Goal: Feedback & Contribution: Submit feedback/report problem

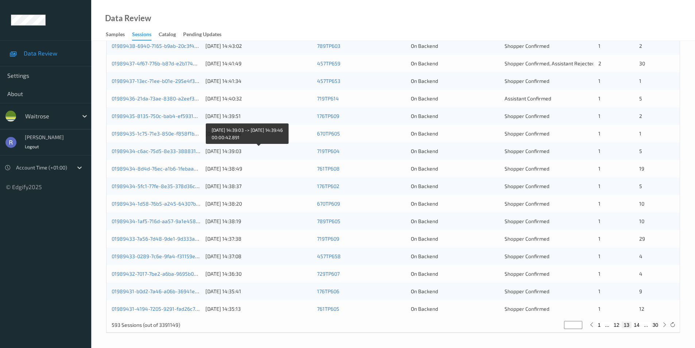
scroll to position [19, 0]
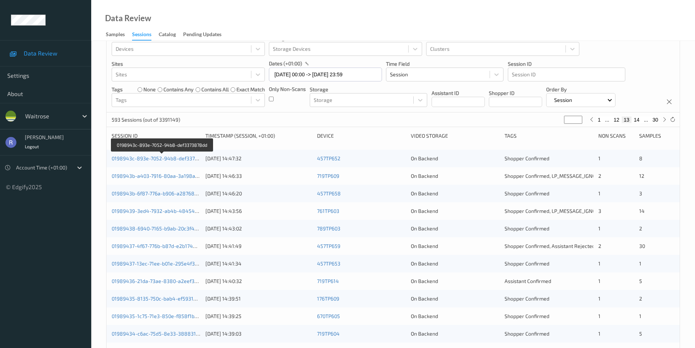
click at [173, 154] on div "0198943c-893e-7052-94b8-def3373878dd [DATE] 14:47:32 457TP652 On Backend Shoppe…" at bounding box center [393, 159] width 573 height 18
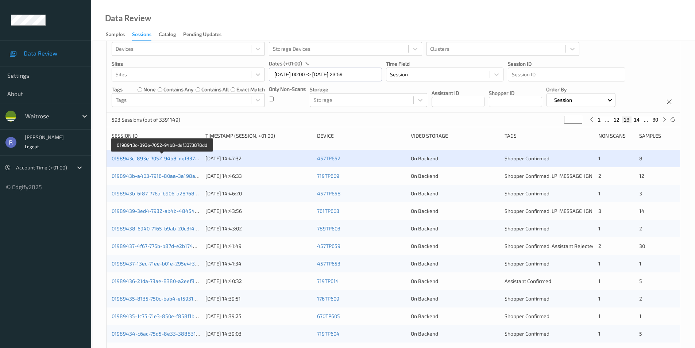
click at [150, 156] on link "0198943c-893e-7052-94b8-def3373878dd" at bounding box center [162, 158] width 101 height 6
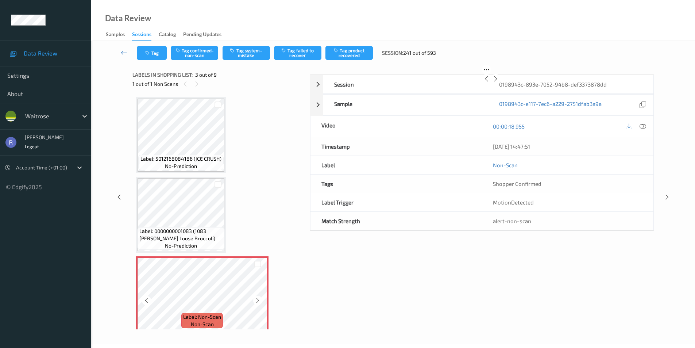
scroll to position [14, 0]
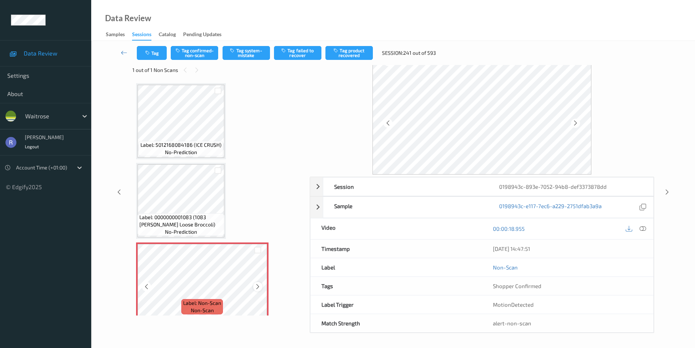
click at [255, 289] on icon at bounding box center [258, 286] width 6 height 7
click at [239, 51] on button "Tag system-mistake" at bounding box center [246, 53] width 47 height 14
click at [668, 189] on icon at bounding box center [667, 192] width 6 height 7
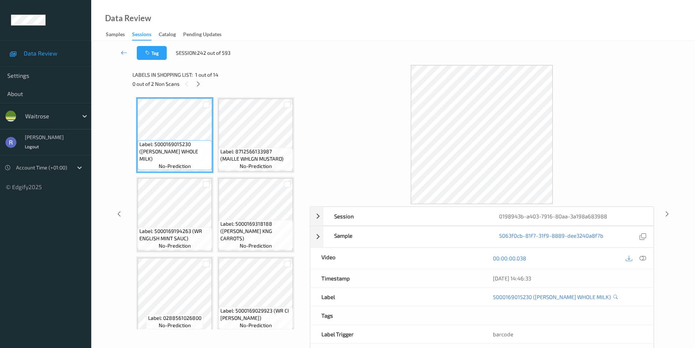
click at [202, 78] on span "1 out of 14" at bounding box center [206, 74] width 23 height 7
click at [201, 80] on div at bounding box center [198, 83] width 9 height 9
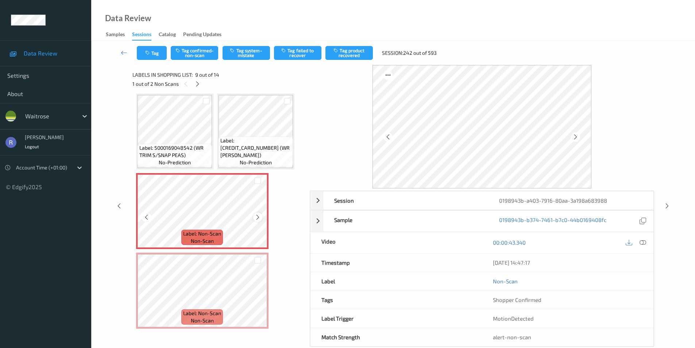
click at [258, 216] on icon at bounding box center [258, 217] width 6 height 7
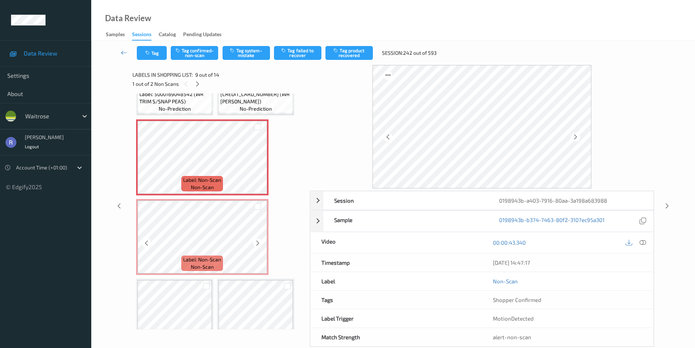
scroll to position [352, 0]
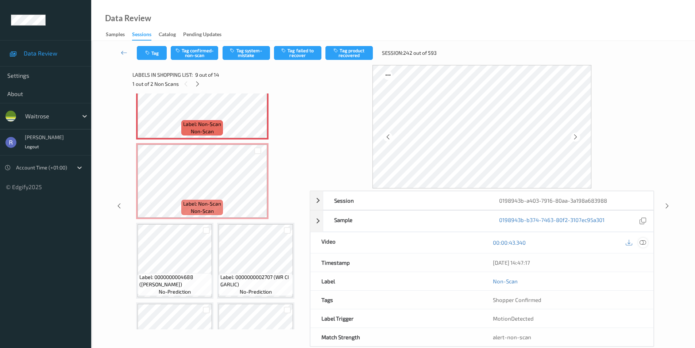
click at [641, 244] on icon at bounding box center [643, 242] width 7 height 7
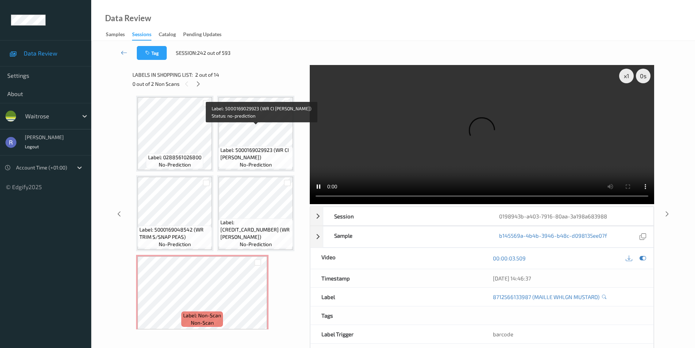
scroll to position [182, 0]
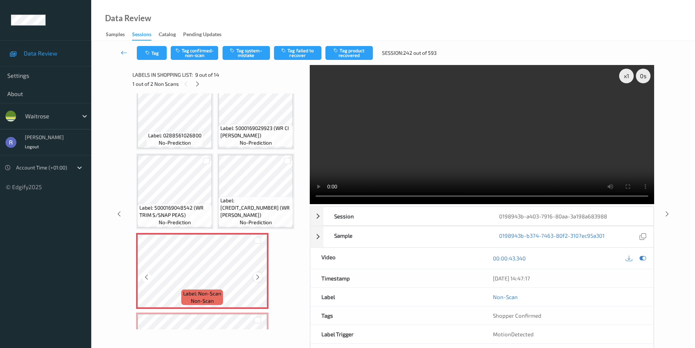
click at [260, 276] on icon at bounding box center [258, 277] width 6 height 7
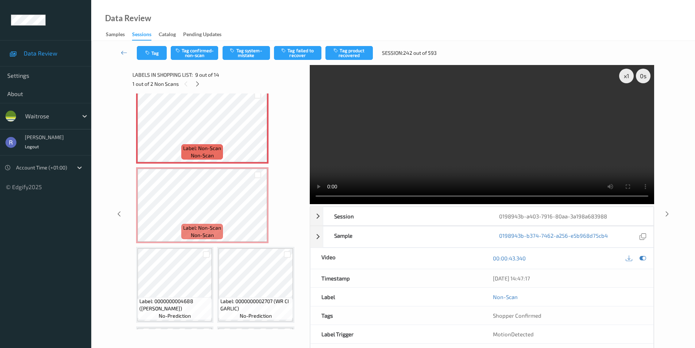
scroll to position [328, 0]
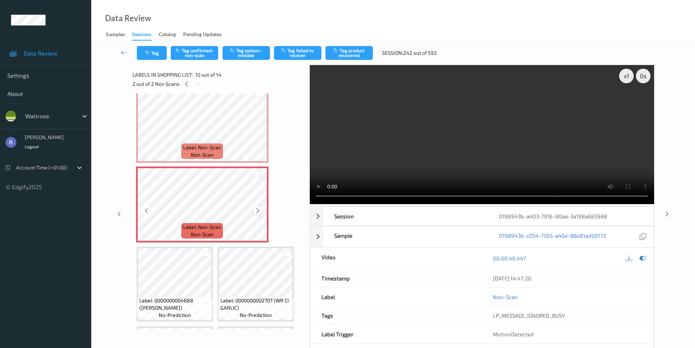
click at [255, 208] on icon at bounding box center [258, 210] width 6 height 7
click at [257, 176] on div at bounding box center [257, 174] width 7 height 7
click at [256, 95] on div at bounding box center [257, 94] width 7 height 7
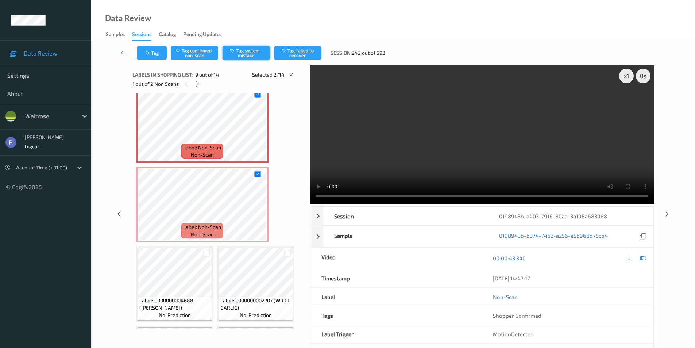
click at [255, 52] on button "Tag system-mistake" at bounding box center [246, 53] width 47 height 14
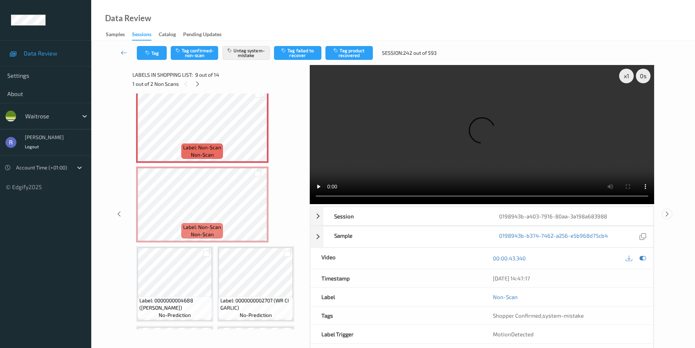
click at [664, 213] on icon at bounding box center [667, 213] width 6 height 7
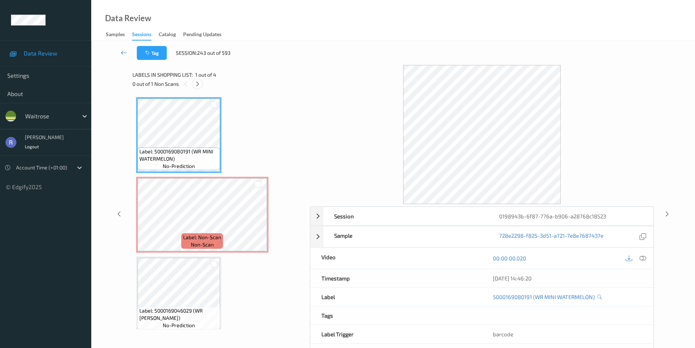
click at [198, 84] on icon at bounding box center [197, 84] width 6 height 7
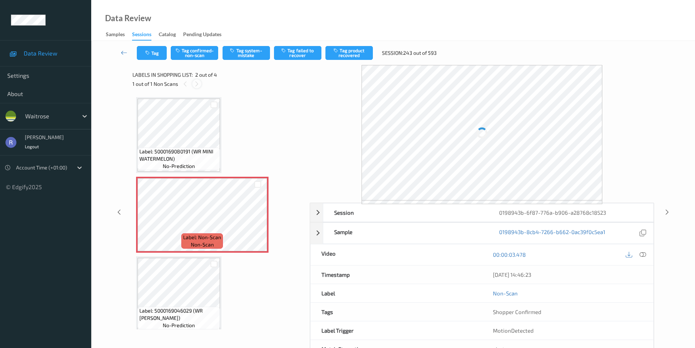
scroll to position [4, 0]
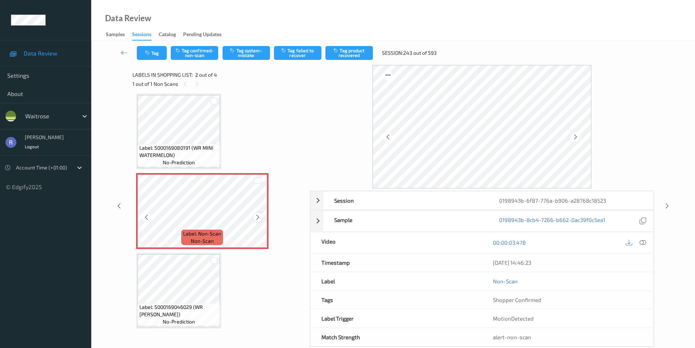
click at [257, 218] on icon at bounding box center [258, 217] width 6 height 7
click at [201, 144] on span "Label: 5000169080191 (WR MINI WATERMELON)" at bounding box center [178, 151] width 79 height 15
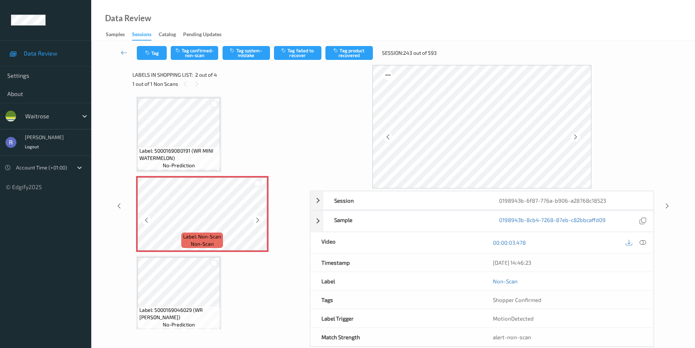
scroll to position [0, 0]
click at [641, 242] on icon at bounding box center [643, 242] width 7 height 7
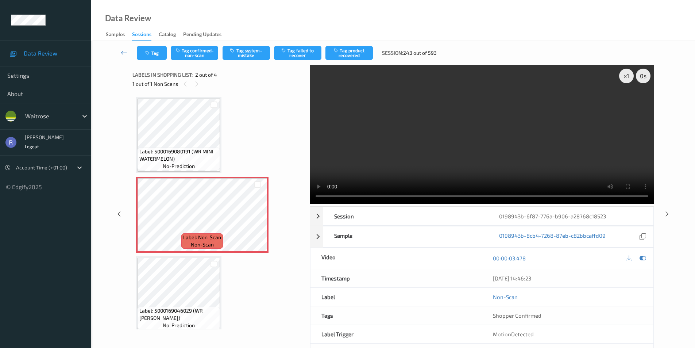
click at [492, 138] on video at bounding box center [482, 134] width 344 height 139
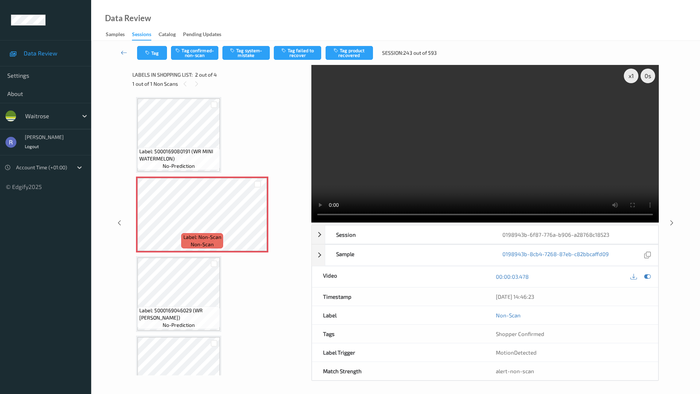
click at [365, 223] on video at bounding box center [486, 144] width 348 height 158
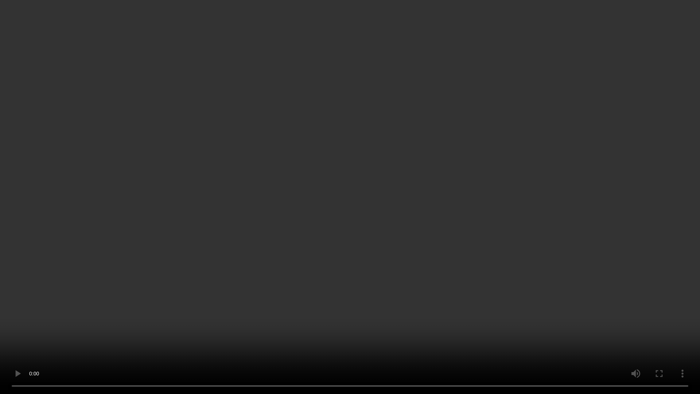
click at [365, 235] on video at bounding box center [350, 197] width 700 height 394
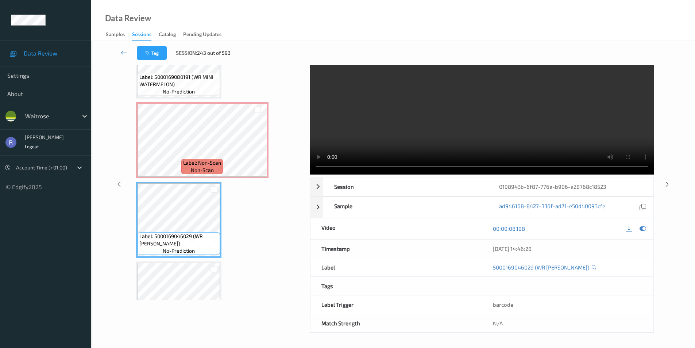
scroll to position [13, 0]
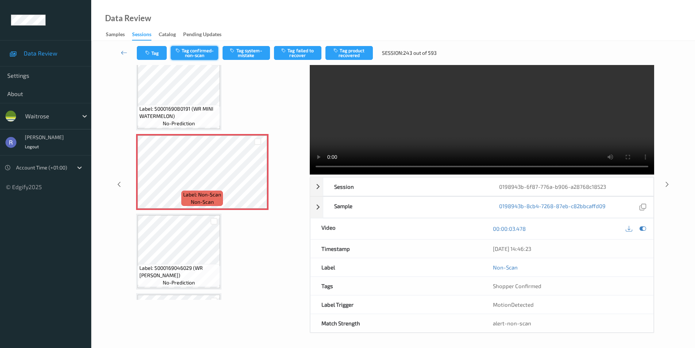
click at [203, 48] on button "Tag confirmed-non-scan" at bounding box center [194, 53] width 47 height 14
click at [368, 50] on button "Tag product recovered" at bounding box center [348, 53] width 47 height 14
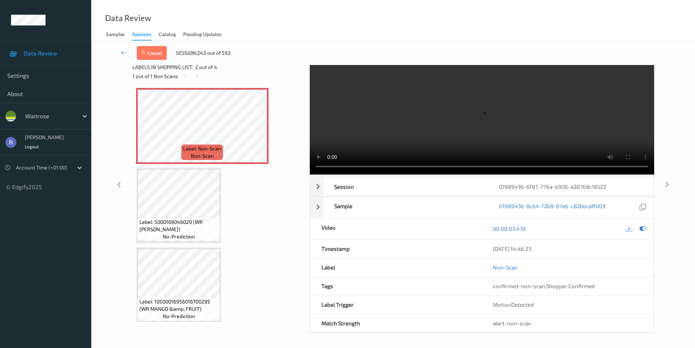
scroll to position [86, 0]
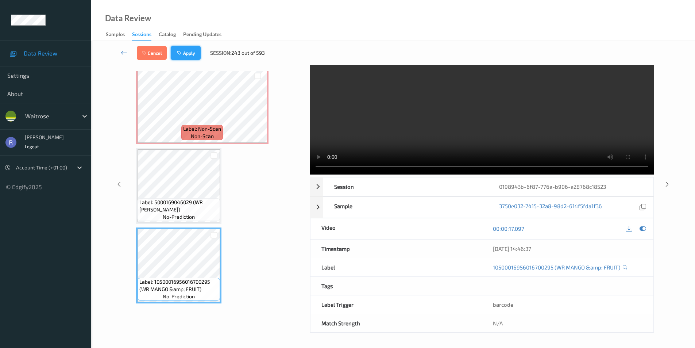
click at [185, 50] on button "Apply" at bounding box center [186, 53] width 30 height 14
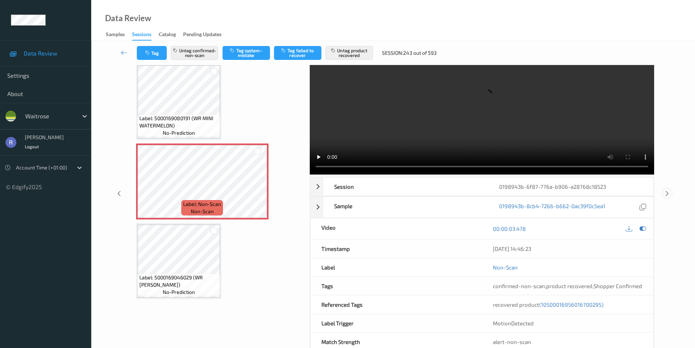
click at [665, 191] on icon at bounding box center [667, 193] width 6 height 7
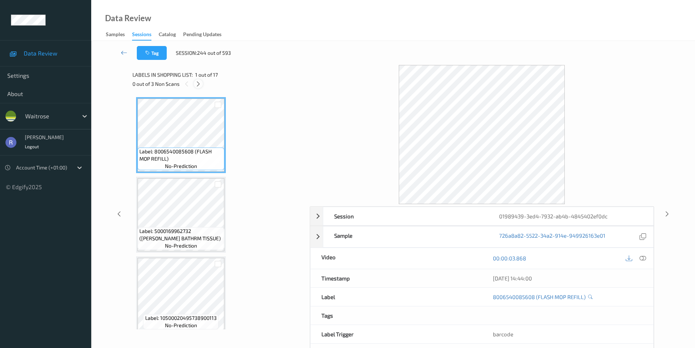
drag, startPoint x: 198, startPoint y: 81, endPoint x: 198, endPoint y: 92, distance: 10.2
click at [198, 82] on icon at bounding box center [198, 84] width 6 height 7
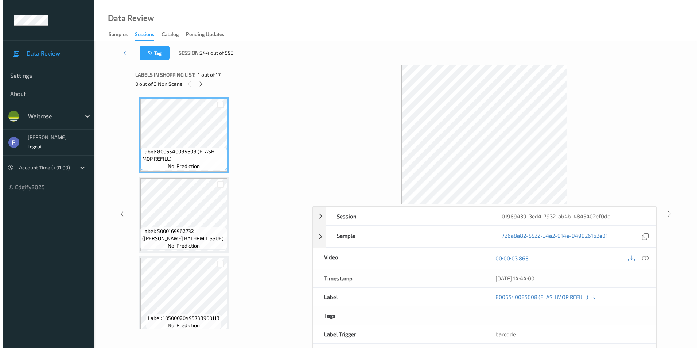
scroll to position [958, 0]
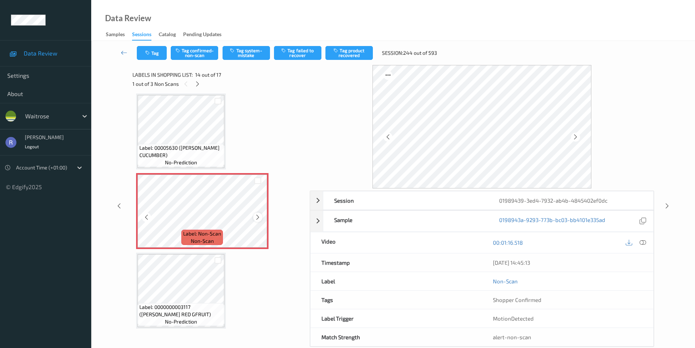
click at [258, 216] on icon at bounding box center [258, 217] width 6 height 7
click at [641, 239] on icon at bounding box center [643, 242] width 7 height 7
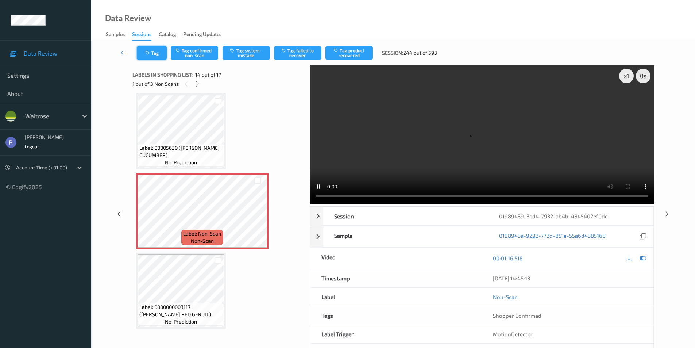
click at [154, 51] on button "Tag" at bounding box center [152, 53] width 30 height 14
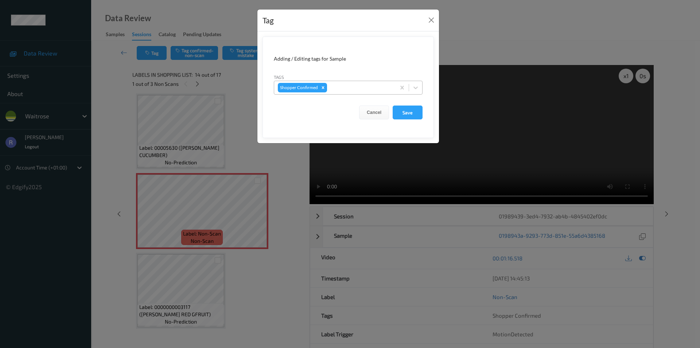
click at [362, 88] on div at bounding box center [360, 87] width 63 height 9
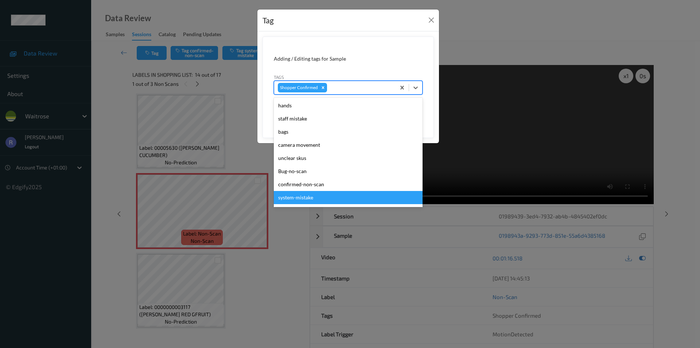
click at [305, 192] on div "system-mistake" at bounding box center [348, 197] width 149 height 13
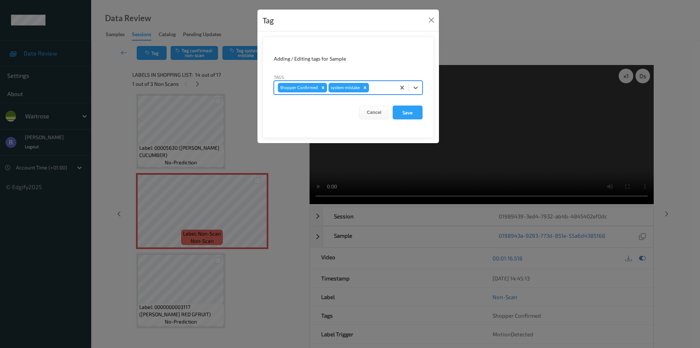
click at [372, 86] on div at bounding box center [382, 87] width 22 height 9
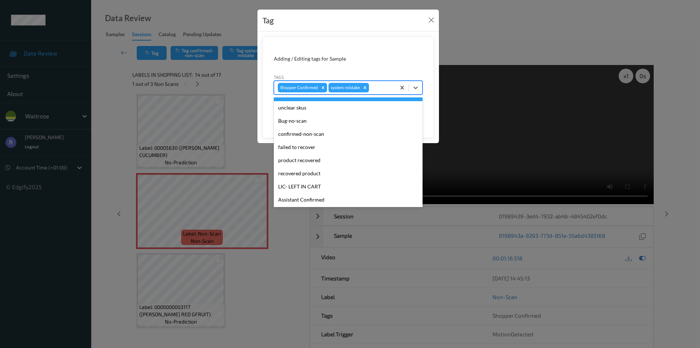
scroll to position [109, 0]
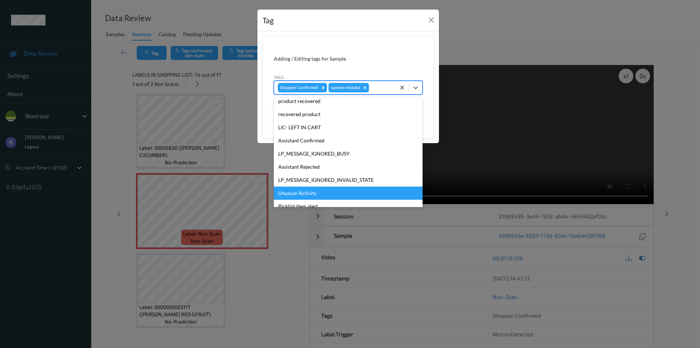
click at [293, 192] on div "Unusual-Activity" at bounding box center [348, 192] width 149 height 13
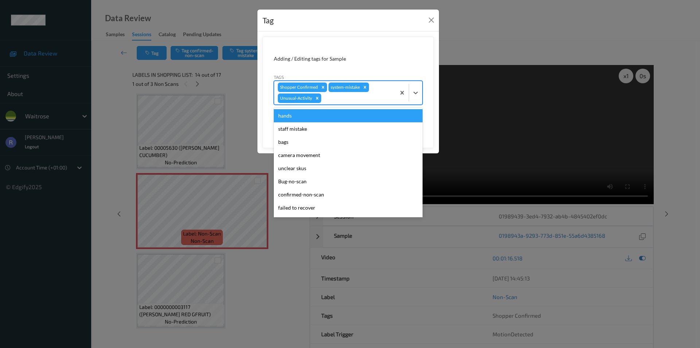
click at [364, 99] on div at bounding box center [357, 98] width 69 height 9
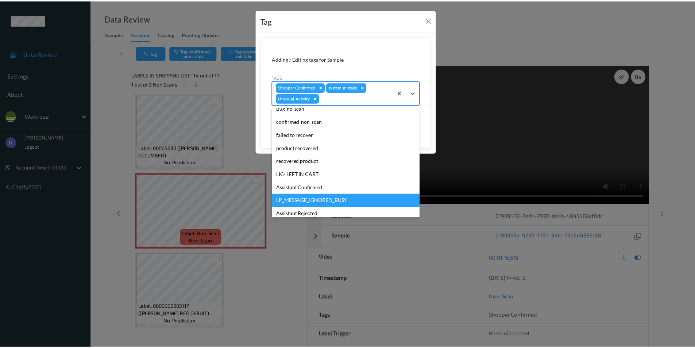
scroll to position [130, 0]
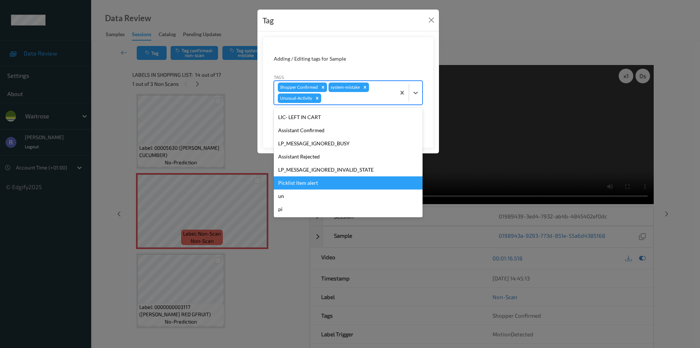
click at [293, 183] on div "Picklist item alert" at bounding box center [348, 182] width 149 height 13
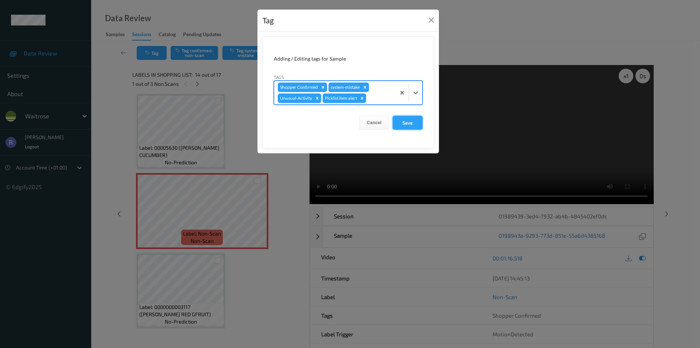
click at [405, 122] on button "Save" at bounding box center [408, 123] width 30 height 14
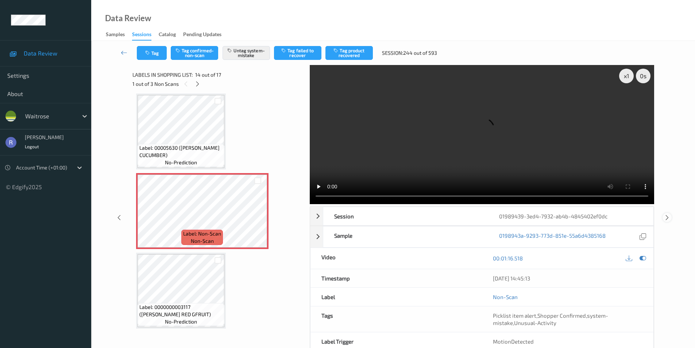
click at [666, 217] on icon at bounding box center [667, 217] width 6 height 7
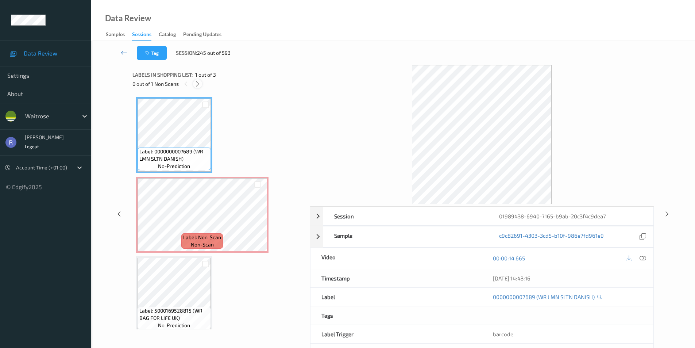
click at [201, 83] on div at bounding box center [197, 83] width 9 height 9
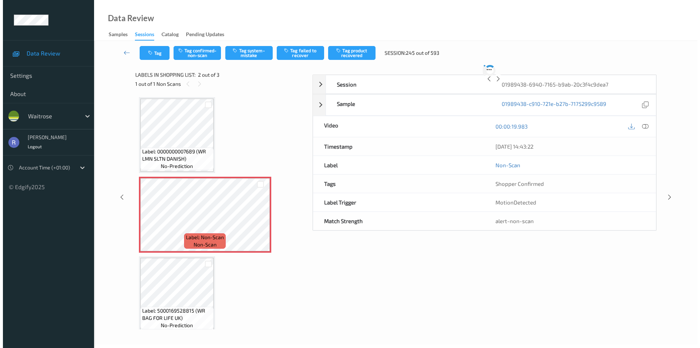
scroll to position [4, 0]
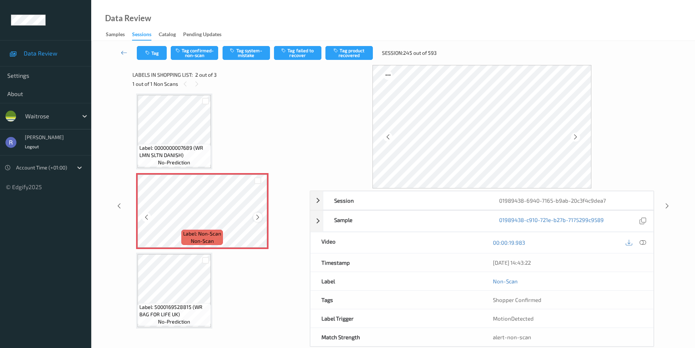
click at [255, 215] on icon at bounding box center [258, 217] width 6 height 7
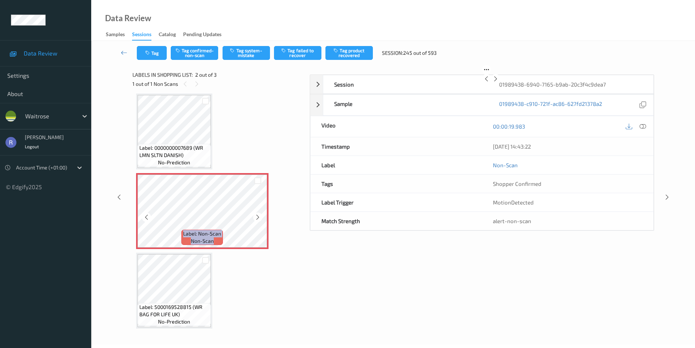
click at [255, 215] on icon at bounding box center [258, 217] width 6 height 7
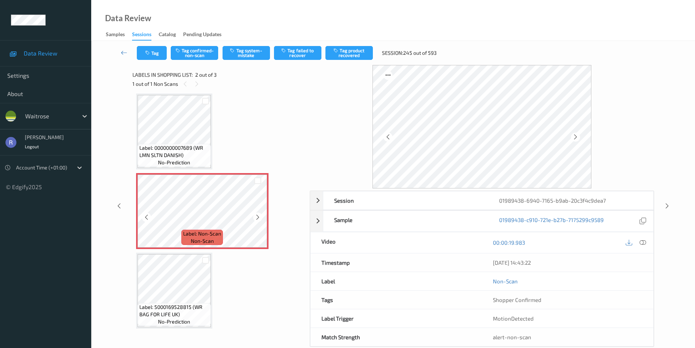
click at [255, 215] on icon at bounding box center [258, 217] width 6 height 7
click at [248, 51] on button "Tag system-mistake" at bounding box center [246, 53] width 47 height 14
click at [147, 46] on button "Tag" at bounding box center [152, 53] width 30 height 14
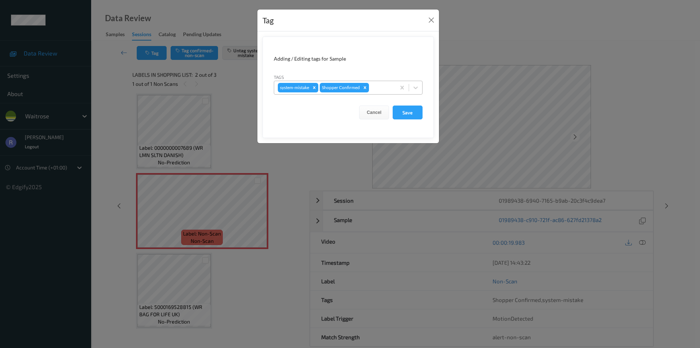
click at [382, 84] on div at bounding box center [382, 87] width 22 height 9
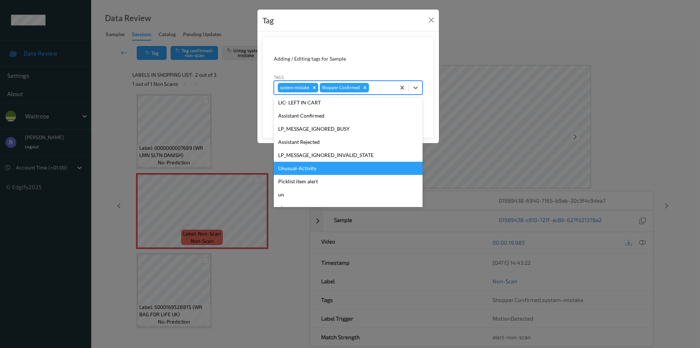
scroll to position [143, 0]
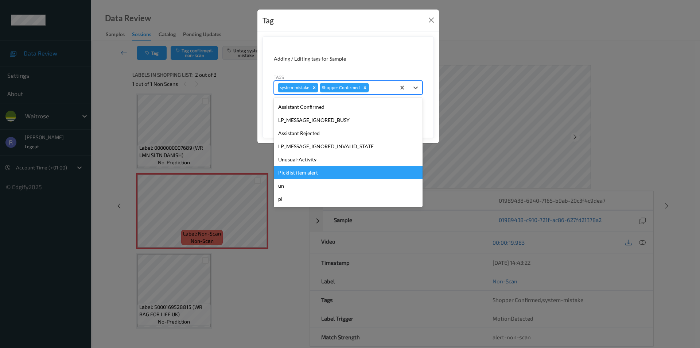
click at [294, 173] on div "Picklist item alert" at bounding box center [348, 172] width 149 height 13
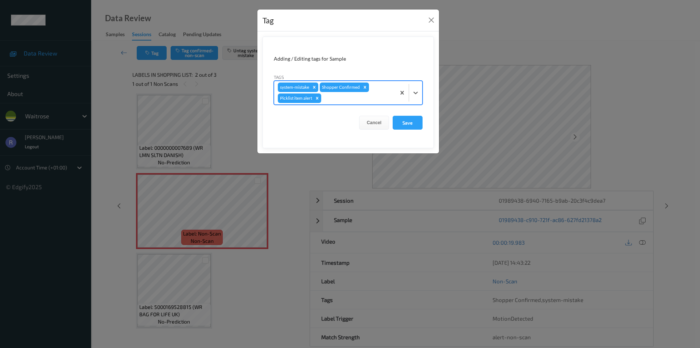
click at [344, 98] on div at bounding box center [357, 98] width 69 height 9
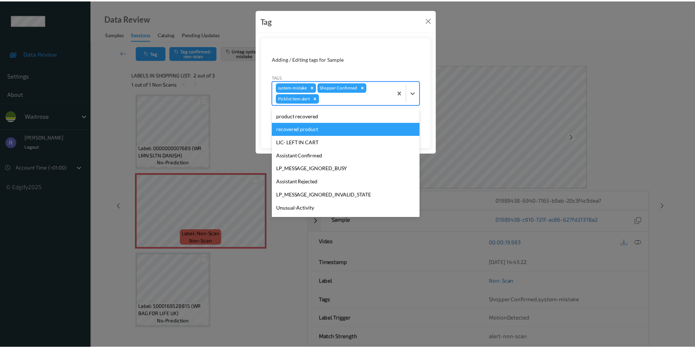
scroll to position [130, 0]
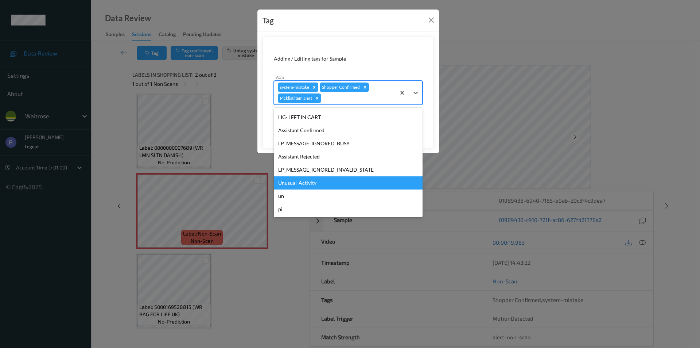
drag, startPoint x: 297, startPoint y: 179, endPoint x: 359, endPoint y: 159, distance: 65.1
click at [297, 179] on div "Unusual-Activity" at bounding box center [348, 182] width 149 height 13
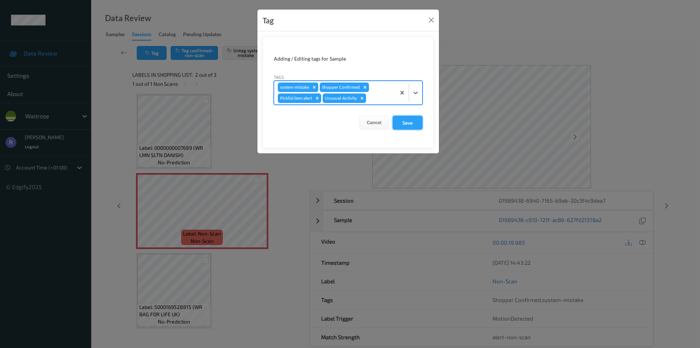
drag, startPoint x: 401, startPoint y: 119, endPoint x: 429, endPoint y: 126, distance: 28.3
click at [402, 119] on button "Save" at bounding box center [408, 123] width 30 height 14
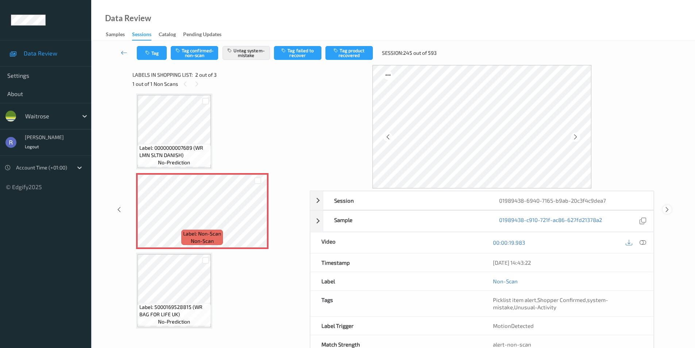
click at [666, 209] on icon at bounding box center [667, 209] width 6 height 7
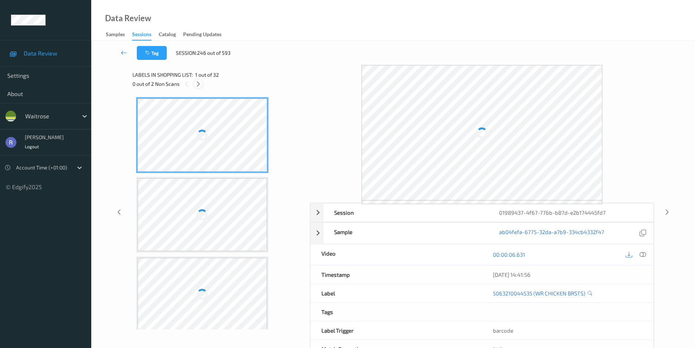
click at [198, 85] on icon at bounding box center [198, 84] width 6 height 7
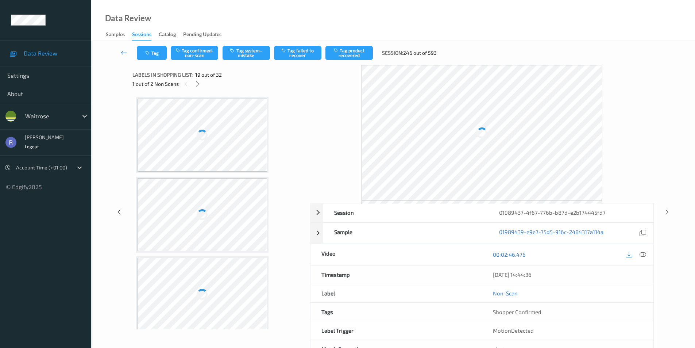
scroll to position [1356, 0]
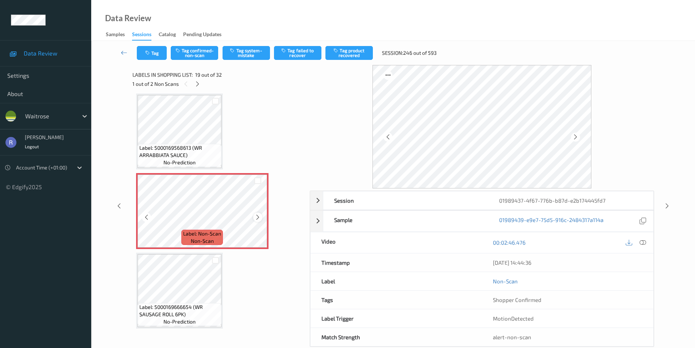
click at [259, 220] on icon at bounding box center [258, 217] width 6 height 7
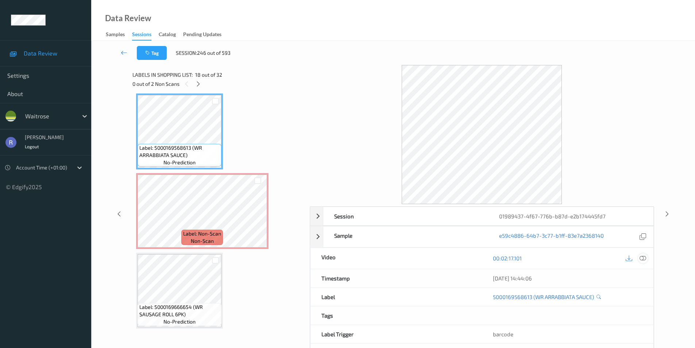
click at [644, 257] on icon at bounding box center [643, 258] width 7 height 7
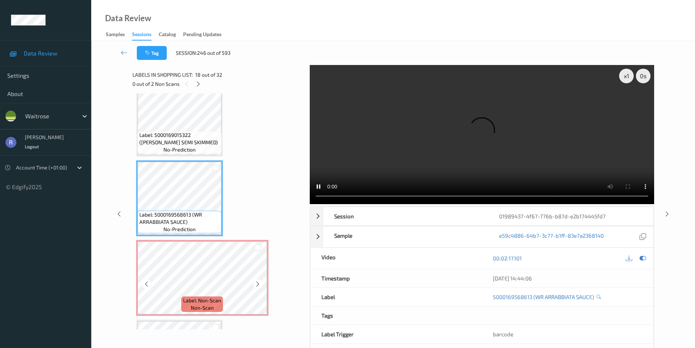
scroll to position [1283, 0]
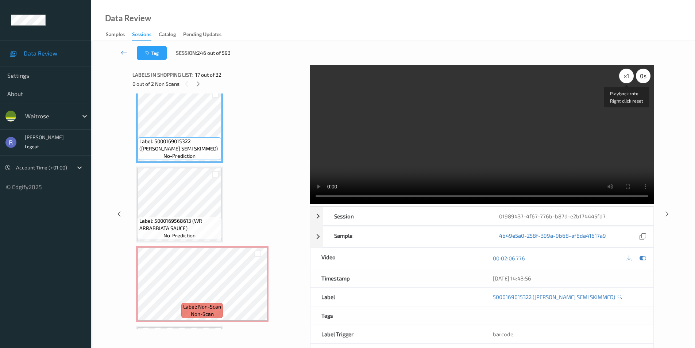
click at [625, 78] on div "x 1" at bounding box center [626, 76] width 15 height 15
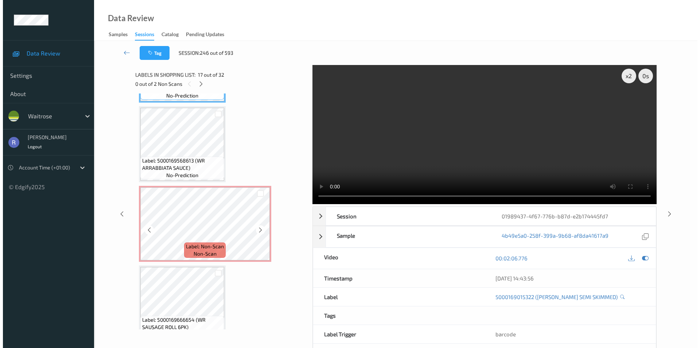
scroll to position [1392, 0]
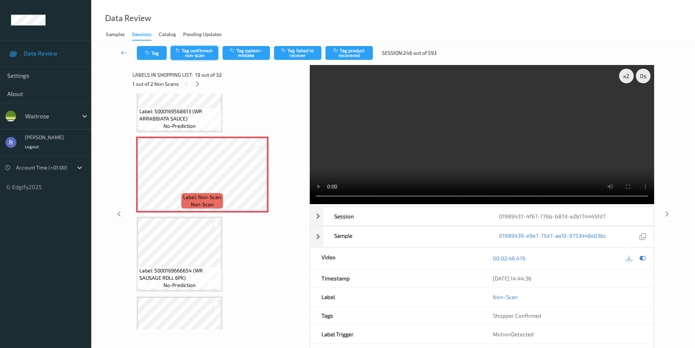
click at [202, 52] on button "Tag confirmed-non-scan" at bounding box center [194, 53] width 47 height 14
click at [301, 51] on button "Tag failed to recover" at bounding box center [297, 53] width 47 height 14
click at [630, 78] on div "x 2" at bounding box center [626, 76] width 15 height 15
click at [665, 213] on icon at bounding box center [667, 213] width 6 height 7
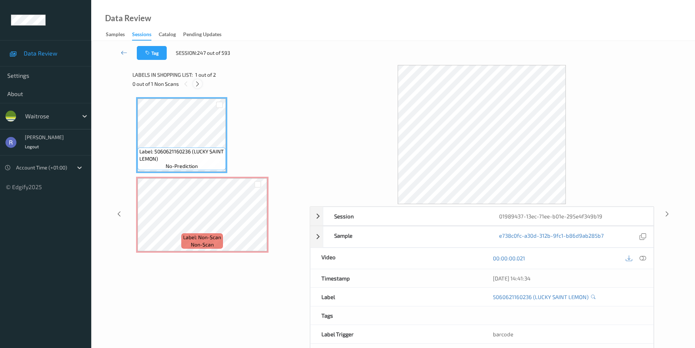
click at [198, 84] on icon at bounding box center [197, 84] width 6 height 7
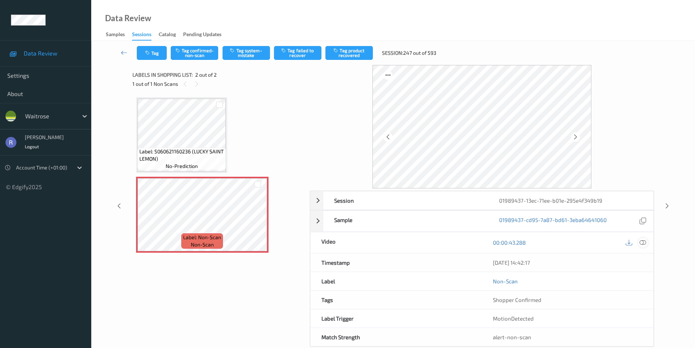
click at [645, 243] on icon at bounding box center [643, 242] width 7 height 7
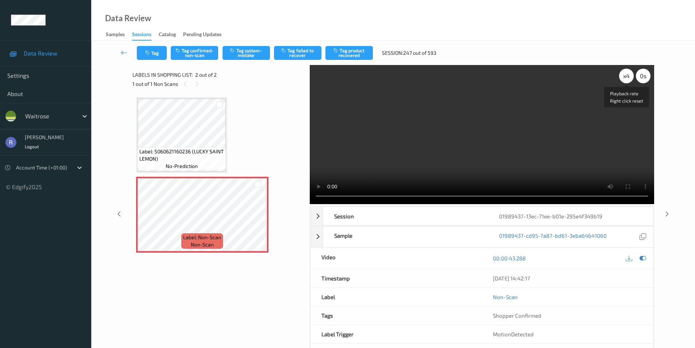
click at [623, 75] on div "x 4" at bounding box center [626, 76] width 15 height 15
click at [625, 76] on div "x 8" at bounding box center [626, 76] width 15 height 15
click at [266, 145] on div "Label: 5060621160236 (LUCKY SAINT LEMON) no-prediction Label: Non-Scan non-scan…" at bounding box center [218, 174] width 165 height 155
click at [158, 51] on button "Tag" at bounding box center [152, 53] width 30 height 14
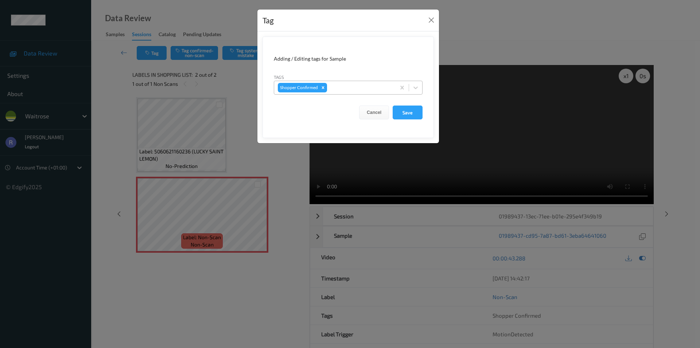
drag, startPoint x: 349, startPoint y: 84, endPoint x: 350, endPoint y: 92, distance: 7.8
click at [349, 84] on div at bounding box center [360, 87] width 63 height 9
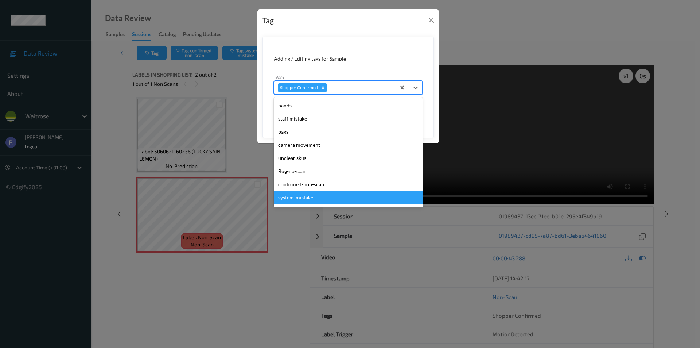
drag, startPoint x: 303, startPoint y: 199, endPoint x: 337, endPoint y: 157, distance: 54.2
click at [303, 197] on div "system-mistake" at bounding box center [348, 197] width 149 height 13
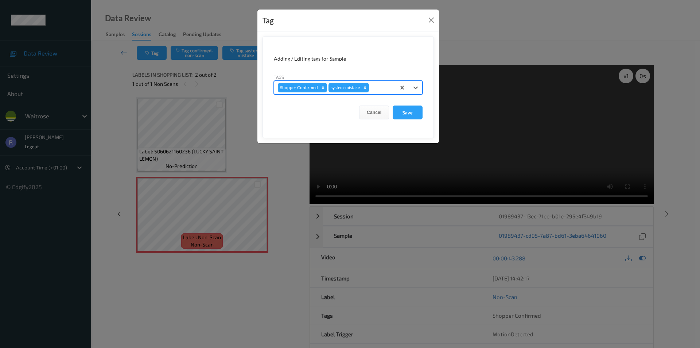
click at [378, 87] on div at bounding box center [382, 87] width 22 height 9
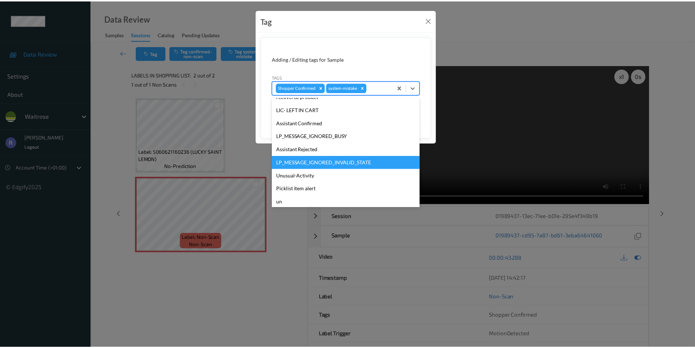
scroll to position [143, 0]
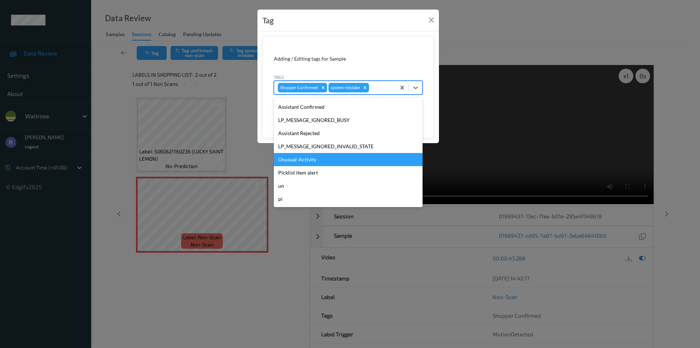
click at [306, 160] on div "Unusual-Activity" at bounding box center [348, 159] width 149 height 13
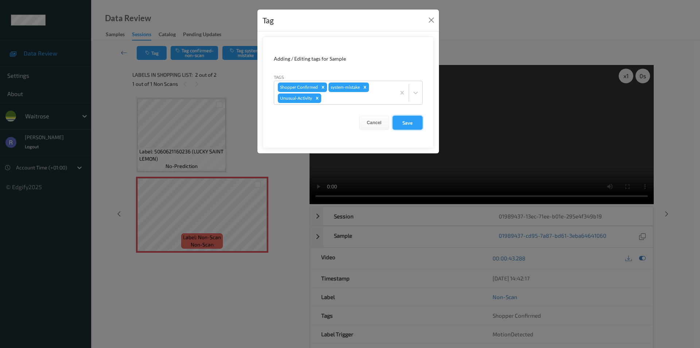
click at [417, 120] on button "Save" at bounding box center [408, 123] width 30 height 14
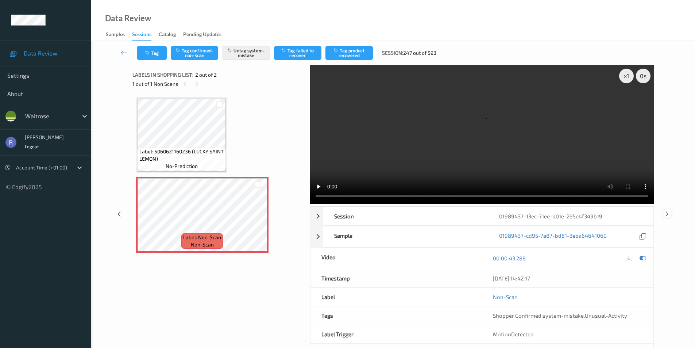
click at [668, 212] on icon at bounding box center [667, 213] width 6 height 7
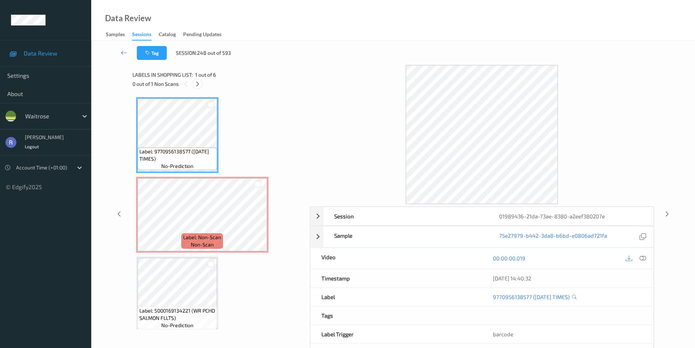
click at [197, 83] on icon at bounding box center [197, 84] width 6 height 7
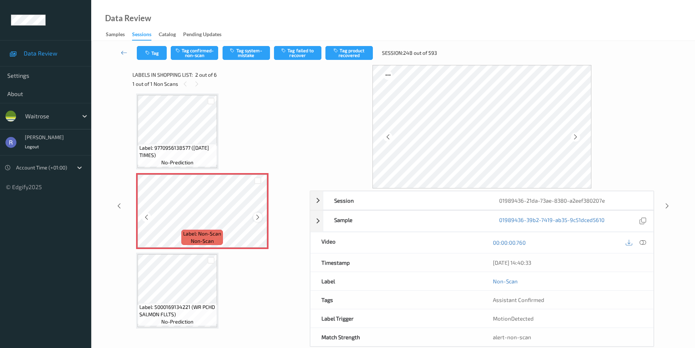
click at [256, 217] on icon at bounding box center [258, 217] width 6 height 7
click at [243, 48] on button "Tag system-mistake" at bounding box center [246, 53] width 47 height 14
click at [666, 204] on icon at bounding box center [667, 205] width 6 height 7
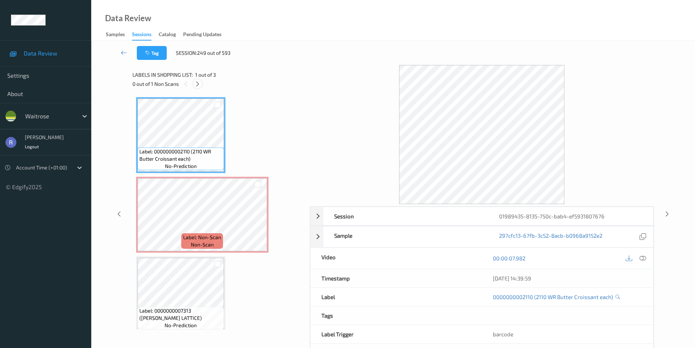
click at [195, 86] on icon at bounding box center [197, 84] width 6 height 7
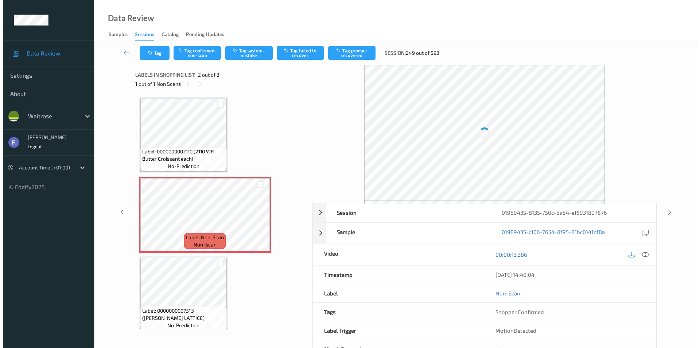
scroll to position [4, 0]
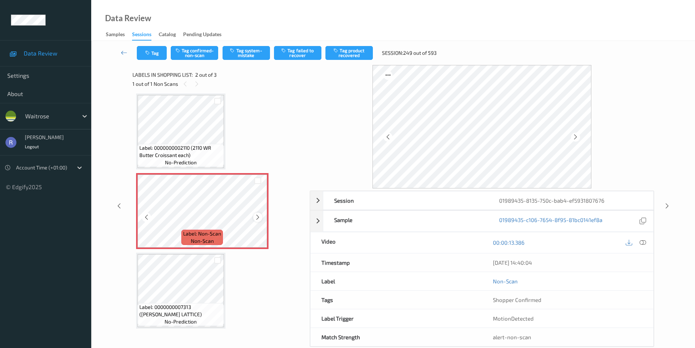
click at [259, 219] on icon at bounding box center [258, 217] width 6 height 7
click at [645, 243] on icon at bounding box center [643, 242] width 7 height 7
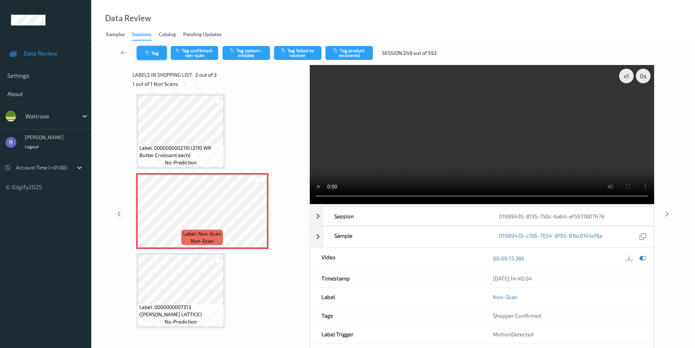
click at [155, 54] on button "Tag" at bounding box center [152, 53] width 30 height 14
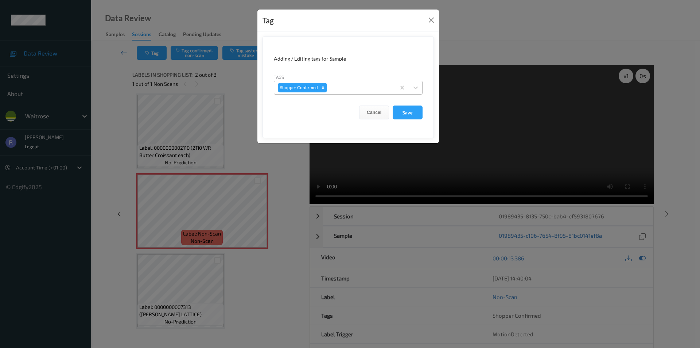
click at [354, 85] on div at bounding box center [360, 87] width 63 height 9
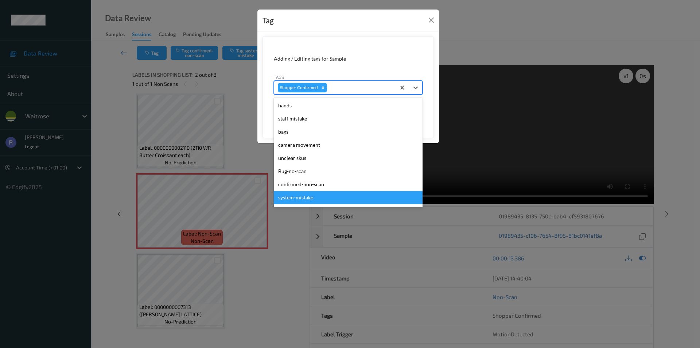
click at [300, 197] on div "system-mistake" at bounding box center [348, 197] width 149 height 13
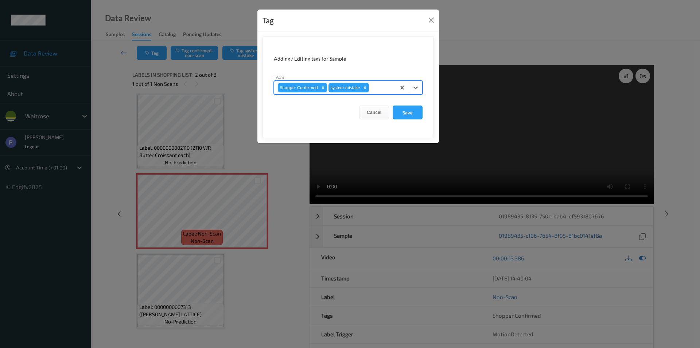
click at [374, 86] on div at bounding box center [382, 87] width 22 height 9
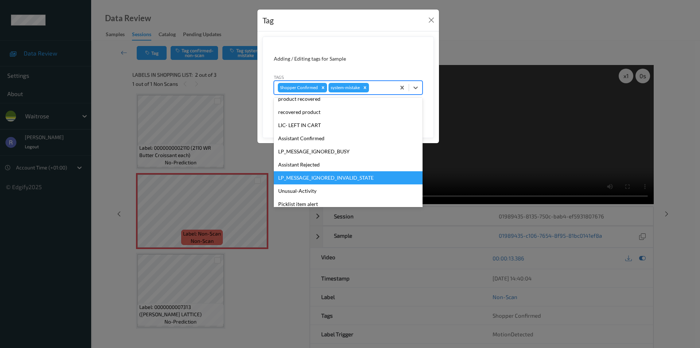
scroll to position [143, 0]
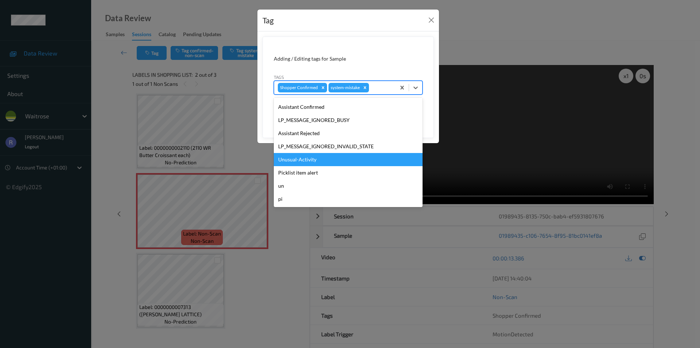
click at [297, 161] on div "Unusual-Activity" at bounding box center [348, 159] width 149 height 13
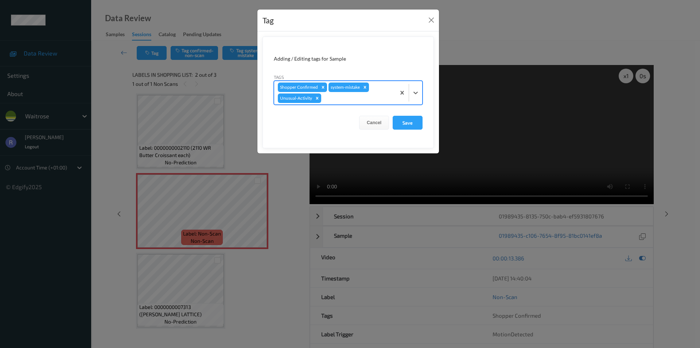
click at [371, 92] on div "Shopper Confirmed system-mistake Unusual-Activity" at bounding box center [334, 92] width 121 height 23
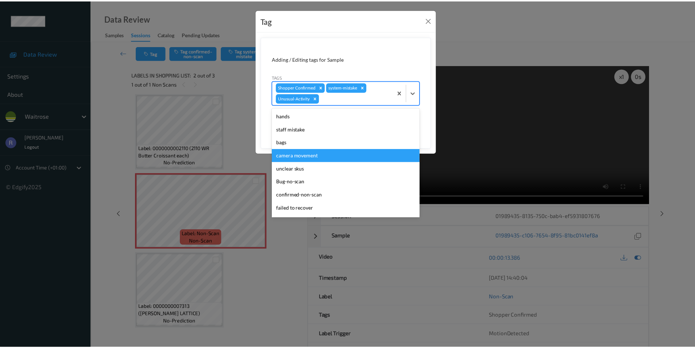
scroll to position [130, 0]
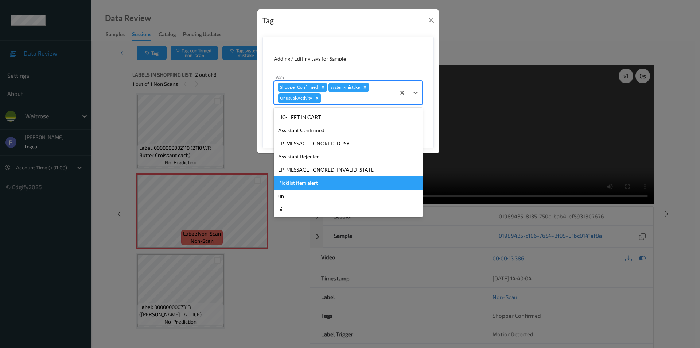
click at [307, 184] on div "Picklist item alert" at bounding box center [348, 182] width 149 height 13
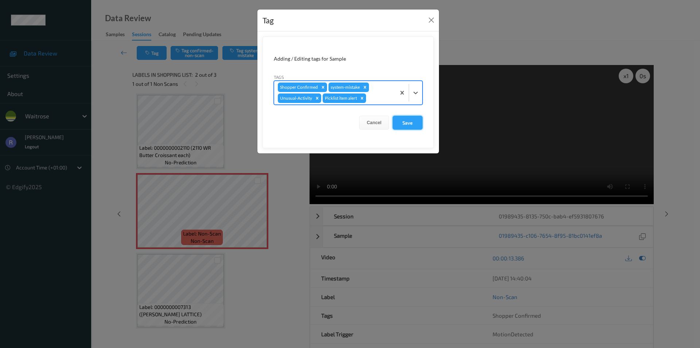
click at [407, 122] on button "Save" at bounding box center [408, 123] width 30 height 14
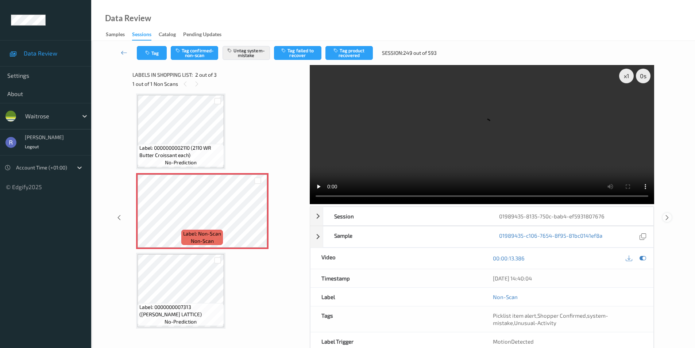
click at [667, 215] on icon at bounding box center [667, 217] width 6 height 7
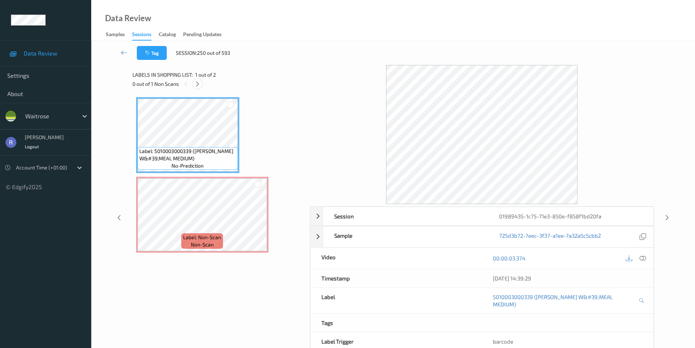
click at [199, 84] on icon at bounding box center [197, 84] width 6 height 7
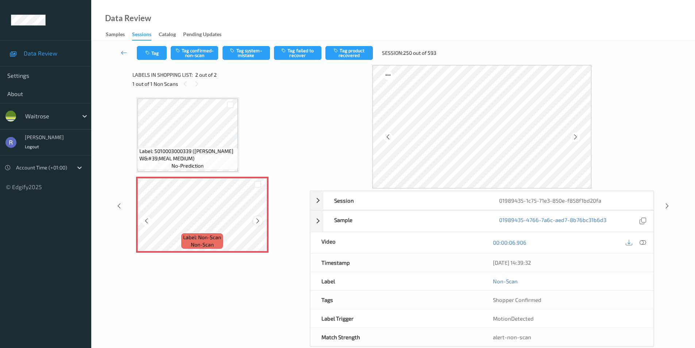
click at [261, 222] on div at bounding box center [257, 220] width 9 height 9
click at [260, 223] on icon at bounding box center [258, 220] width 6 height 7
click at [257, 219] on icon at bounding box center [258, 220] width 6 height 7
click at [246, 53] on button "Tag system-mistake" at bounding box center [246, 53] width 47 height 14
click at [665, 204] on icon at bounding box center [667, 205] width 6 height 7
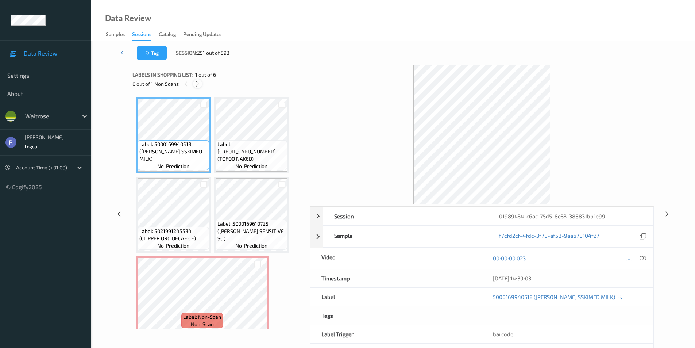
click at [198, 83] on icon at bounding box center [197, 84] width 6 height 7
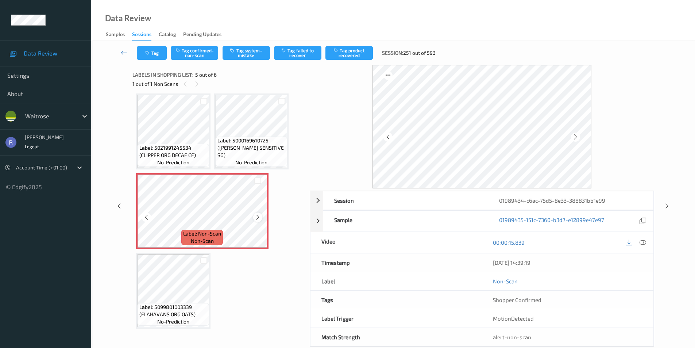
click at [258, 216] on icon at bounding box center [258, 217] width 6 height 7
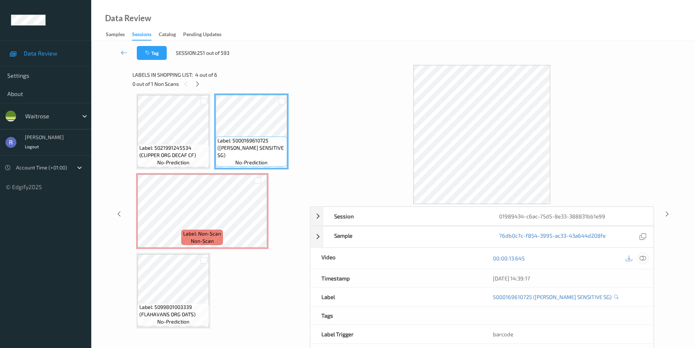
click at [642, 258] on icon at bounding box center [643, 258] width 7 height 7
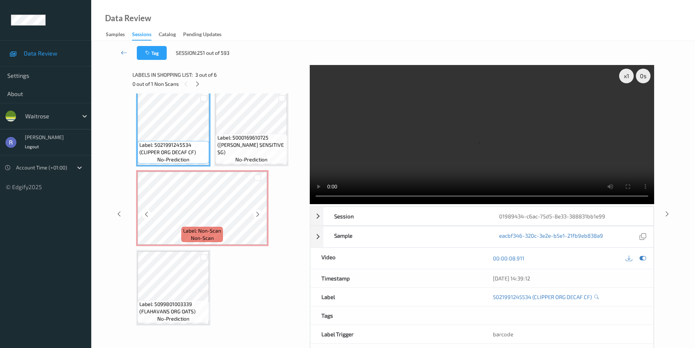
scroll to position [30, 0]
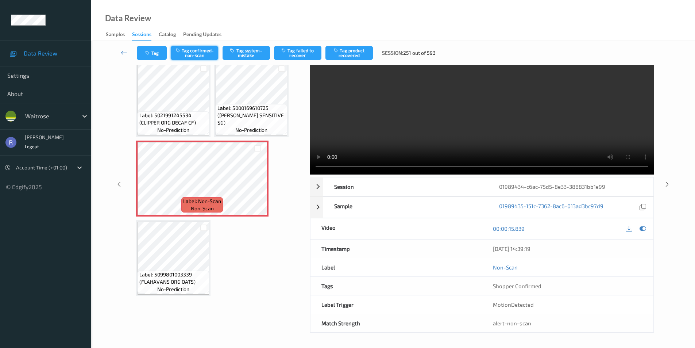
click at [191, 51] on button "Tag confirmed-non-scan" at bounding box center [194, 53] width 47 height 14
click at [301, 47] on button "Tag failed to recover" at bounding box center [297, 53] width 47 height 14
click at [667, 183] on icon at bounding box center [667, 184] width 6 height 7
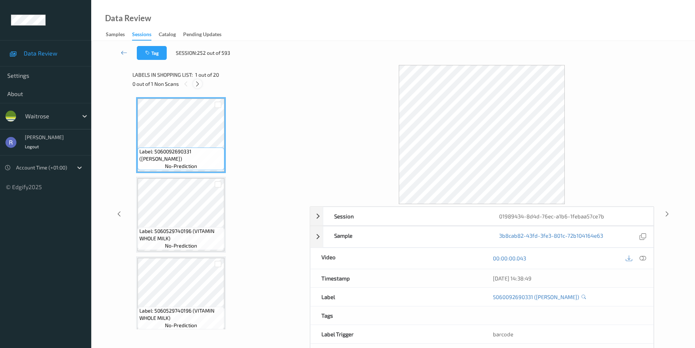
click at [196, 84] on icon at bounding box center [197, 84] width 6 height 7
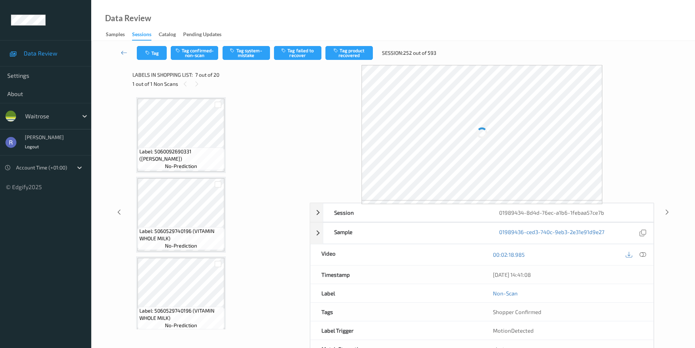
scroll to position [401, 0]
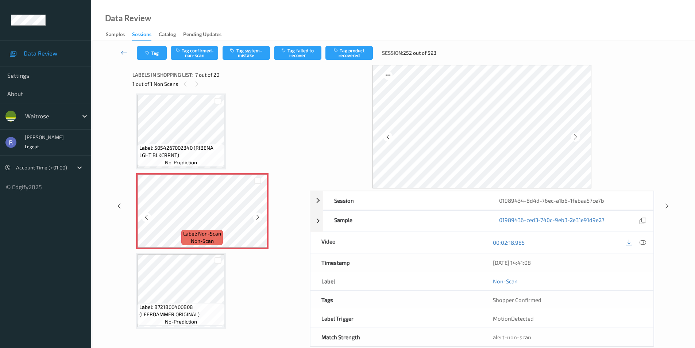
click at [256, 219] on icon at bounding box center [258, 217] width 6 height 7
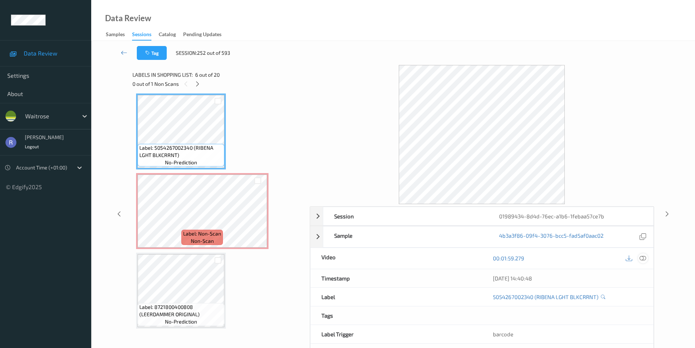
click at [644, 260] on icon at bounding box center [643, 258] width 7 height 7
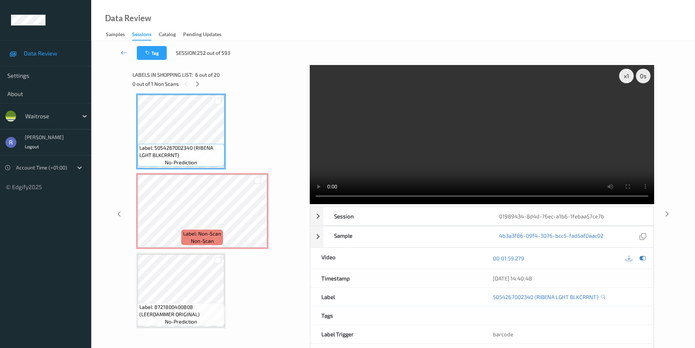
click at [430, 196] on video at bounding box center [482, 134] width 344 height 139
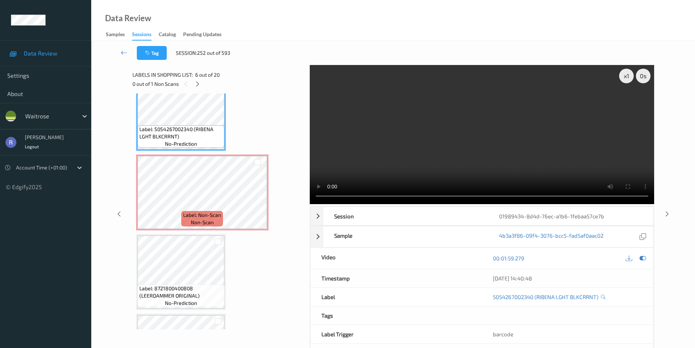
scroll to position [438, 0]
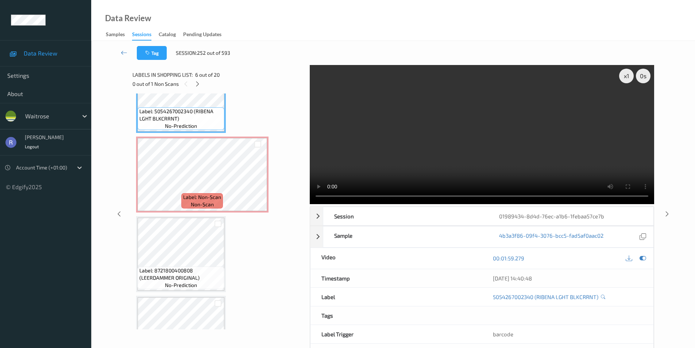
click at [376, 155] on video at bounding box center [482, 134] width 344 height 139
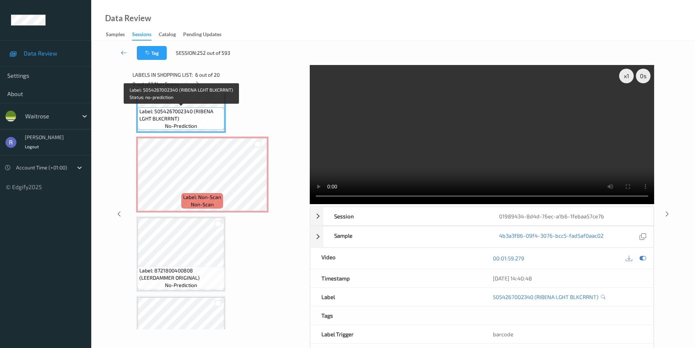
click at [193, 110] on span "Label: 5054267002340 (RIBENA LGHT BLKCRRNT)" at bounding box center [180, 115] width 83 height 15
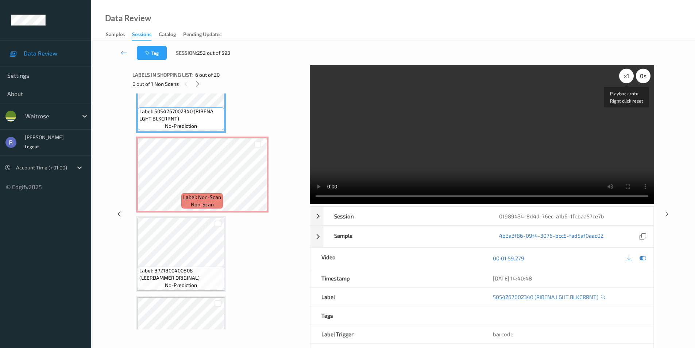
click at [628, 79] on div "x 1" at bounding box center [626, 76] width 15 height 15
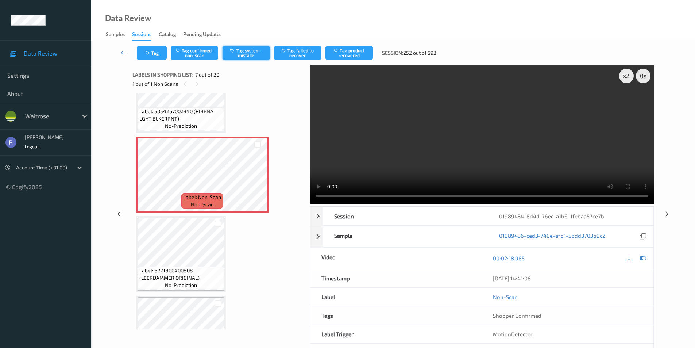
click at [251, 50] on button "Tag system-mistake" at bounding box center [246, 53] width 47 height 14
click at [259, 180] on icon at bounding box center [258, 180] width 6 height 7
click at [667, 213] on icon at bounding box center [667, 213] width 6 height 7
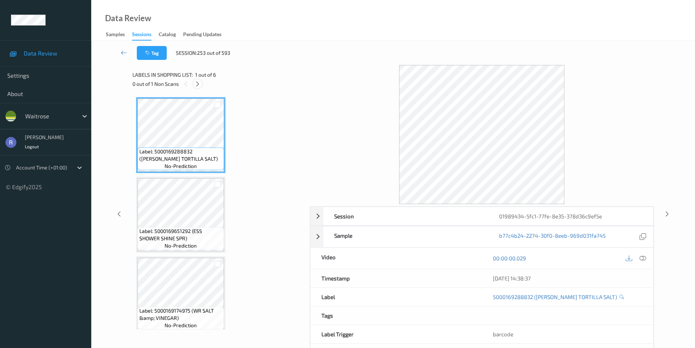
click at [196, 82] on div at bounding box center [197, 83] width 9 height 9
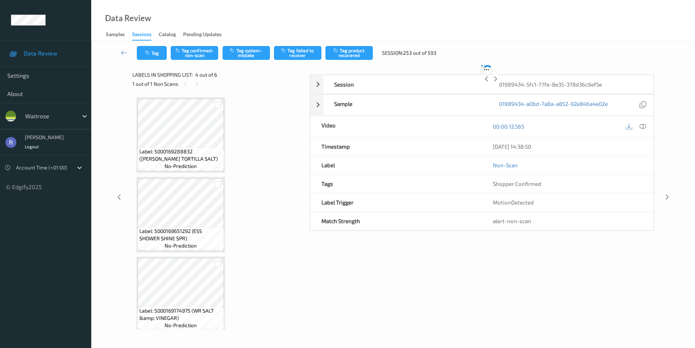
scroll to position [163, 0]
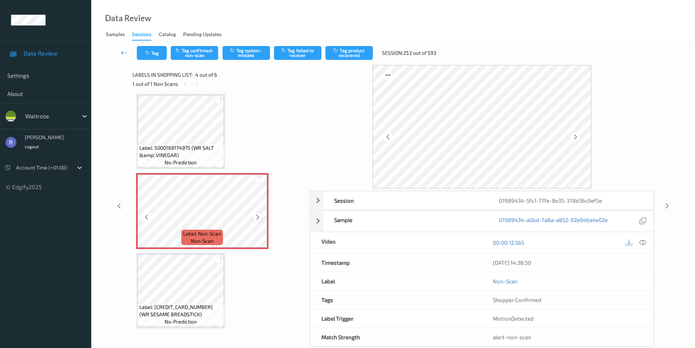
click at [258, 218] on icon at bounding box center [258, 217] width 6 height 7
click at [642, 240] on icon at bounding box center [643, 242] width 7 height 7
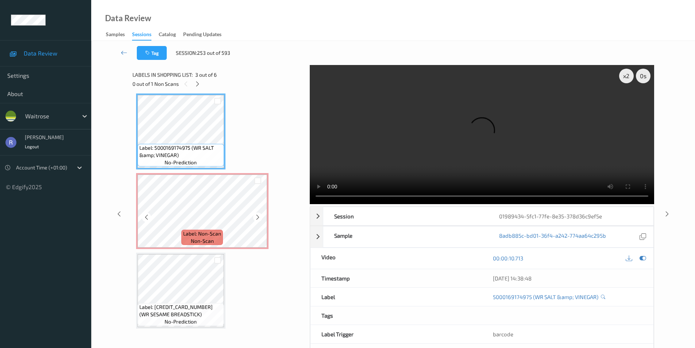
scroll to position [199, 0]
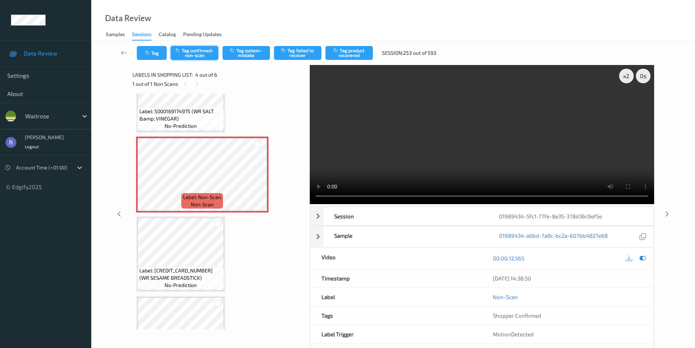
click at [207, 55] on button "Tag confirmed-non-scan" at bounding box center [194, 53] width 47 height 14
click at [354, 53] on button "Tag product recovered" at bounding box center [348, 53] width 47 height 14
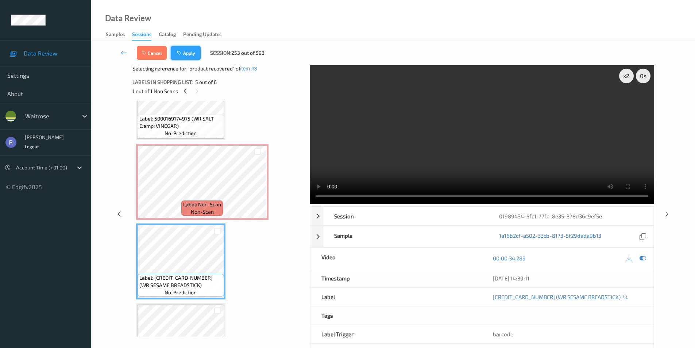
click at [193, 50] on button "Apply" at bounding box center [186, 53] width 30 height 14
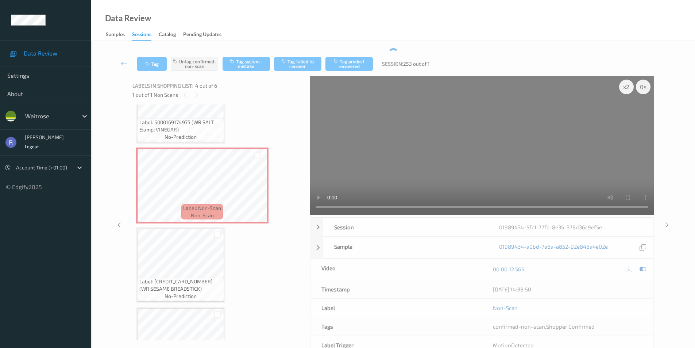
scroll to position [163, 0]
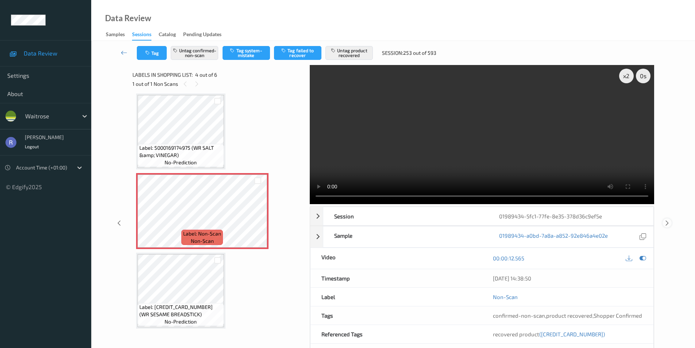
click at [669, 221] on icon at bounding box center [667, 223] width 6 height 7
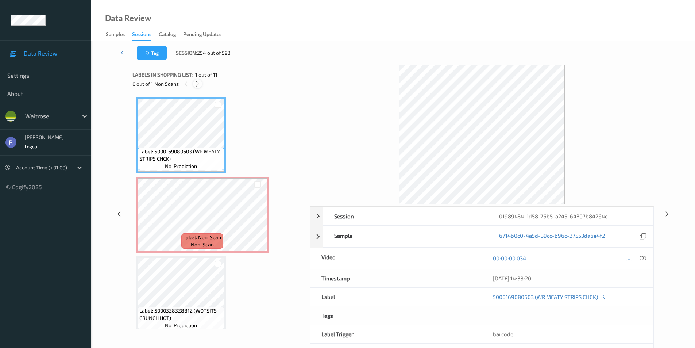
click at [196, 82] on icon at bounding box center [197, 84] width 6 height 7
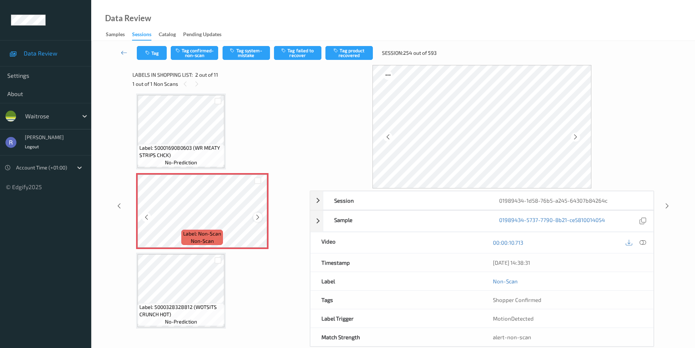
click at [258, 215] on icon at bounding box center [258, 217] width 6 height 7
click at [640, 242] on icon at bounding box center [643, 242] width 7 height 7
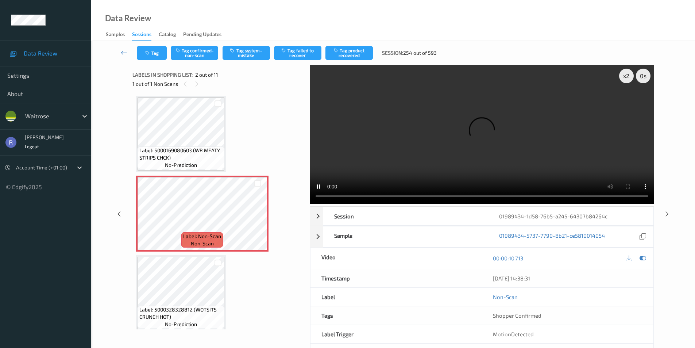
scroll to position [0, 0]
click at [260, 220] on icon at bounding box center [258, 220] width 6 height 7
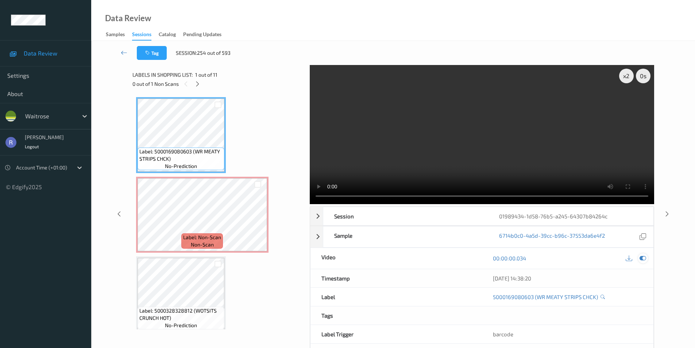
click at [646, 258] on div at bounding box center [643, 258] width 10 height 10
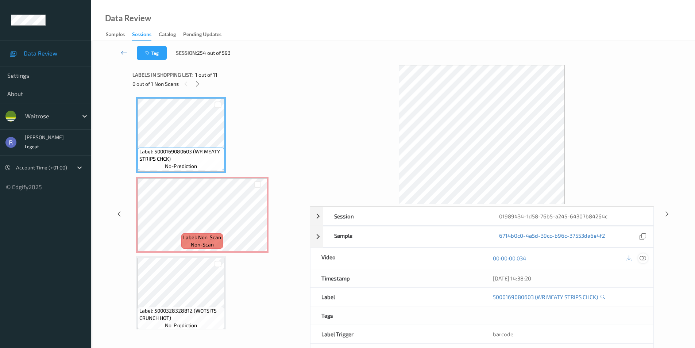
click at [646, 258] on div at bounding box center [643, 258] width 10 height 10
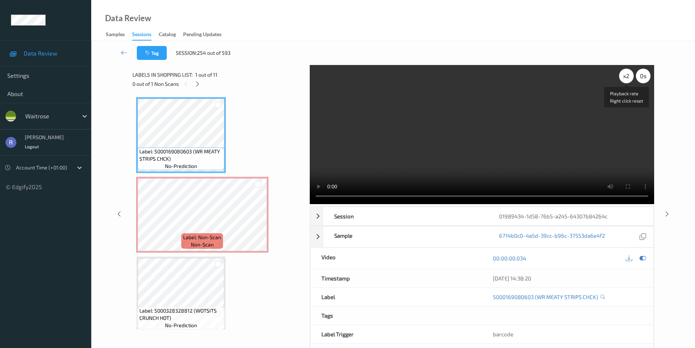
click at [628, 77] on div "x 2" at bounding box center [626, 76] width 15 height 15
click at [628, 77] on div "x 4" at bounding box center [626, 76] width 15 height 15
click at [628, 77] on div "x 8" at bounding box center [626, 76] width 15 height 15
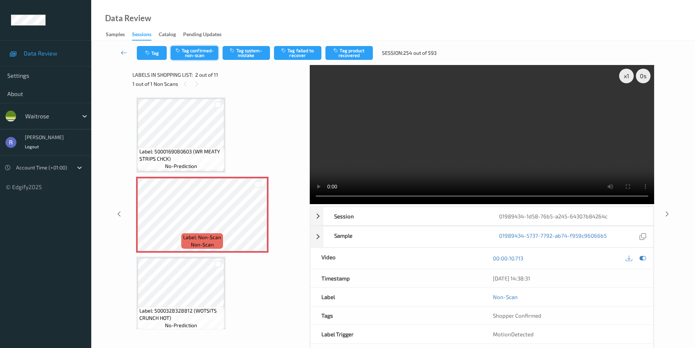
click at [194, 51] on button "Tag confirmed-non-scan" at bounding box center [194, 53] width 47 height 14
click at [357, 49] on button "Tag product recovered" at bounding box center [348, 53] width 47 height 14
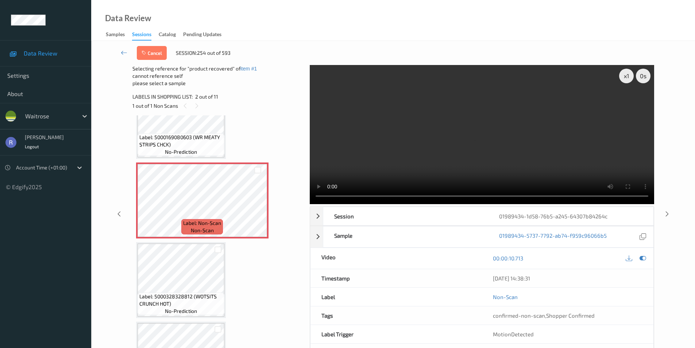
scroll to position [109, 0]
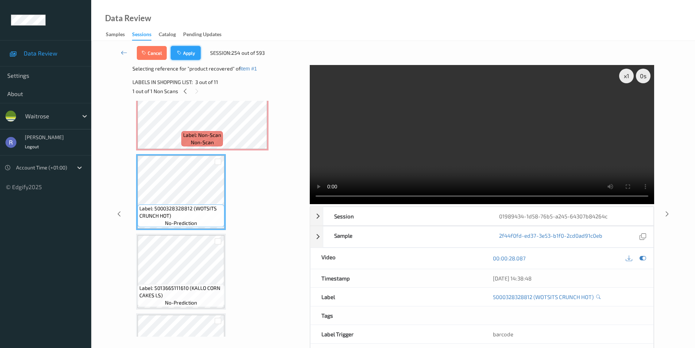
click at [187, 51] on button "Apply" at bounding box center [186, 53] width 30 height 14
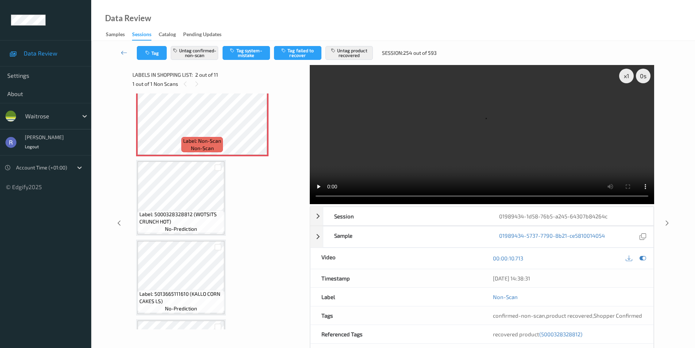
scroll to position [113, 0]
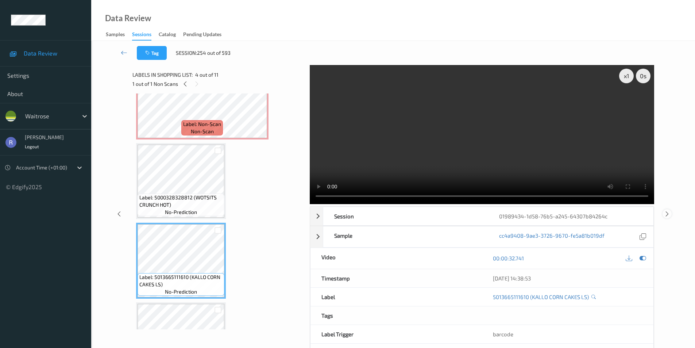
click at [665, 214] on icon at bounding box center [667, 213] width 6 height 7
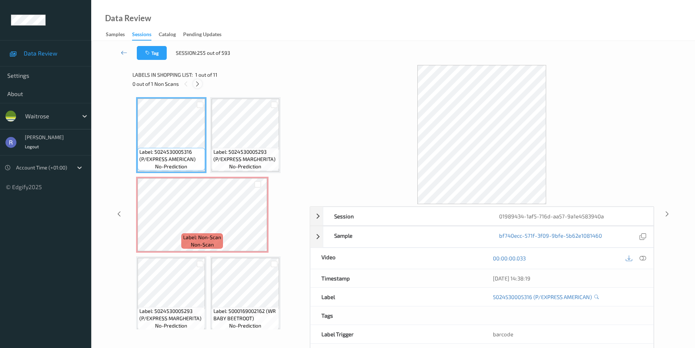
click at [197, 83] on icon at bounding box center [197, 84] width 6 height 7
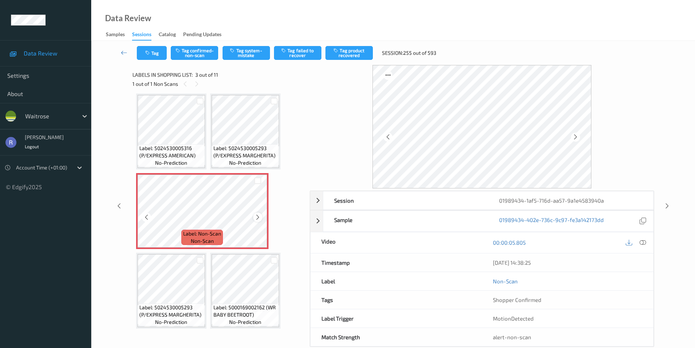
click at [255, 215] on icon at bounding box center [258, 217] width 6 height 7
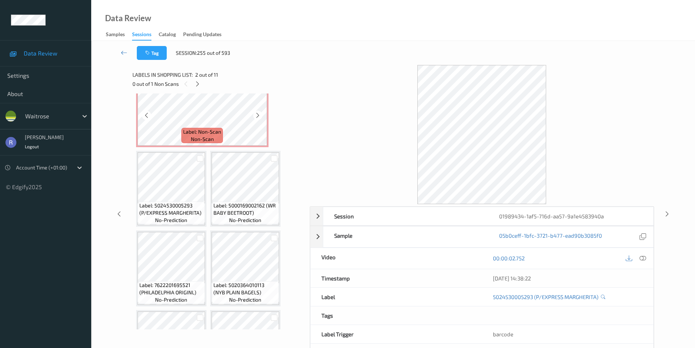
scroll to position [113, 0]
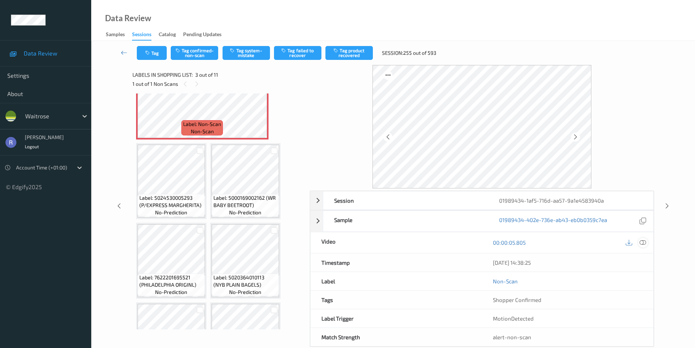
click at [641, 238] on div at bounding box center [643, 242] width 10 height 10
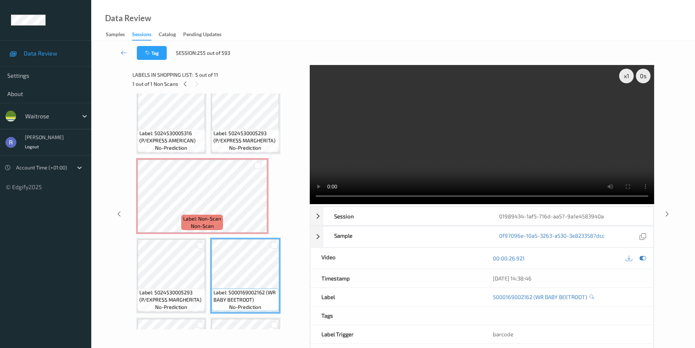
scroll to position [0, 0]
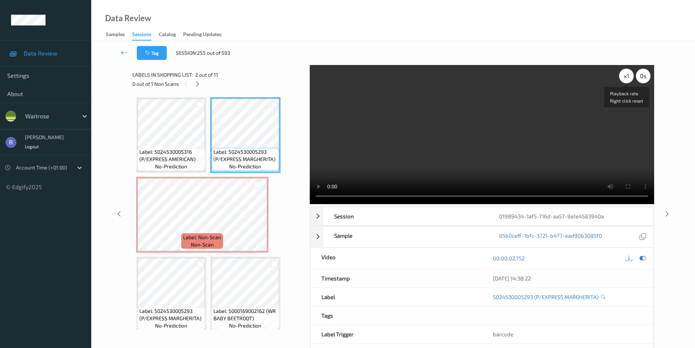
click at [627, 77] on div "x 1" at bounding box center [626, 76] width 15 height 15
click at [625, 75] on div "x 2" at bounding box center [626, 76] width 15 height 15
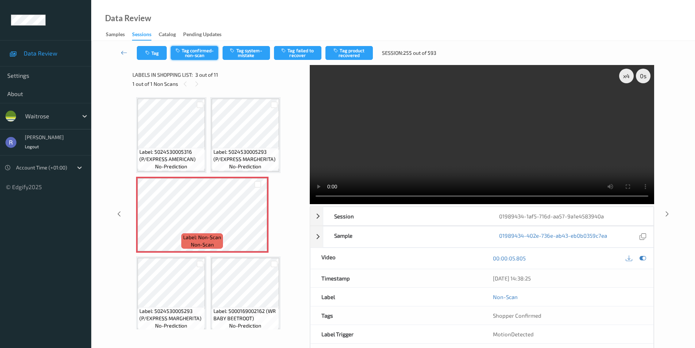
click at [200, 53] on button "Tag confirmed-non-scan" at bounding box center [194, 53] width 47 height 14
click at [359, 54] on button "Tag product recovered" at bounding box center [348, 53] width 47 height 14
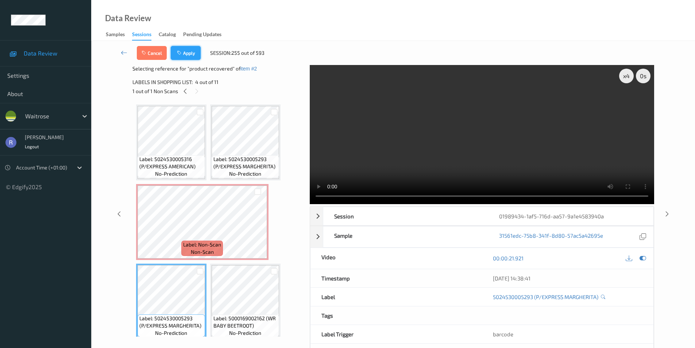
click at [195, 49] on button "Apply" at bounding box center [186, 53] width 30 height 14
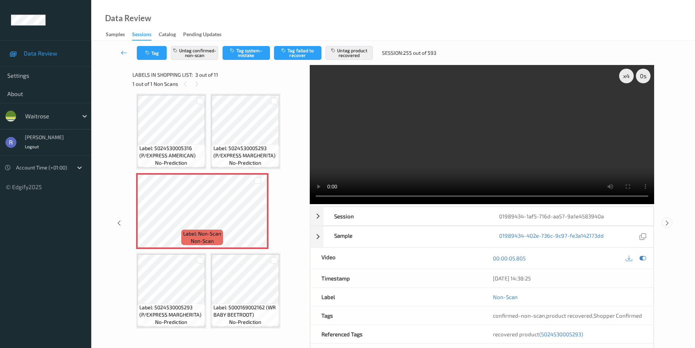
click at [664, 222] on icon at bounding box center [667, 223] width 6 height 7
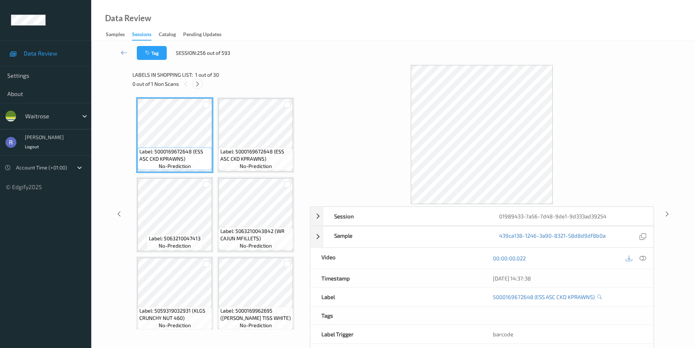
click at [197, 84] on icon at bounding box center [197, 84] width 6 height 7
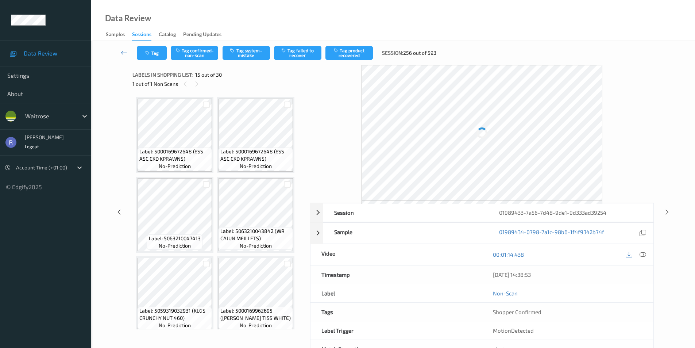
scroll to position [481, 0]
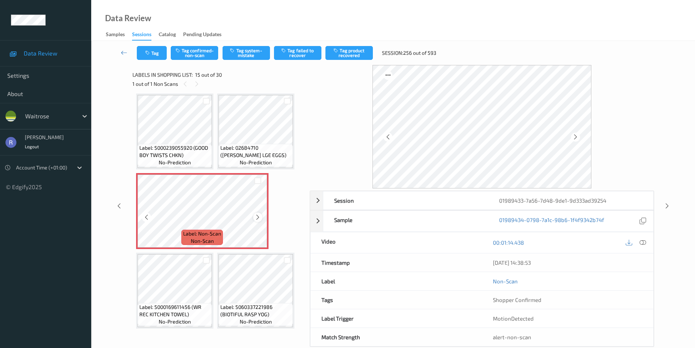
click at [256, 217] on icon at bounding box center [258, 217] width 6 height 7
click at [260, 145] on span "Label: 02684710 ([PERSON_NAME] LGE EGGS)" at bounding box center [255, 151] width 71 height 15
click at [644, 242] on icon at bounding box center [643, 242] width 7 height 7
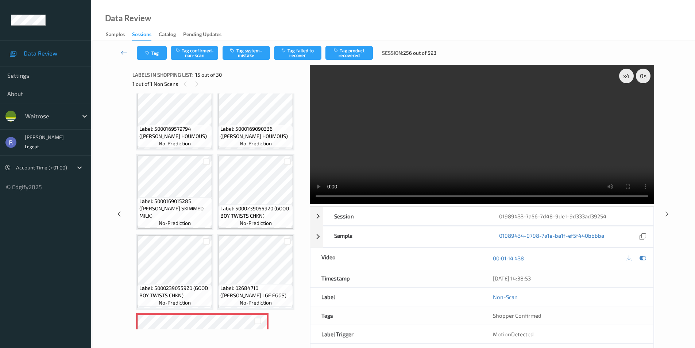
scroll to position [335, 0]
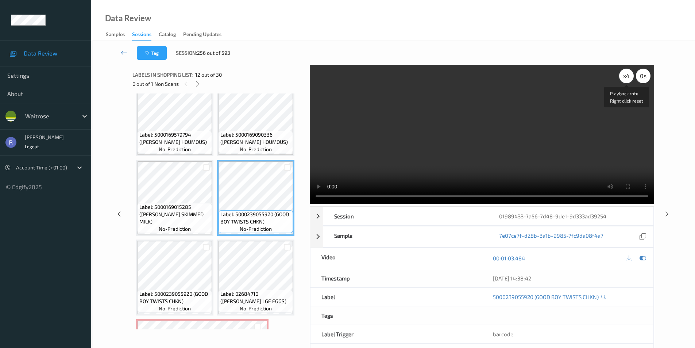
click at [627, 76] on div "x 4" at bounding box center [626, 76] width 15 height 15
click at [627, 78] on div "x 8" at bounding box center [626, 76] width 15 height 15
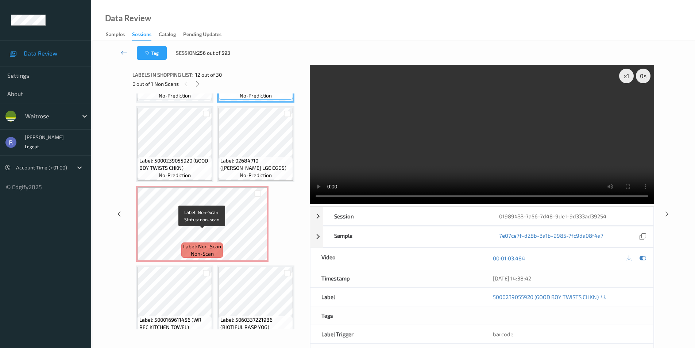
scroll to position [481, 0]
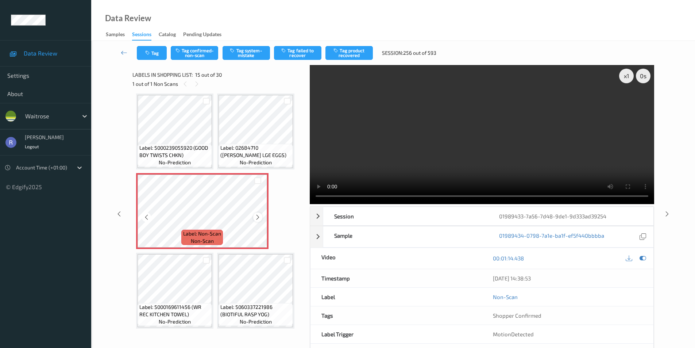
click at [259, 215] on icon at bounding box center [258, 217] width 6 height 7
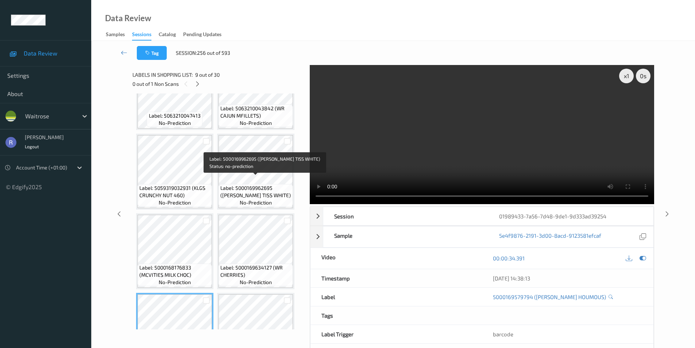
scroll to position [116, 0]
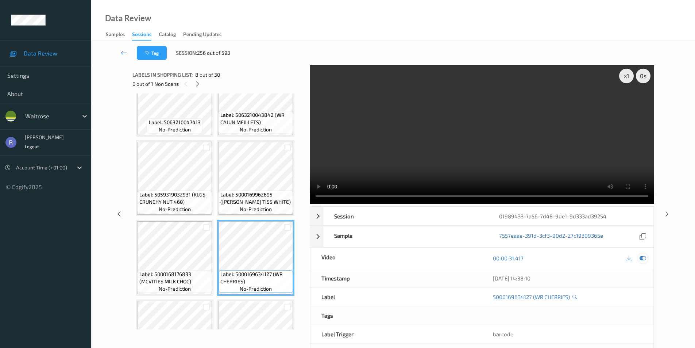
click at [642, 256] on icon at bounding box center [643, 258] width 7 height 7
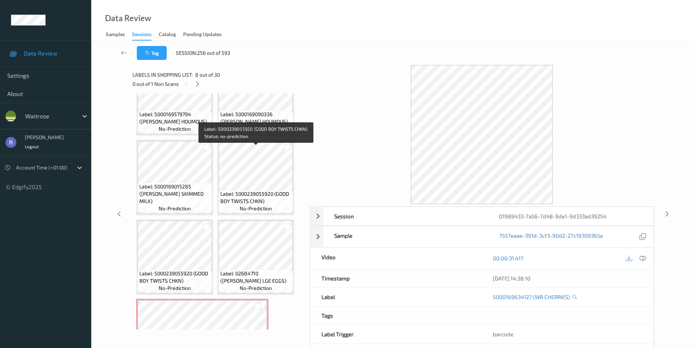
scroll to position [408, 0]
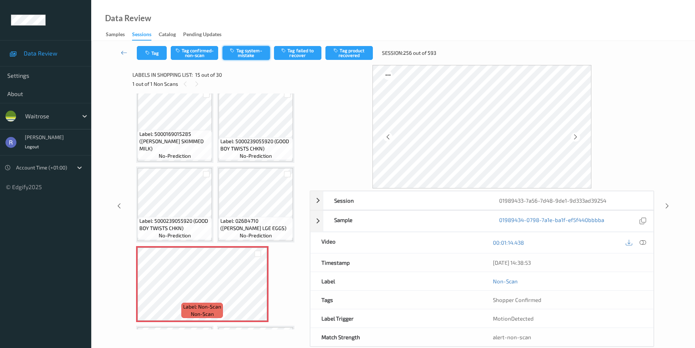
click at [247, 55] on button "Tag system-mistake" at bounding box center [246, 53] width 47 height 14
click at [668, 206] on icon at bounding box center [667, 205] width 6 height 7
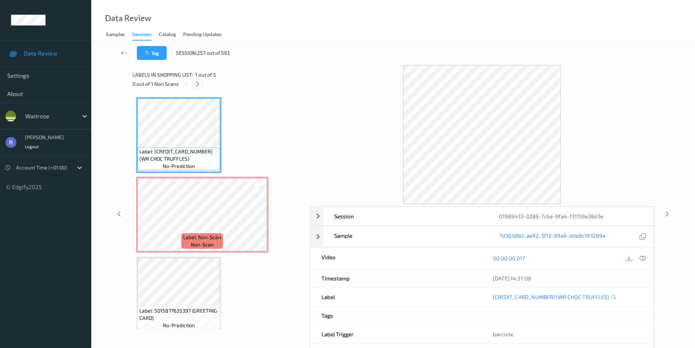
click at [197, 85] on icon at bounding box center [197, 84] width 6 height 7
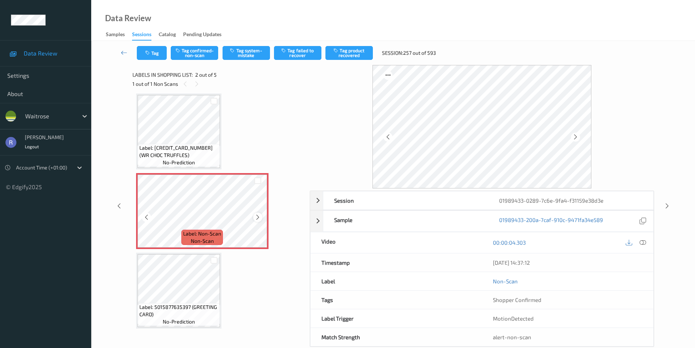
click at [256, 217] on icon at bounding box center [258, 217] width 6 height 7
click at [644, 242] on icon at bounding box center [643, 242] width 7 height 7
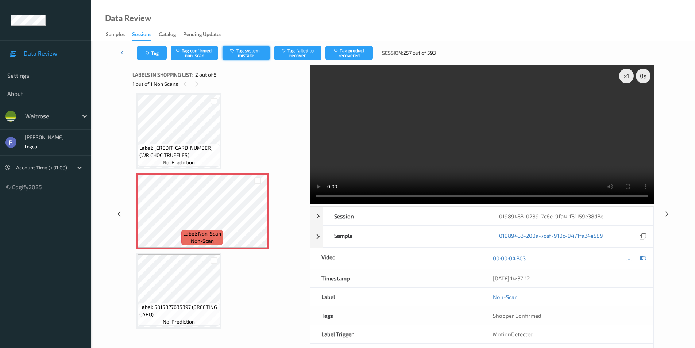
click at [248, 51] on button "Tag system-mistake" at bounding box center [246, 53] width 47 height 14
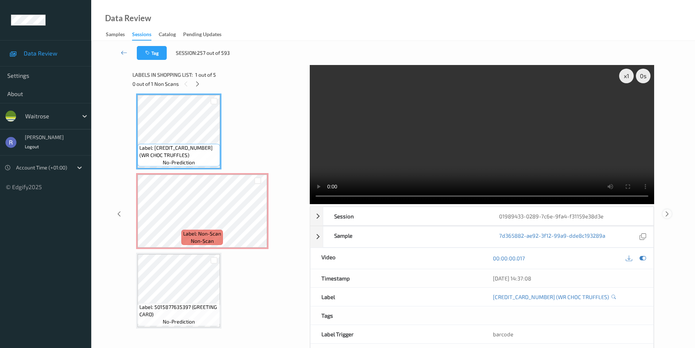
click at [668, 213] on icon at bounding box center [667, 213] width 6 height 7
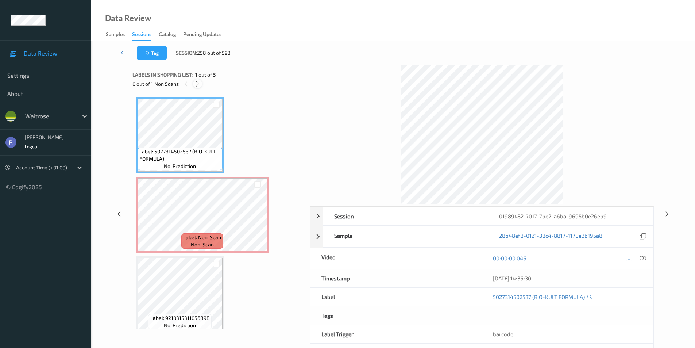
click at [199, 83] on icon at bounding box center [197, 84] width 6 height 7
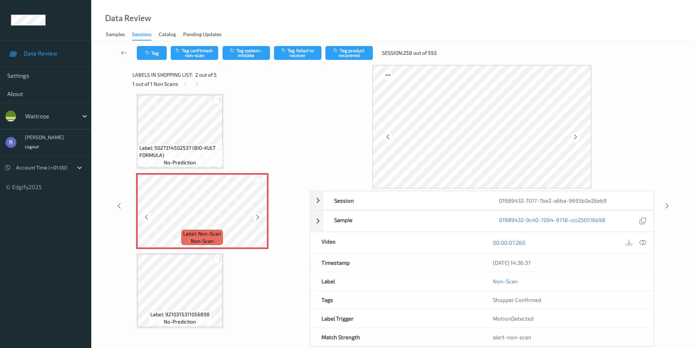
click at [257, 219] on icon at bounding box center [258, 217] width 6 height 7
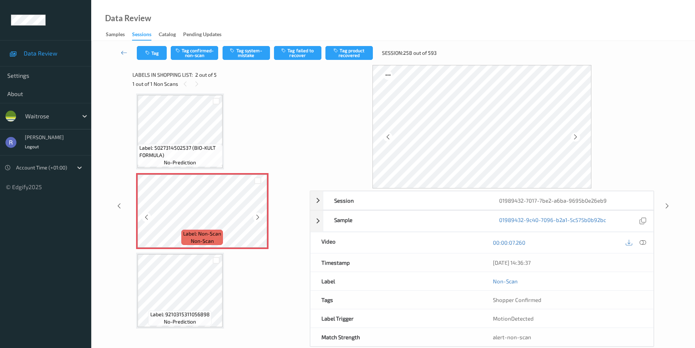
click at [257, 219] on icon at bounding box center [258, 217] width 6 height 7
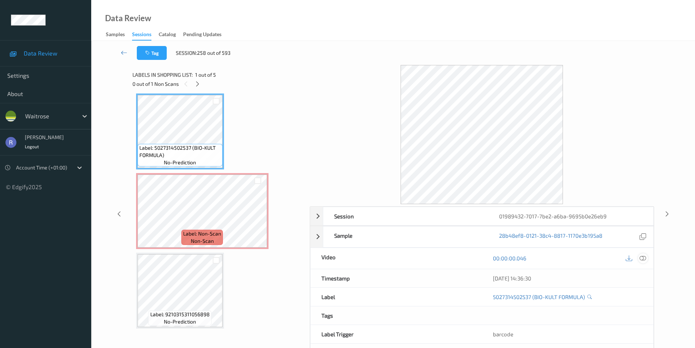
click at [643, 258] on icon at bounding box center [643, 258] width 7 height 7
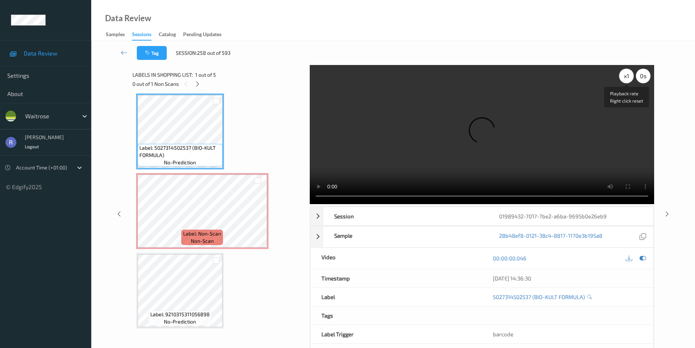
click at [627, 80] on div "x 1" at bounding box center [626, 76] width 15 height 15
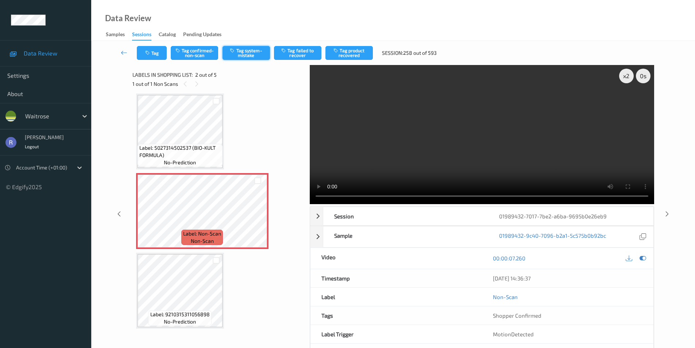
click at [248, 53] on button "Tag system-mistake" at bounding box center [246, 53] width 47 height 14
click at [666, 213] on icon at bounding box center [667, 213] width 6 height 7
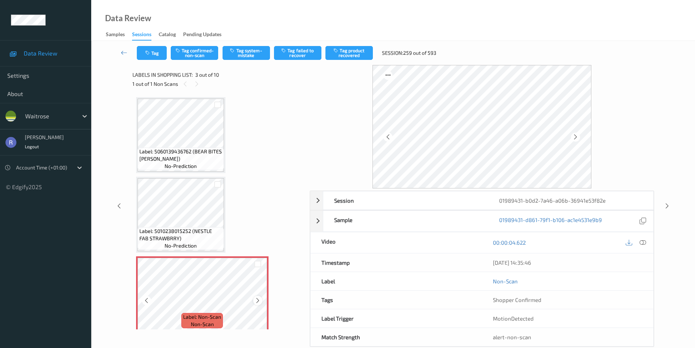
click at [255, 300] on icon at bounding box center [258, 300] width 6 height 7
click at [251, 51] on button "Tag system-mistake" at bounding box center [246, 53] width 47 height 14
click at [645, 242] on icon at bounding box center [643, 242] width 7 height 7
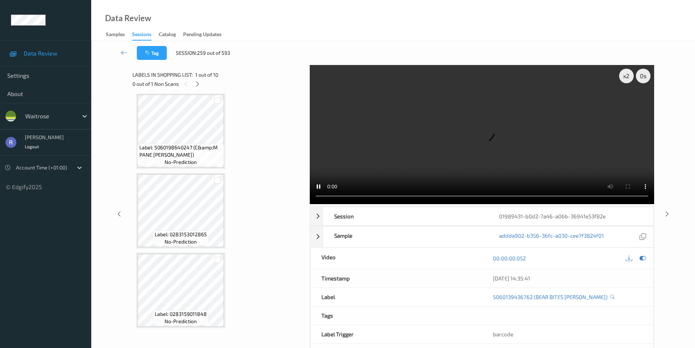
scroll to position [328, 0]
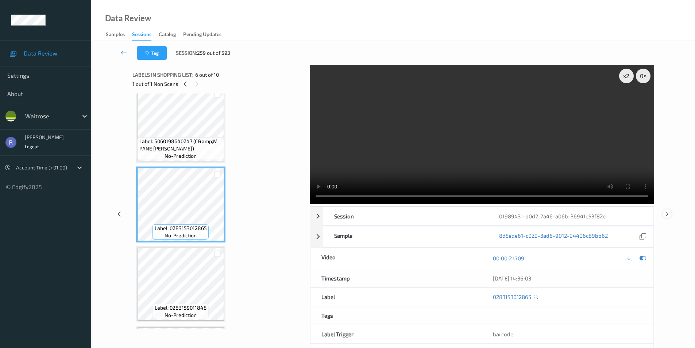
click at [669, 212] on icon at bounding box center [667, 213] width 6 height 7
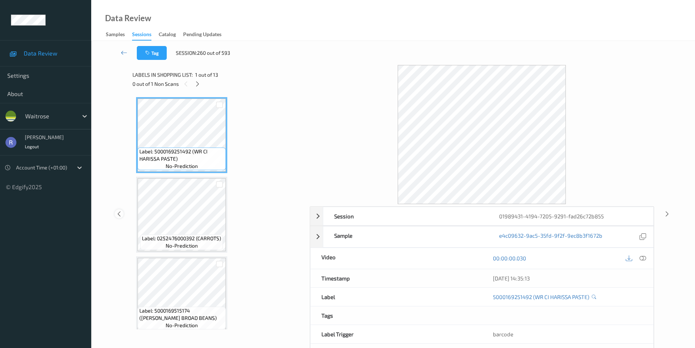
click at [120, 214] on icon at bounding box center [119, 213] width 6 height 7
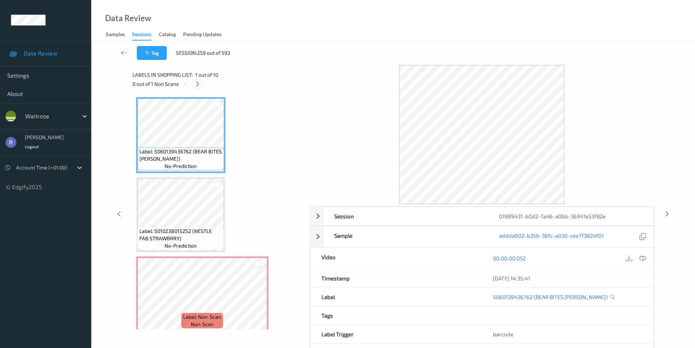
click at [197, 84] on icon at bounding box center [197, 84] width 6 height 7
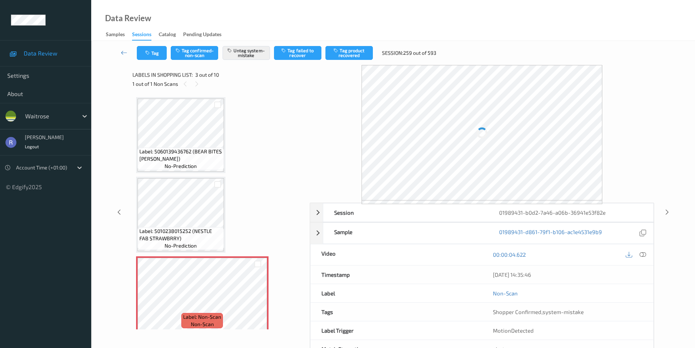
scroll to position [83, 0]
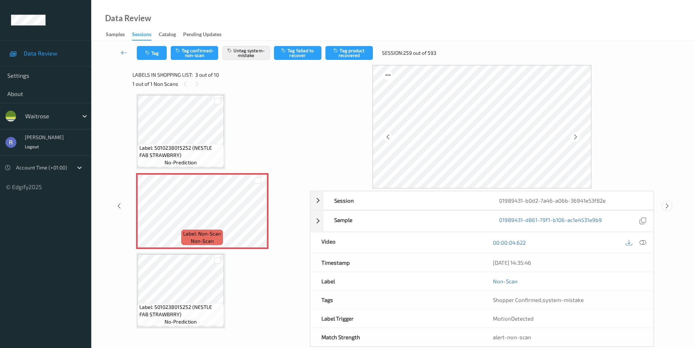
click at [668, 203] on icon at bounding box center [667, 205] width 6 height 7
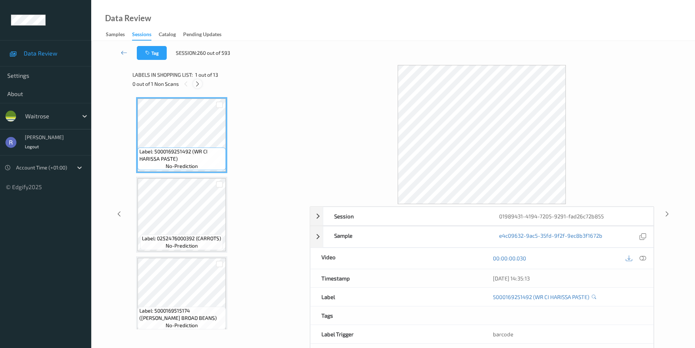
click at [198, 83] on icon at bounding box center [197, 84] width 6 height 7
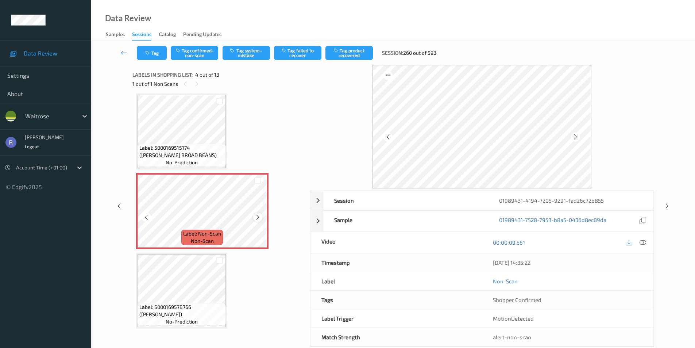
click at [258, 213] on div at bounding box center [257, 216] width 9 height 9
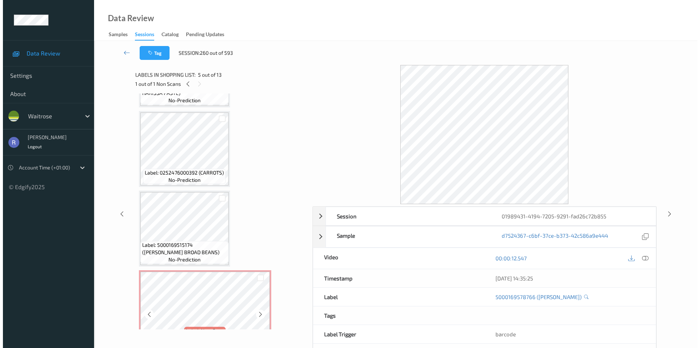
scroll to position [53, 0]
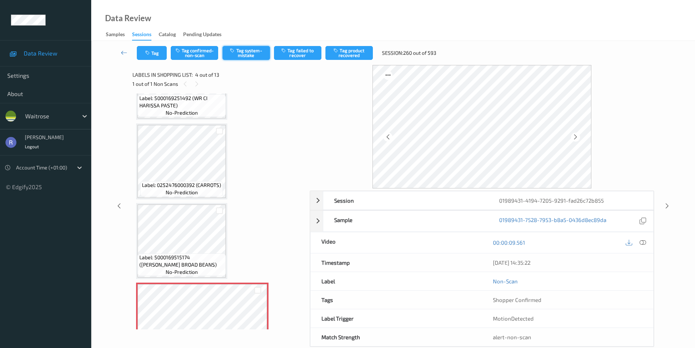
click at [251, 53] on button "Tag system-mistake" at bounding box center [246, 53] width 47 height 14
click at [665, 202] on icon at bounding box center [667, 205] width 6 height 7
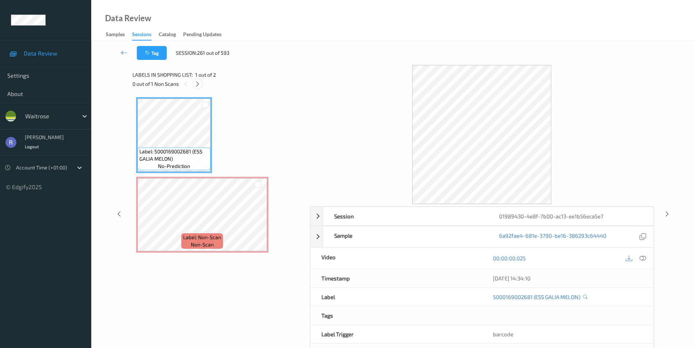
click at [198, 84] on icon at bounding box center [197, 84] width 6 height 7
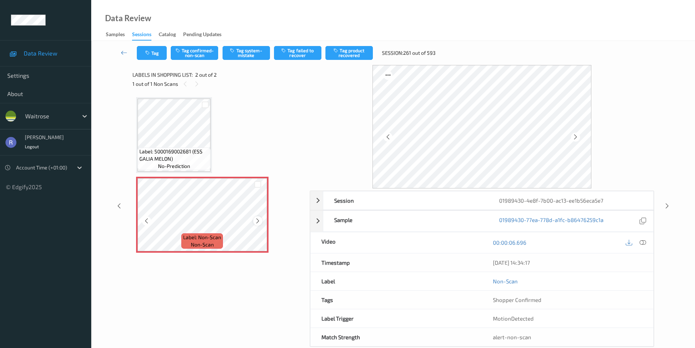
click at [257, 221] on icon at bounding box center [258, 220] width 6 height 7
click at [151, 52] on button "Tag" at bounding box center [152, 53] width 30 height 14
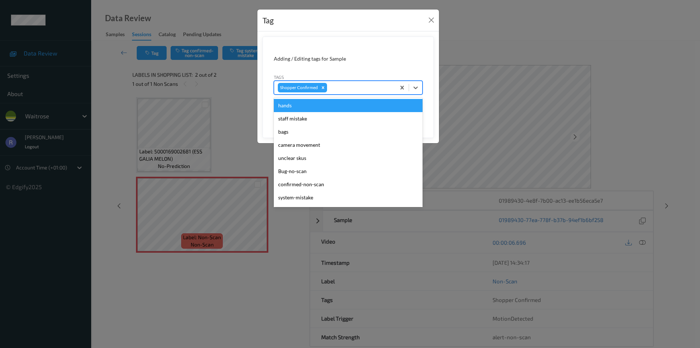
click at [356, 88] on div at bounding box center [360, 87] width 63 height 9
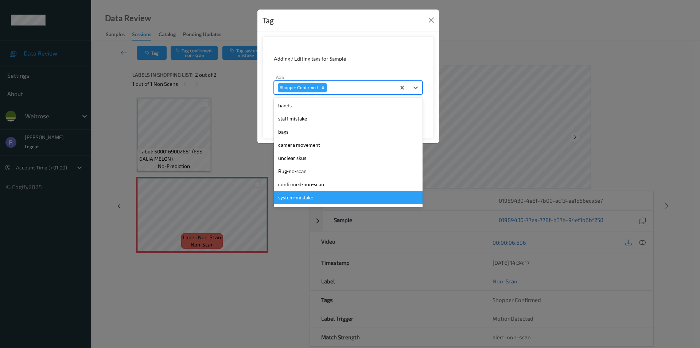
drag, startPoint x: 298, startPoint y: 196, endPoint x: 317, endPoint y: 170, distance: 32.0
click at [298, 196] on div "system-mistake" at bounding box center [348, 197] width 149 height 13
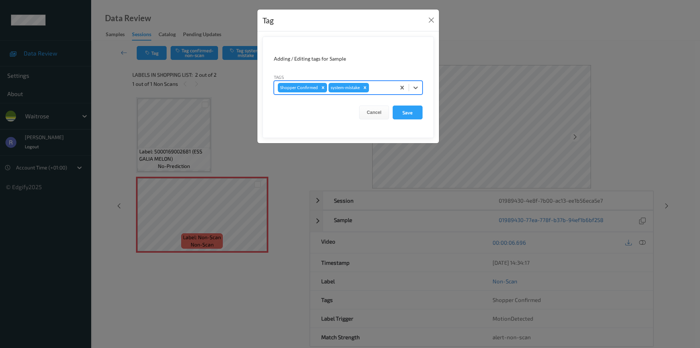
click at [381, 89] on div at bounding box center [382, 87] width 22 height 9
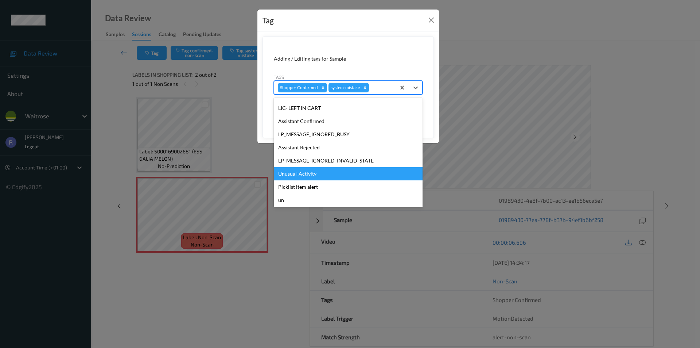
scroll to position [143, 0]
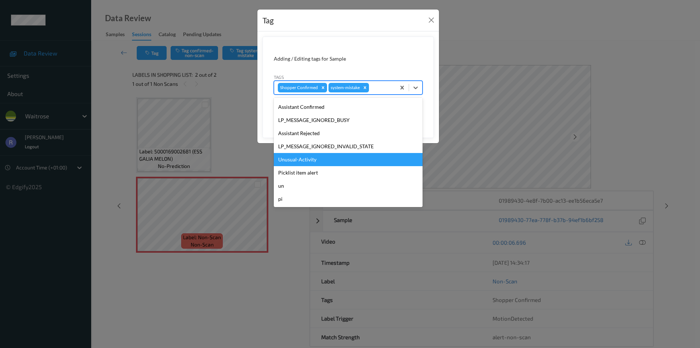
click at [294, 160] on div "Unusual-Activity" at bounding box center [348, 159] width 149 height 13
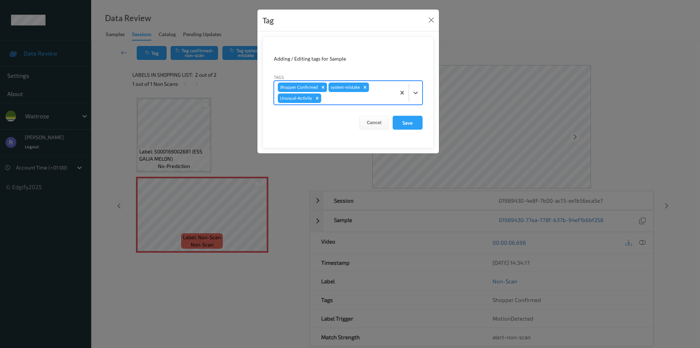
click at [354, 98] on div at bounding box center [357, 98] width 69 height 9
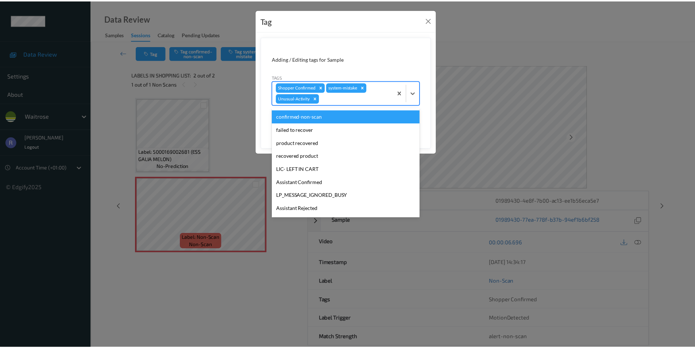
scroll to position [109, 0]
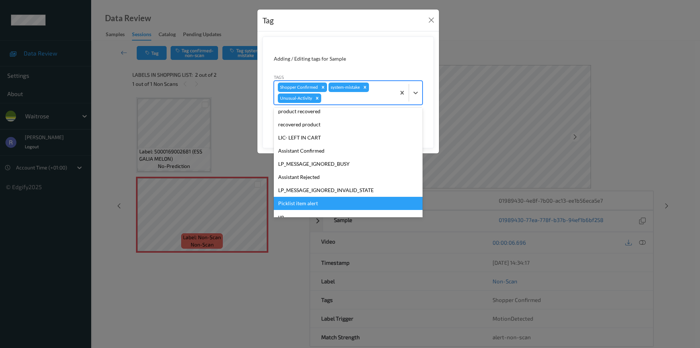
drag, startPoint x: 300, startPoint y: 204, endPoint x: 322, endPoint y: 182, distance: 31.2
click at [301, 204] on div "Picklist item alert" at bounding box center [348, 203] width 149 height 13
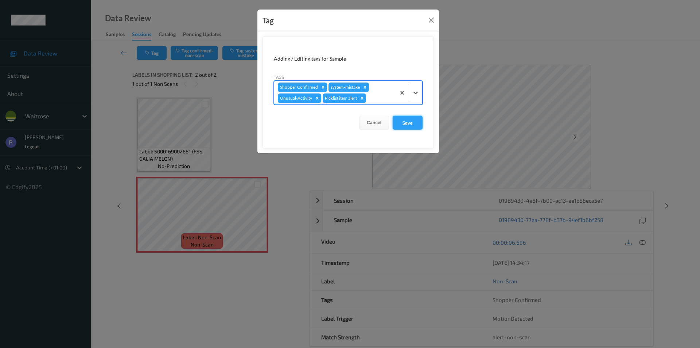
click at [412, 121] on button "Save" at bounding box center [408, 123] width 30 height 14
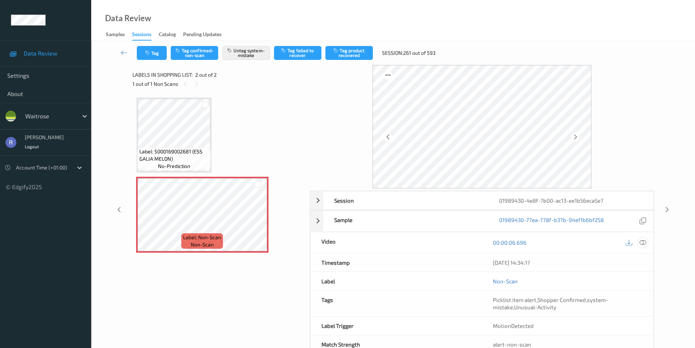
click at [641, 240] on icon at bounding box center [643, 242] width 7 height 7
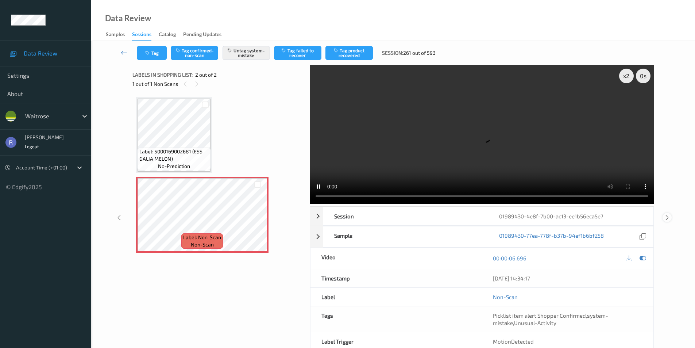
click at [665, 215] on icon at bounding box center [667, 217] width 6 height 7
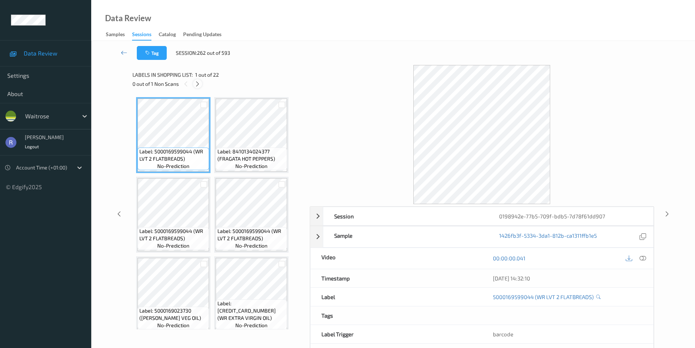
click at [199, 82] on icon at bounding box center [197, 84] width 6 height 7
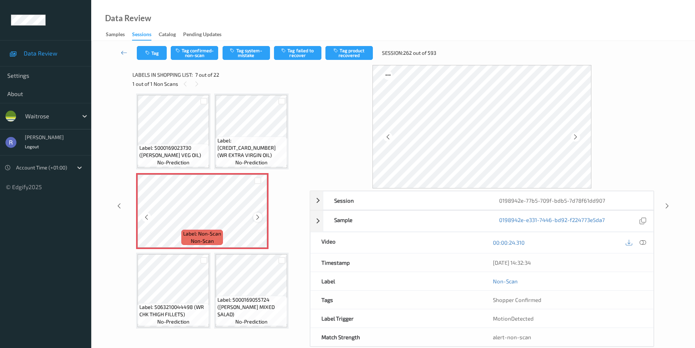
click at [259, 217] on icon at bounding box center [258, 217] width 6 height 7
click at [643, 244] on icon at bounding box center [643, 242] width 7 height 7
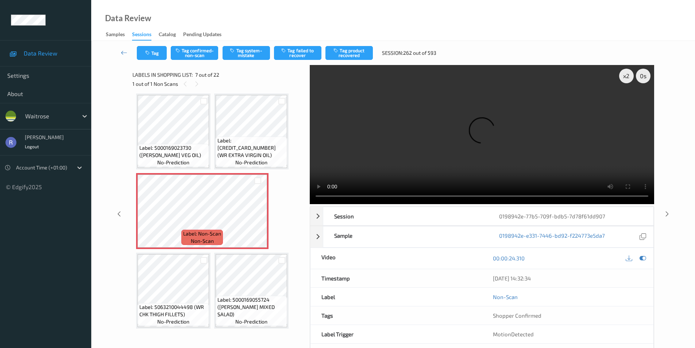
click at [313, 116] on video at bounding box center [482, 134] width 344 height 139
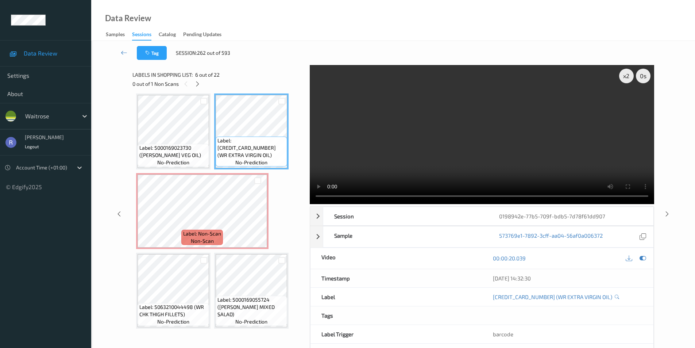
click at [395, 150] on video at bounding box center [482, 134] width 344 height 139
click at [629, 74] on div "x 2" at bounding box center [626, 76] width 15 height 15
click at [629, 74] on div "x 4" at bounding box center [626, 76] width 15 height 15
click at [631, 77] on div "x 8" at bounding box center [626, 76] width 15 height 15
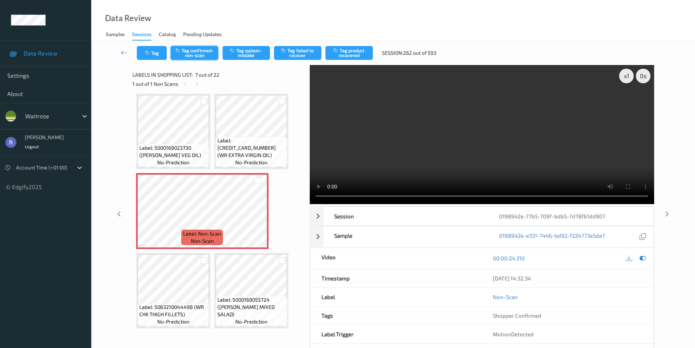
click at [192, 47] on button "Tag confirmed-non-scan" at bounding box center [194, 53] width 47 height 14
click at [358, 50] on button "Tag product recovered" at bounding box center [348, 53] width 47 height 14
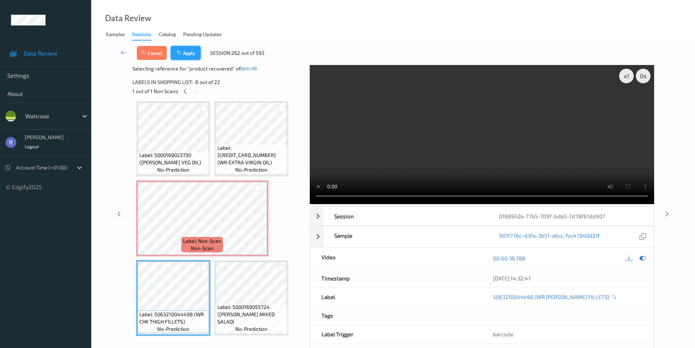
click at [186, 53] on button "Apply" at bounding box center [186, 53] width 30 height 14
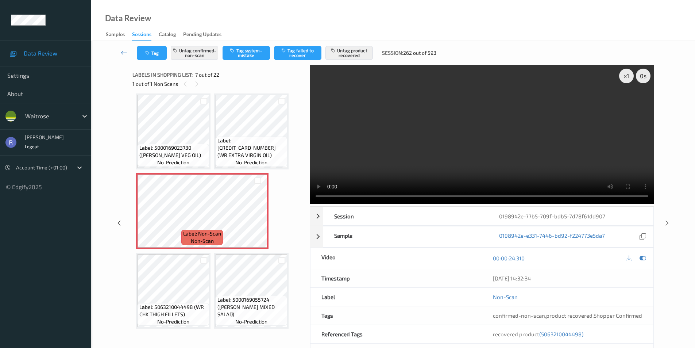
click at [473, 163] on video at bounding box center [482, 134] width 344 height 139
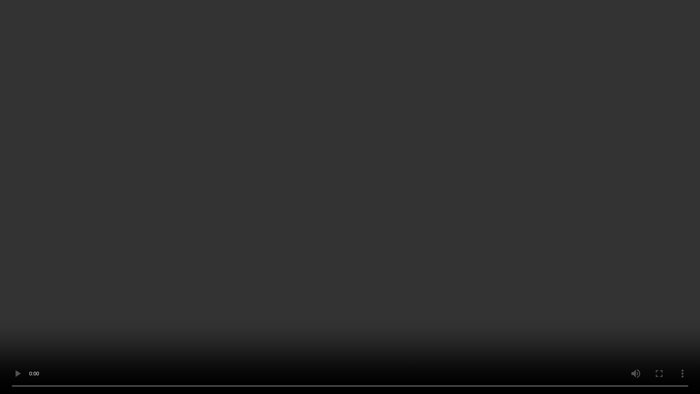
click at [349, 252] on video at bounding box center [350, 197] width 700 height 394
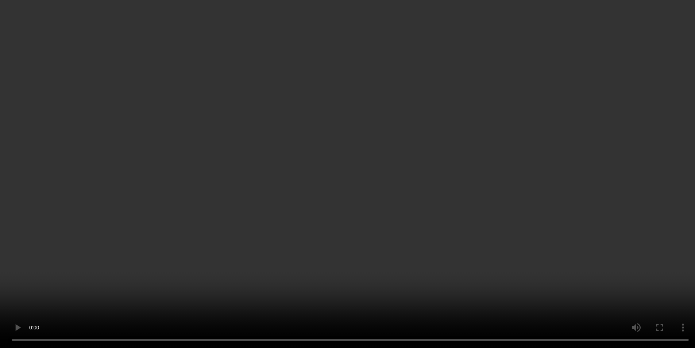
click at [666, 200] on icon at bounding box center [667, 197] width 6 height 7
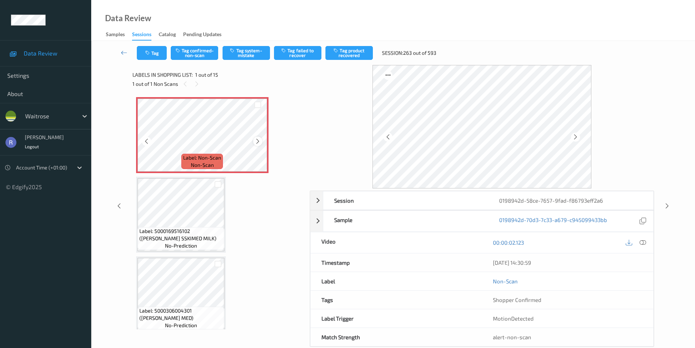
click at [258, 140] on icon at bounding box center [258, 141] width 6 height 7
click at [250, 49] on button "Tag system-mistake" at bounding box center [246, 53] width 47 height 14
click at [666, 204] on icon at bounding box center [667, 205] width 6 height 7
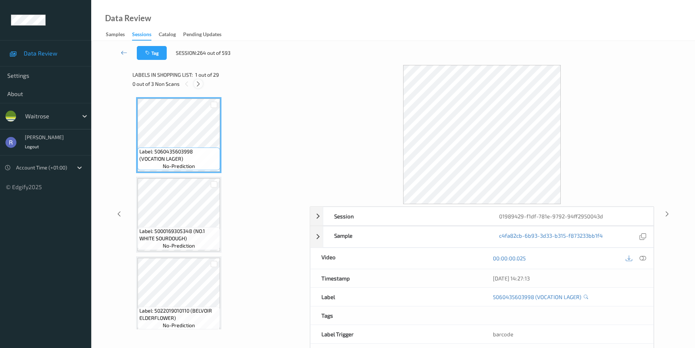
click at [198, 82] on icon at bounding box center [198, 84] width 6 height 7
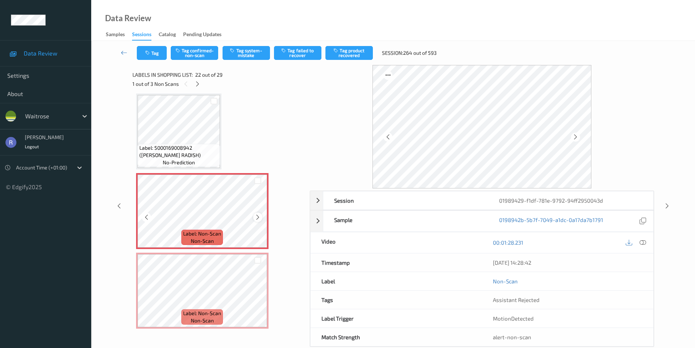
click at [256, 213] on div at bounding box center [257, 216] width 9 height 9
click at [256, 216] on icon at bounding box center [258, 217] width 6 height 7
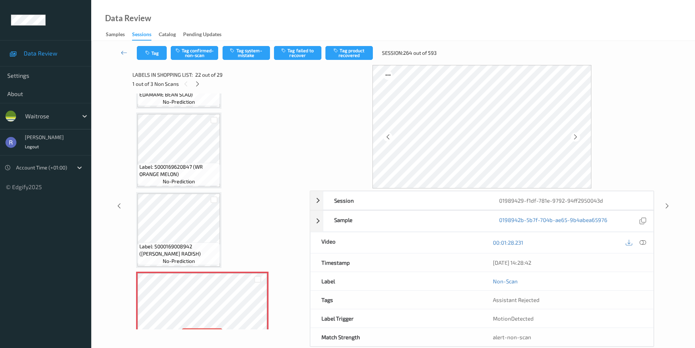
scroll to position [1642, 0]
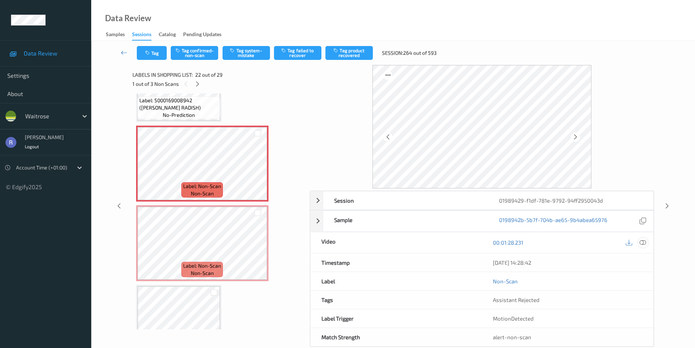
click at [643, 243] on icon at bounding box center [643, 242] width 7 height 7
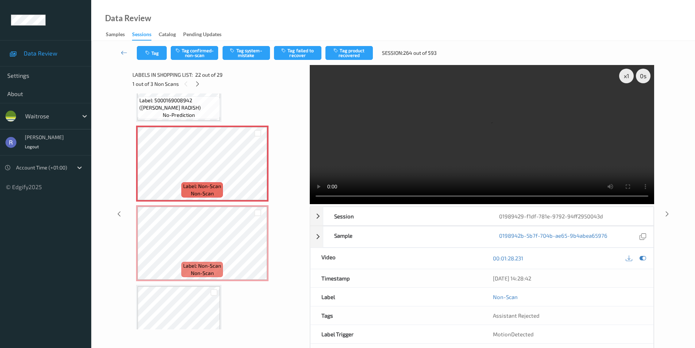
click at [448, 145] on video at bounding box center [482, 134] width 344 height 139
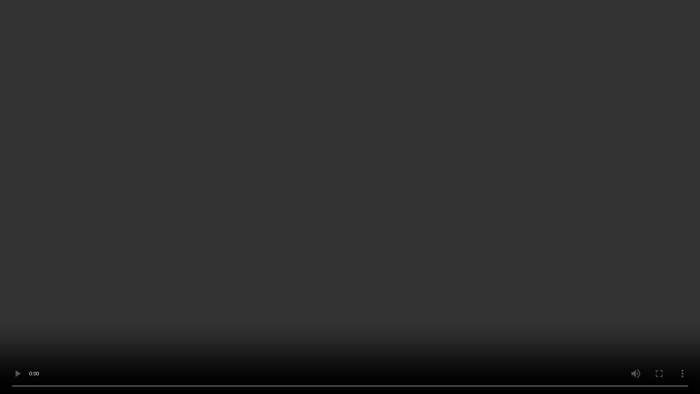
click at [356, 229] on video at bounding box center [350, 197] width 700 height 394
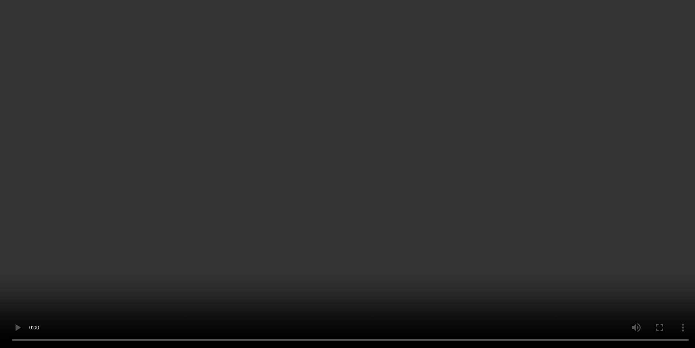
scroll to position [1715, 0]
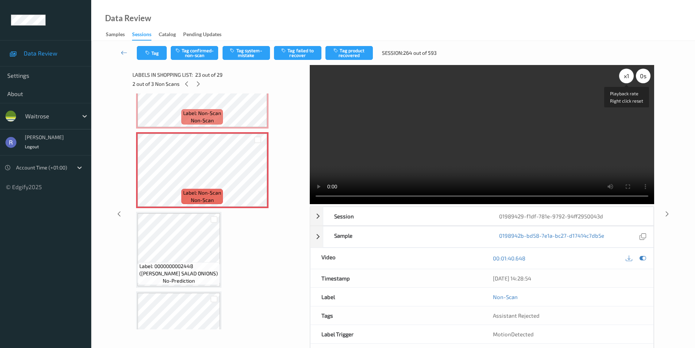
click at [631, 76] on div "x 1" at bounding box center [626, 76] width 15 height 15
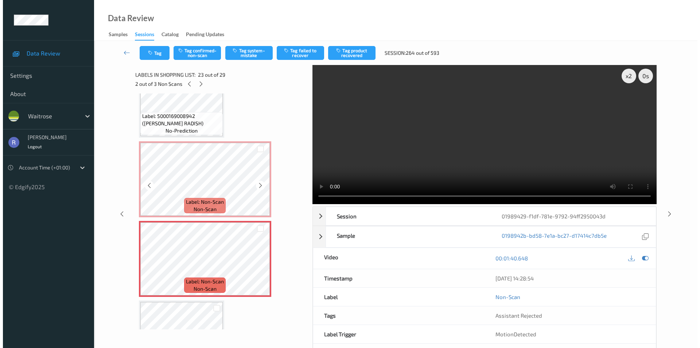
scroll to position [1605, 0]
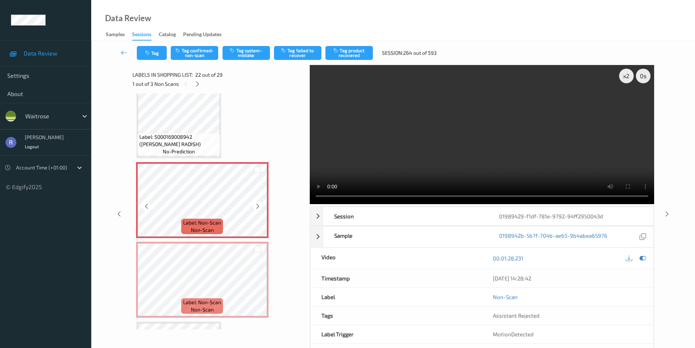
click at [258, 170] on div at bounding box center [257, 169] width 7 height 7
click at [256, 250] on div at bounding box center [257, 249] width 7 height 7
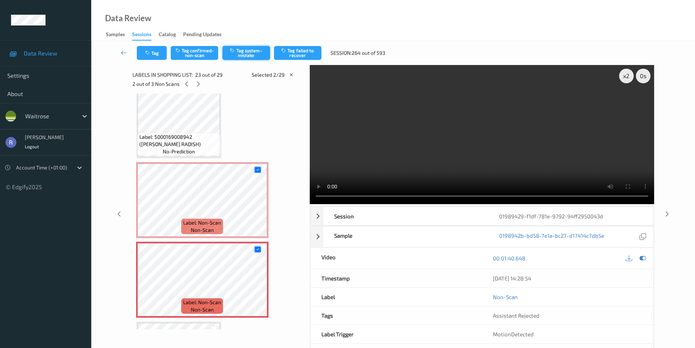
click at [248, 53] on button "Tag system-mistake" at bounding box center [246, 53] width 47 height 14
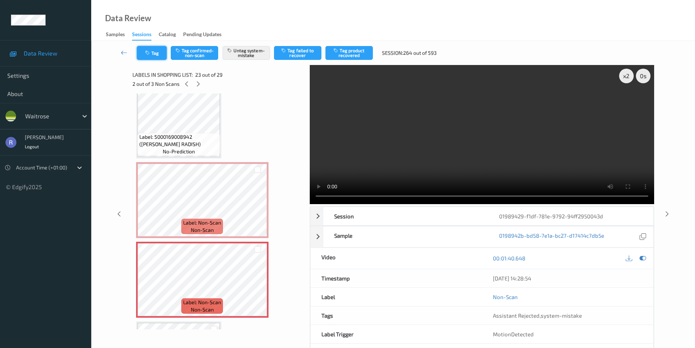
click at [158, 53] on button "Tag" at bounding box center [152, 53] width 30 height 14
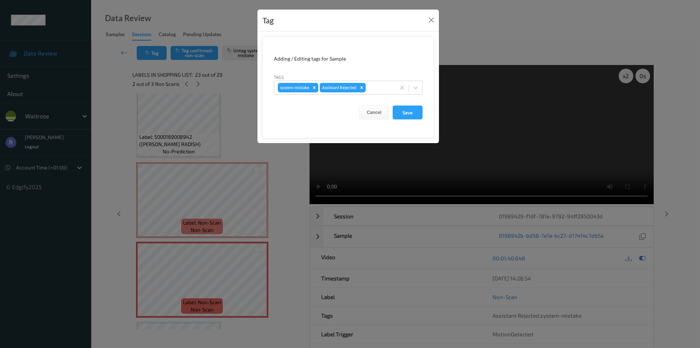
click at [240, 177] on div "Tag Adding / Editing tags for Sample Tags system-mistake Assistant Rejected Can…" at bounding box center [350, 174] width 700 height 348
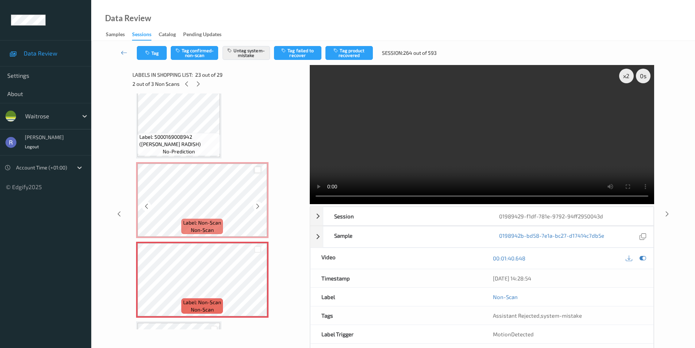
click at [260, 171] on div at bounding box center [257, 169] width 7 height 7
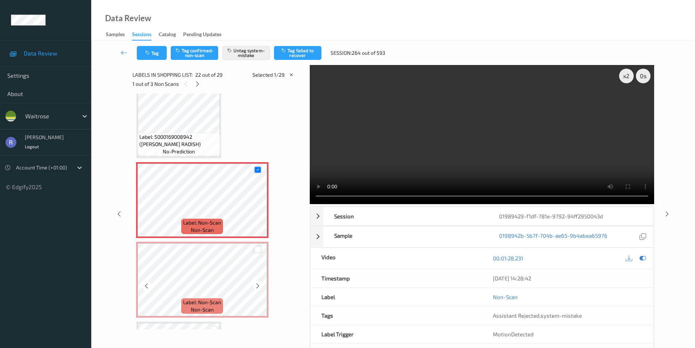
click at [256, 250] on div at bounding box center [257, 249] width 7 height 7
click at [258, 169] on icon at bounding box center [257, 169] width 5 height 5
click at [257, 248] on icon at bounding box center [257, 249] width 5 height 5
click at [255, 207] on icon at bounding box center [258, 206] width 6 height 7
click at [256, 203] on icon at bounding box center [258, 206] width 6 height 7
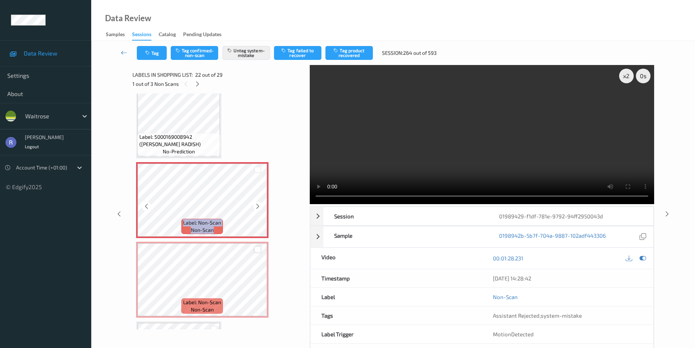
click at [256, 203] on icon at bounding box center [258, 206] width 6 height 7
click at [156, 53] on button "Tag" at bounding box center [152, 53] width 30 height 14
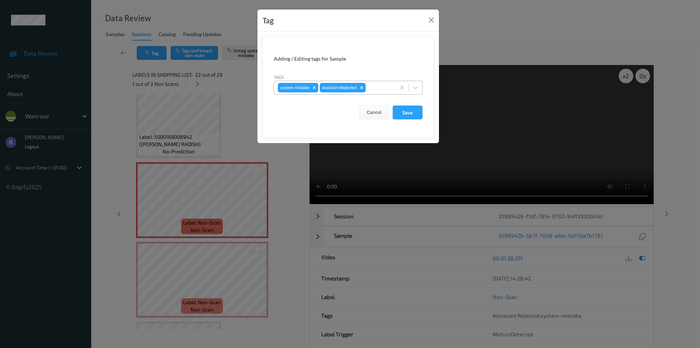
click at [370, 90] on div at bounding box center [379, 87] width 25 height 9
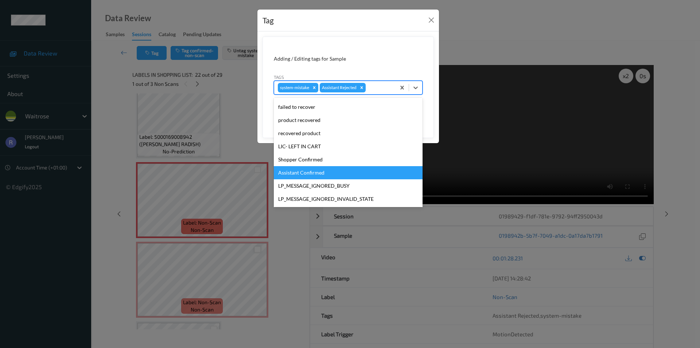
scroll to position [143, 0]
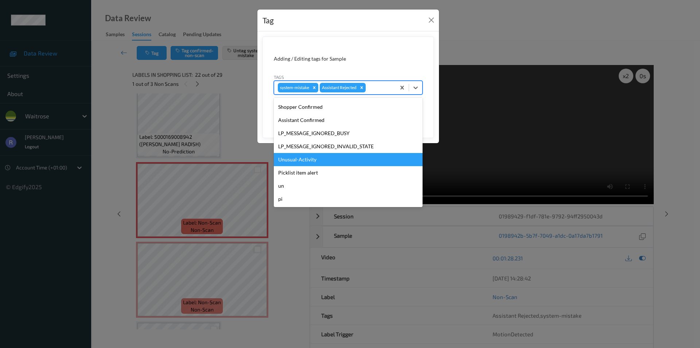
click at [309, 158] on div "Unusual-Activity" at bounding box center [348, 159] width 149 height 13
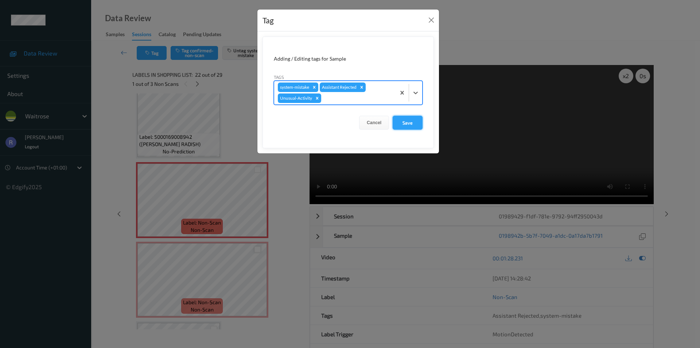
click at [412, 121] on button "Save" at bounding box center [408, 123] width 30 height 14
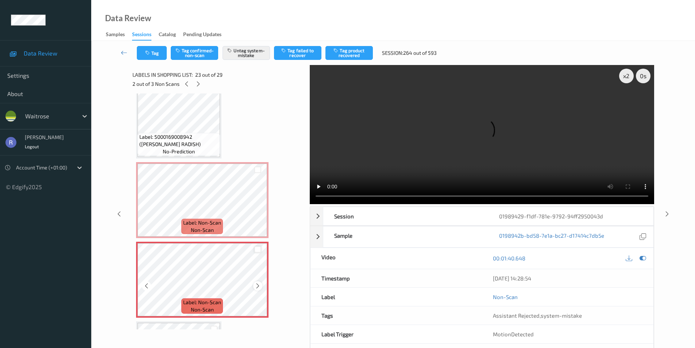
click at [259, 283] on icon at bounding box center [258, 285] width 6 height 7
click at [156, 58] on button "Tag" at bounding box center [152, 53] width 30 height 14
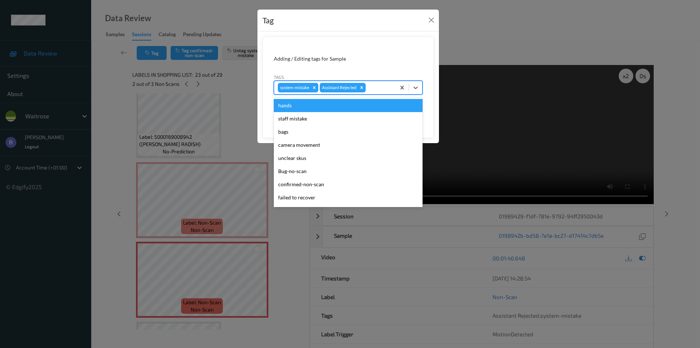
click at [383, 85] on div at bounding box center [379, 87] width 25 height 9
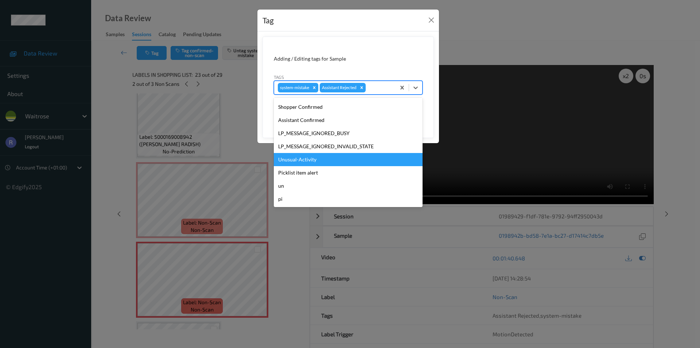
click at [317, 157] on div "Unusual-Activity" at bounding box center [348, 159] width 149 height 13
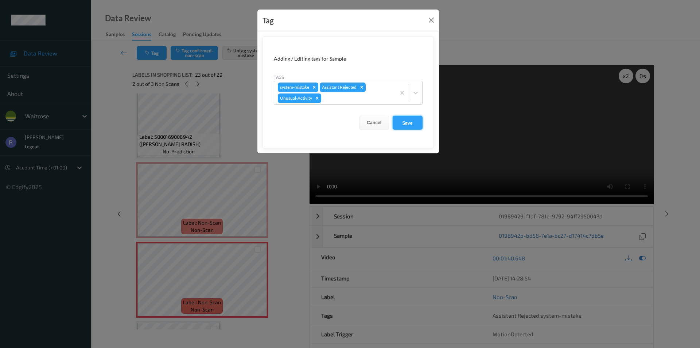
click at [406, 120] on button "Save" at bounding box center [408, 123] width 30 height 14
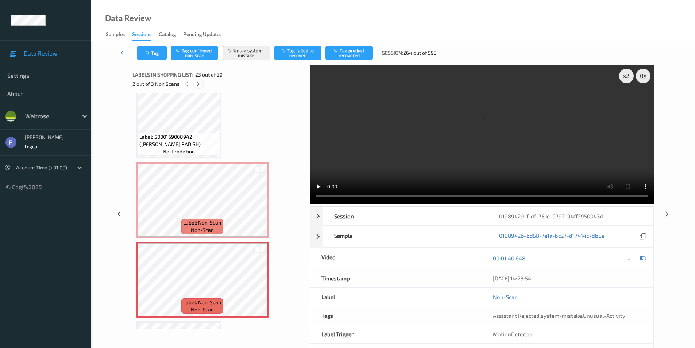
click at [198, 85] on icon at bounding box center [198, 84] width 6 height 7
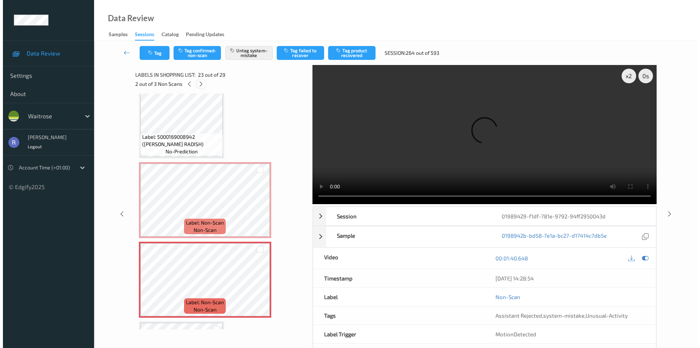
scroll to position [2074, 0]
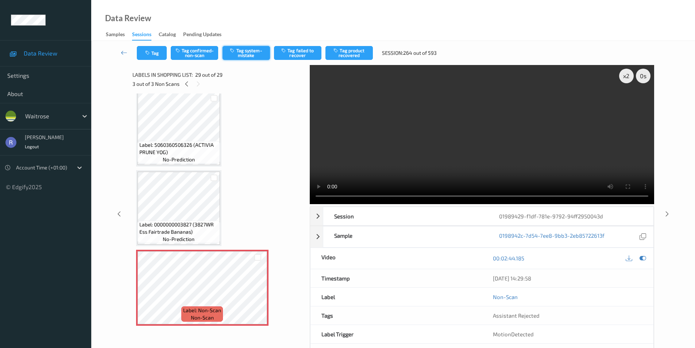
click at [246, 57] on button "Tag system-mistake" at bounding box center [246, 53] width 47 height 14
click at [151, 50] on button "Tag" at bounding box center [152, 53] width 30 height 14
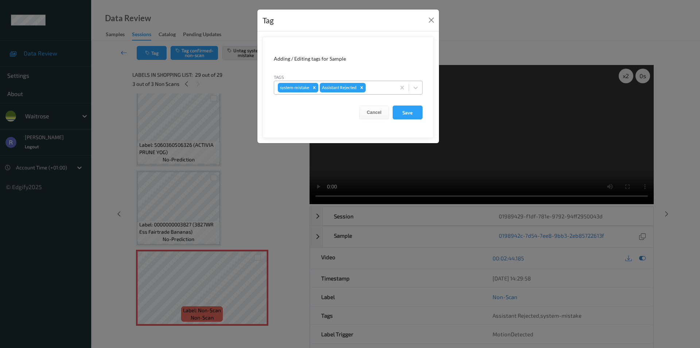
click at [383, 88] on div at bounding box center [379, 87] width 25 height 9
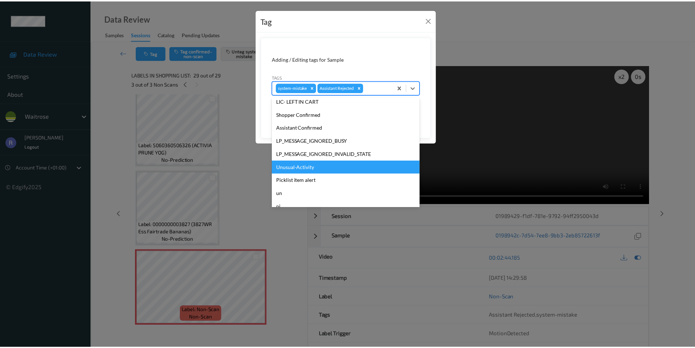
scroll to position [143, 0]
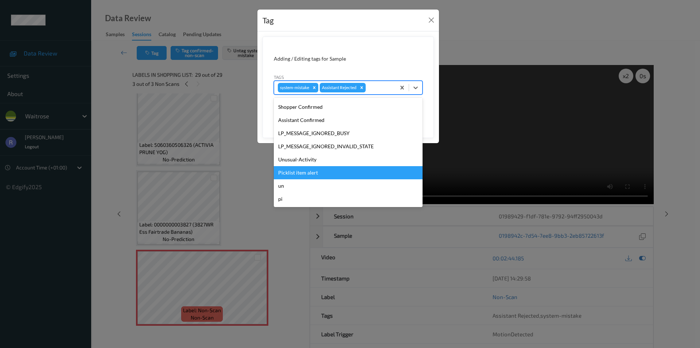
click at [297, 167] on div "Picklist item alert" at bounding box center [348, 172] width 149 height 13
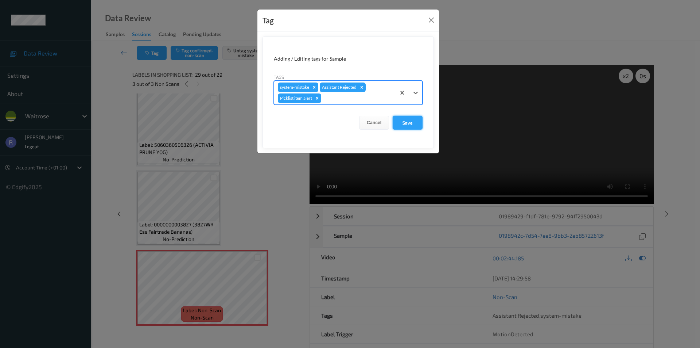
click at [410, 119] on button "Save" at bounding box center [408, 123] width 30 height 14
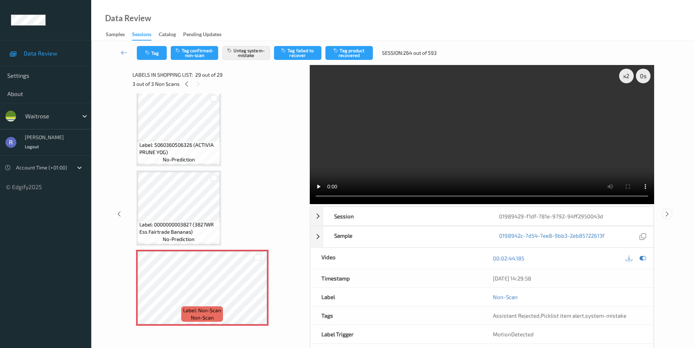
click at [665, 211] on icon at bounding box center [667, 213] width 6 height 7
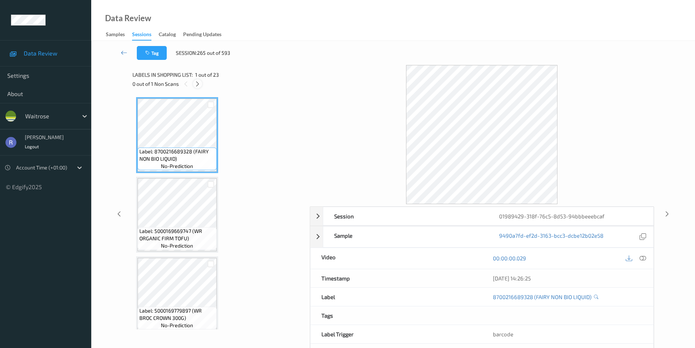
click at [198, 82] on icon at bounding box center [197, 84] width 6 height 7
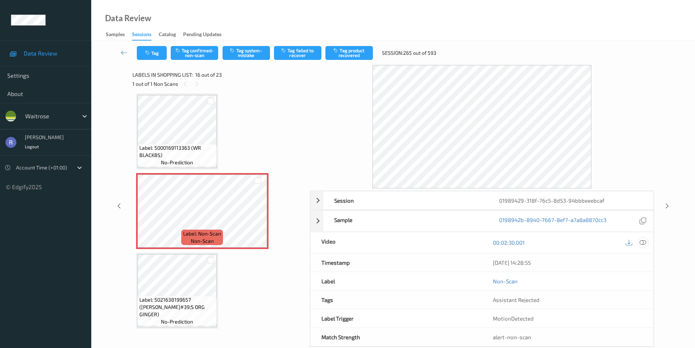
click at [642, 243] on icon at bounding box center [643, 242] width 7 height 7
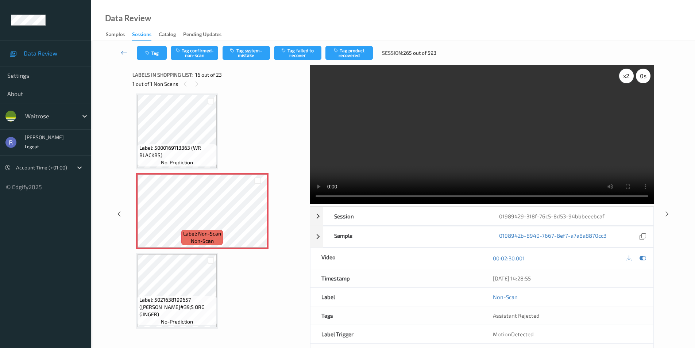
click at [630, 75] on div "x 2" at bounding box center [626, 76] width 15 height 15
click at [630, 75] on div "x 4" at bounding box center [626, 76] width 15 height 15
click at [630, 75] on div "x 8" at bounding box center [626, 76] width 15 height 15
click at [476, 148] on video at bounding box center [482, 134] width 344 height 139
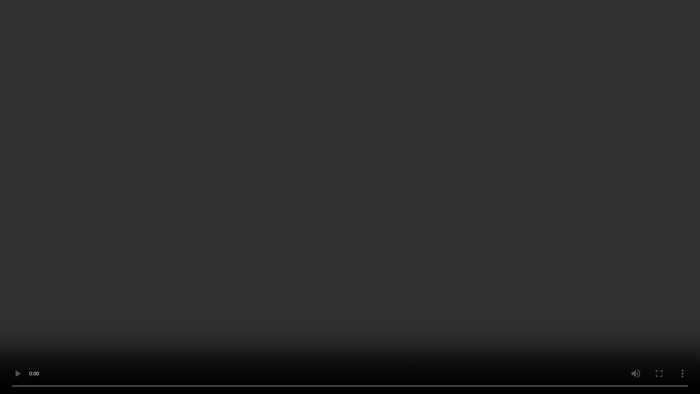
click at [468, 230] on video at bounding box center [350, 197] width 700 height 394
click at [439, 308] on video at bounding box center [350, 197] width 700 height 394
click at [372, 233] on video at bounding box center [350, 197] width 700 height 394
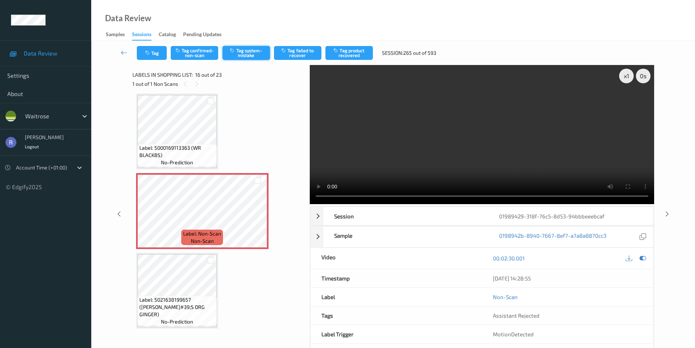
click at [241, 55] on button "Tag system-mistake" at bounding box center [246, 53] width 47 height 14
click at [431, 144] on video at bounding box center [482, 134] width 344 height 139
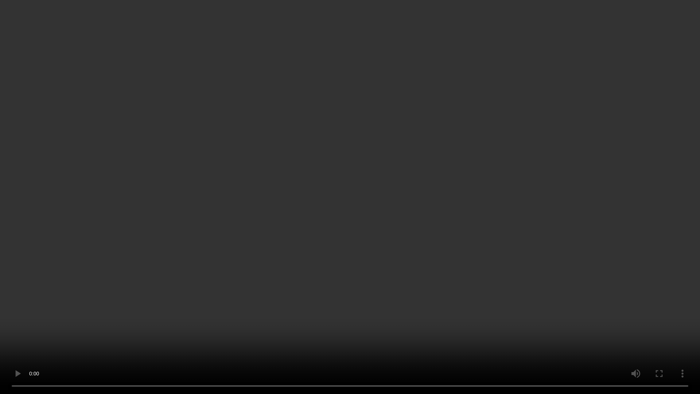
click at [275, 289] on video at bounding box center [350, 197] width 700 height 394
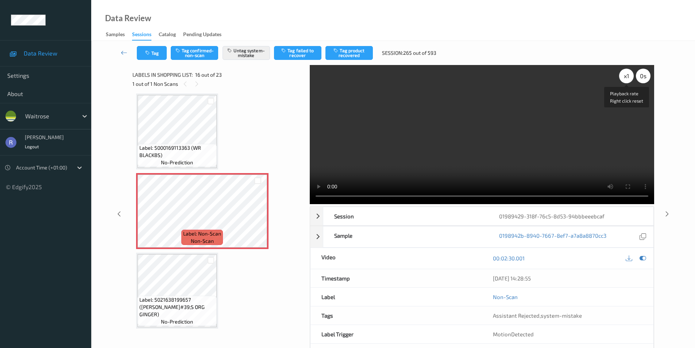
click at [622, 75] on div "x 1" at bounding box center [626, 76] width 15 height 15
click at [629, 77] on div "x 2" at bounding box center [626, 76] width 15 height 15
click at [626, 77] on div "x 4" at bounding box center [626, 76] width 15 height 15
click at [626, 77] on div "x 8" at bounding box center [626, 76] width 15 height 15
click at [544, 143] on video at bounding box center [482, 134] width 344 height 139
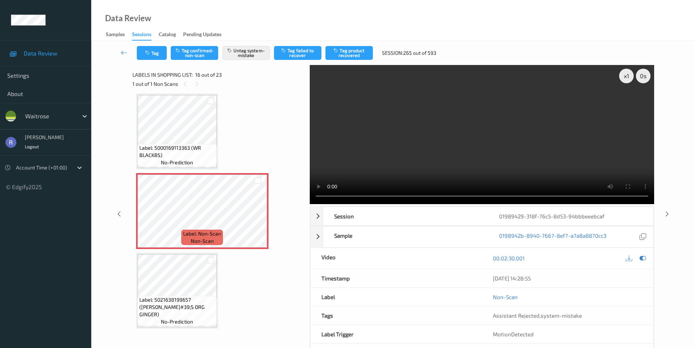
click at [544, 143] on video at bounding box center [482, 134] width 344 height 139
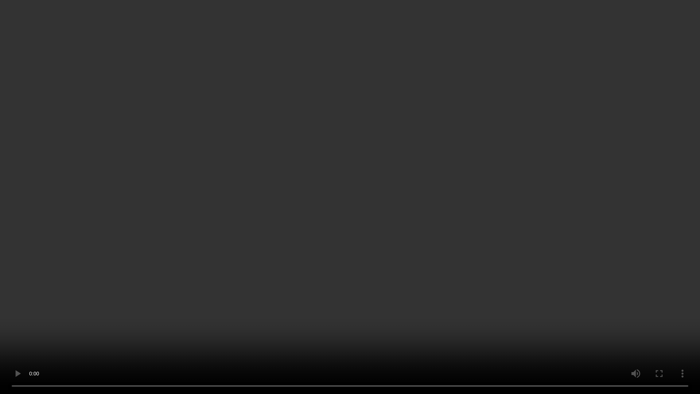
click at [446, 210] on video at bounding box center [350, 197] width 700 height 394
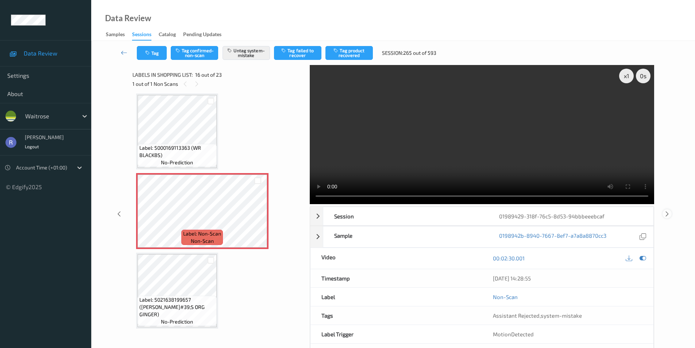
click at [668, 211] on icon at bounding box center [667, 213] width 6 height 7
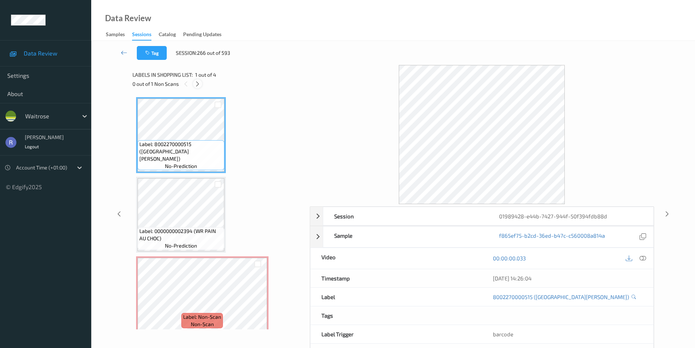
click at [197, 84] on icon at bounding box center [197, 84] width 6 height 7
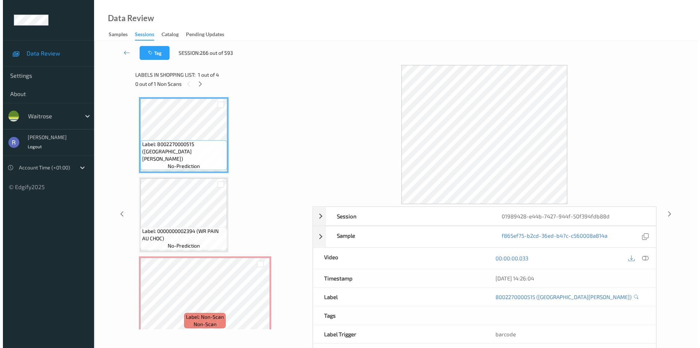
scroll to position [83, 0]
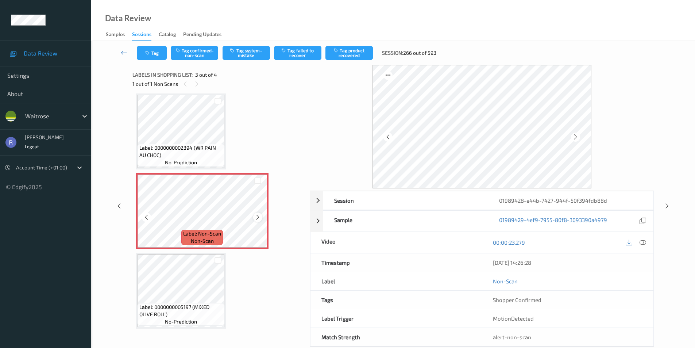
click at [257, 216] on icon at bounding box center [258, 217] width 6 height 7
click at [250, 51] on button "Tag system-mistake" at bounding box center [246, 53] width 47 height 14
click at [154, 51] on button "Tag" at bounding box center [152, 53] width 30 height 14
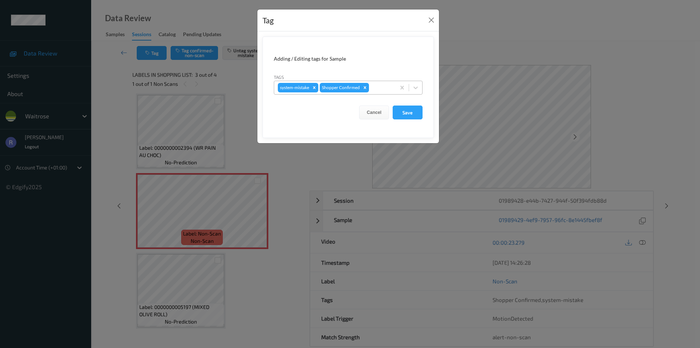
click at [382, 89] on div at bounding box center [382, 87] width 22 height 9
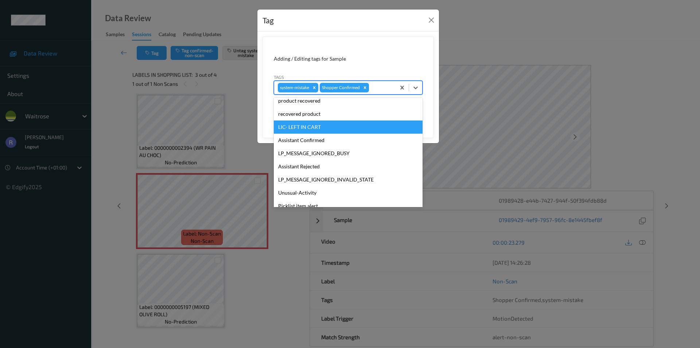
scroll to position [143, 0]
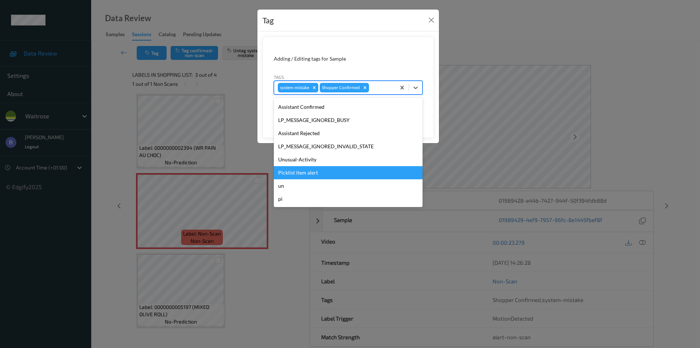
click at [304, 170] on div "Picklist item alert" at bounding box center [348, 172] width 149 height 13
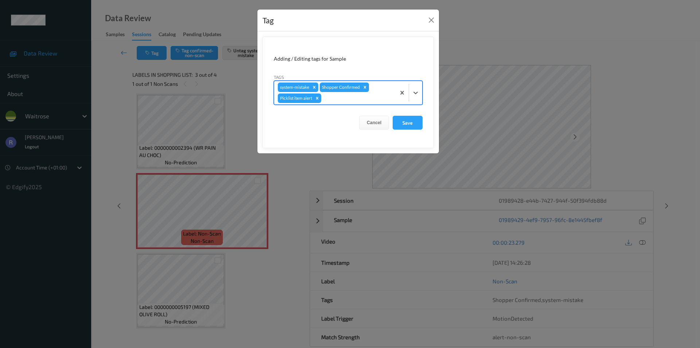
click at [358, 97] on div at bounding box center [357, 98] width 69 height 9
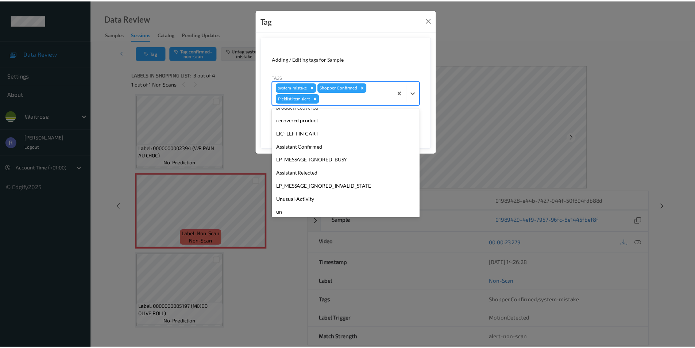
scroll to position [130, 0]
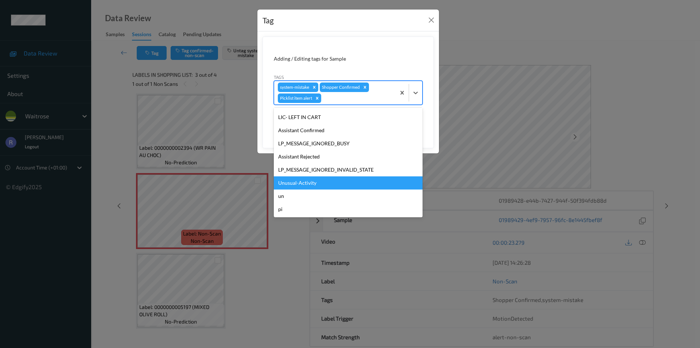
click at [309, 183] on div "Unusual-Activity" at bounding box center [348, 182] width 149 height 13
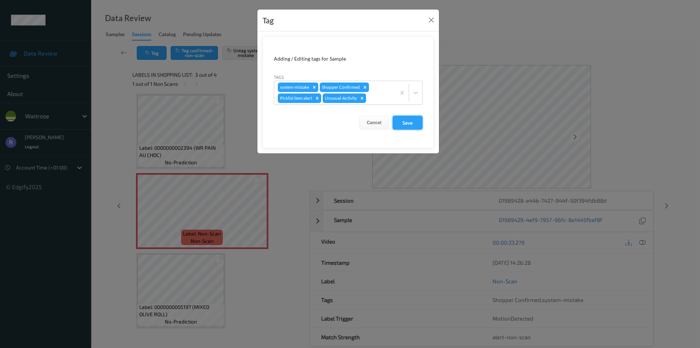
click at [408, 124] on button "Save" at bounding box center [408, 123] width 30 height 14
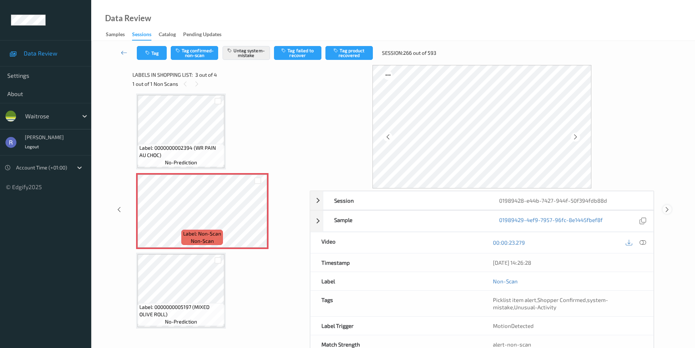
click at [669, 208] on icon at bounding box center [667, 209] width 6 height 7
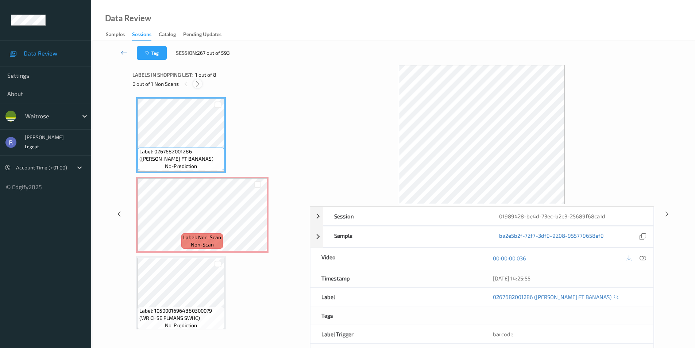
drag, startPoint x: 199, startPoint y: 82, endPoint x: 200, endPoint y: 90, distance: 8.4
click at [199, 82] on icon at bounding box center [197, 84] width 6 height 7
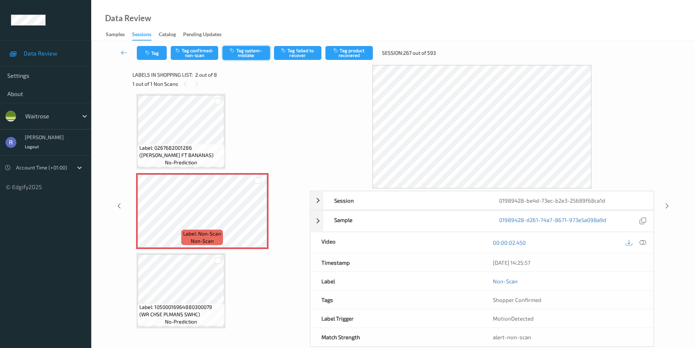
click at [240, 51] on button "Tag system-mistake" at bounding box center [246, 53] width 47 height 14
click at [665, 202] on icon at bounding box center [667, 205] width 6 height 7
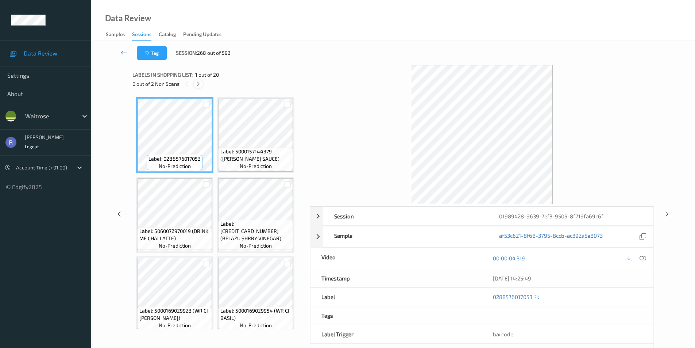
click at [197, 82] on icon at bounding box center [198, 84] width 6 height 7
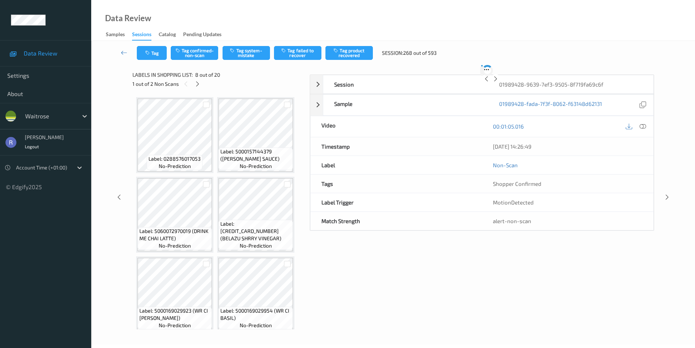
scroll to position [242, 0]
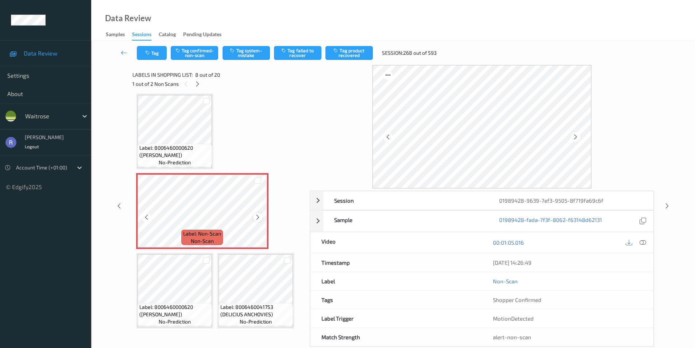
click at [259, 217] on icon at bounding box center [258, 217] width 6 height 7
click at [152, 306] on span "Label: 8006460000620 ([PERSON_NAME])" at bounding box center [174, 310] width 71 height 15
click at [644, 243] on icon at bounding box center [643, 242] width 7 height 7
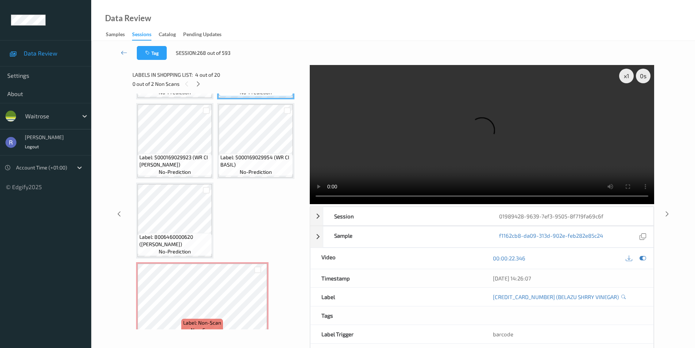
scroll to position [182, 0]
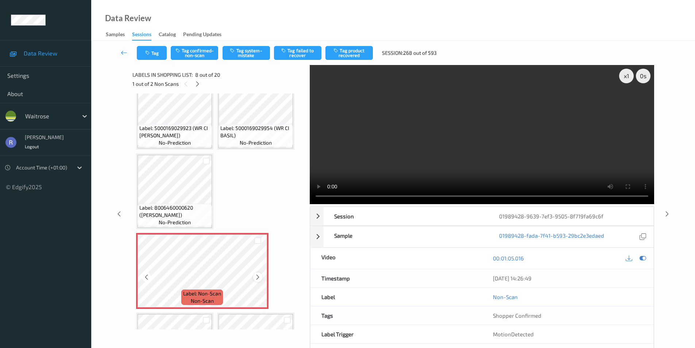
click at [258, 276] on icon at bounding box center [258, 277] width 6 height 7
click at [246, 50] on button "Tag system-mistake" at bounding box center [246, 53] width 47 height 14
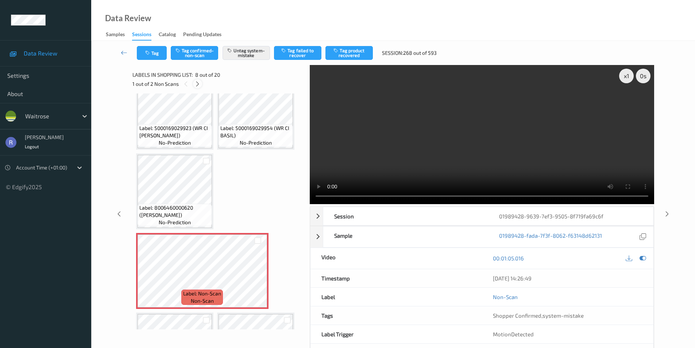
click at [196, 83] on icon at bounding box center [197, 84] width 6 height 7
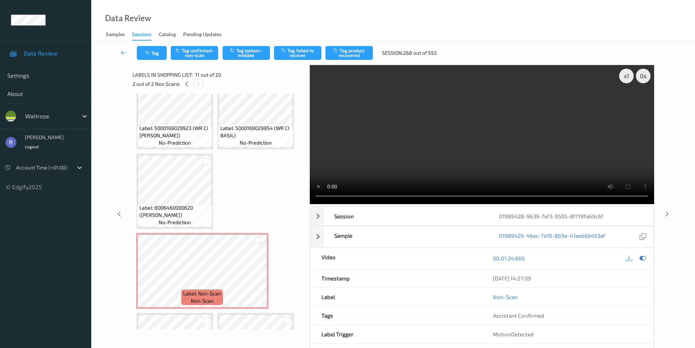
scroll to position [401, 0]
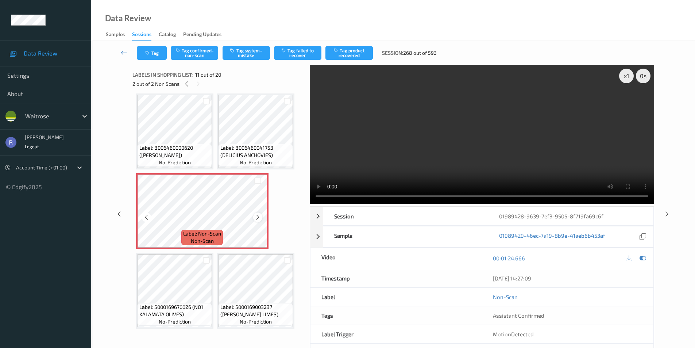
click at [258, 216] on icon at bounding box center [258, 217] width 6 height 7
click at [256, 216] on icon at bounding box center [258, 217] width 6 height 7
click at [254, 216] on div at bounding box center [257, 216] width 9 height 9
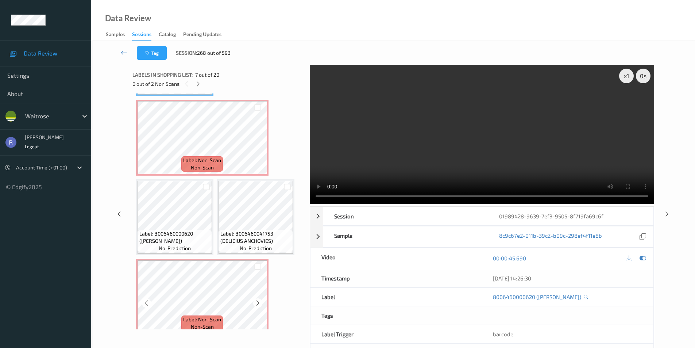
scroll to position [328, 0]
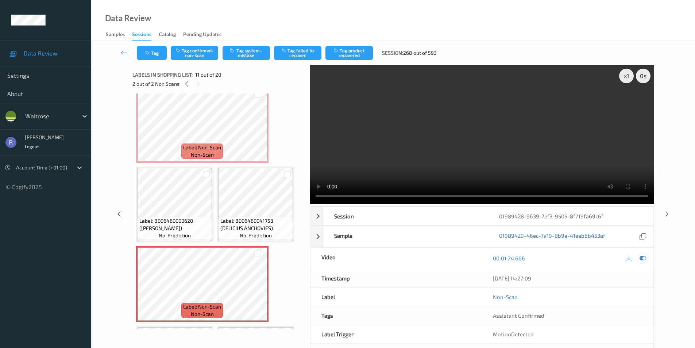
click at [641, 256] on icon at bounding box center [643, 258] width 7 height 7
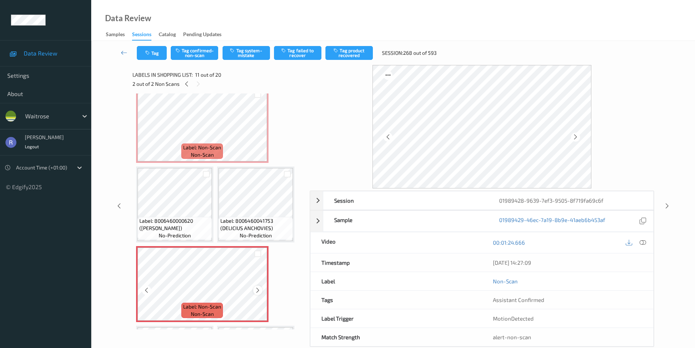
click at [261, 288] on div at bounding box center [257, 289] width 9 height 9
click at [256, 286] on div at bounding box center [257, 289] width 9 height 9
click at [252, 47] on button "Tag system-mistake" at bounding box center [246, 53] width 47 height 14
click at [666, 206] on icon at bounding box center [667, 205] width 6 height 7
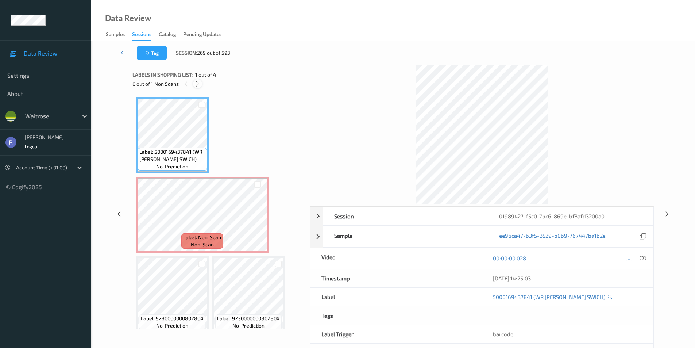
click at [196, 85] on icon at bounding box center [197, 84] width 6 height 7
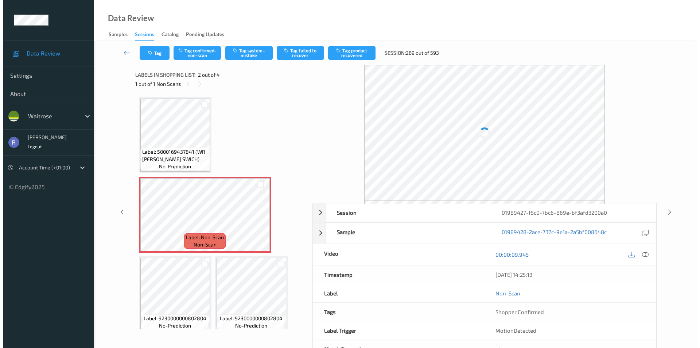
scroll to position [4, 0]
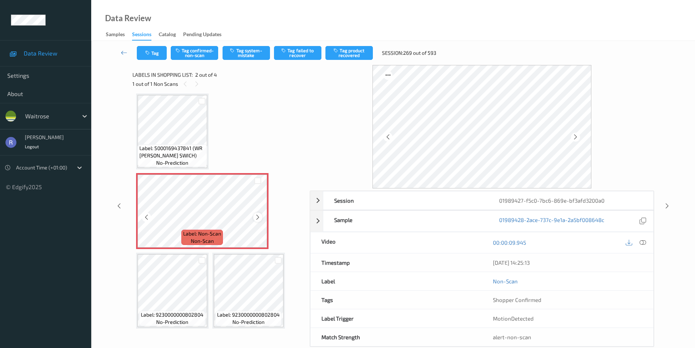
click at [259, 215] on icon at bounding box center [258, 217] width 6 height 7
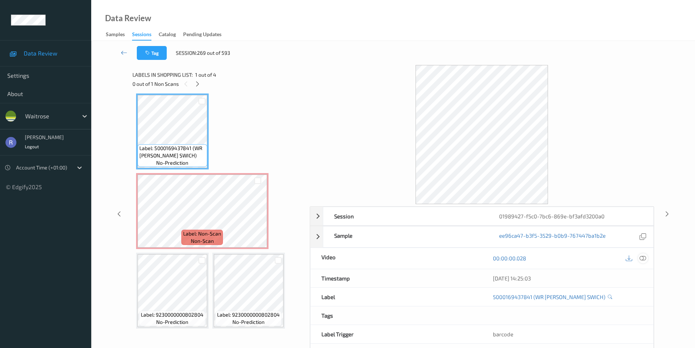
click at [644, 255] on icon at bounding box center [643, 258] width 7 height 7
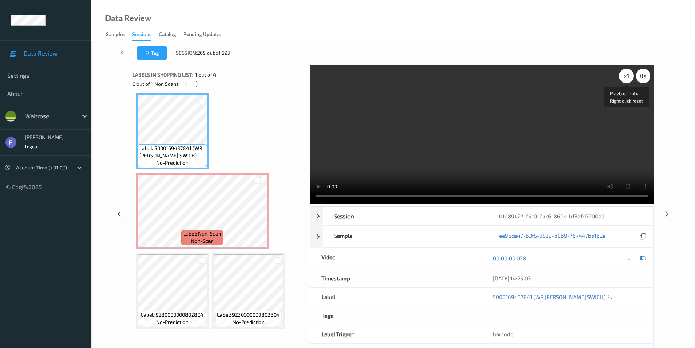
click at [627, 77] on div "x 1" at bounding box center [626, 76] width 15 height 15
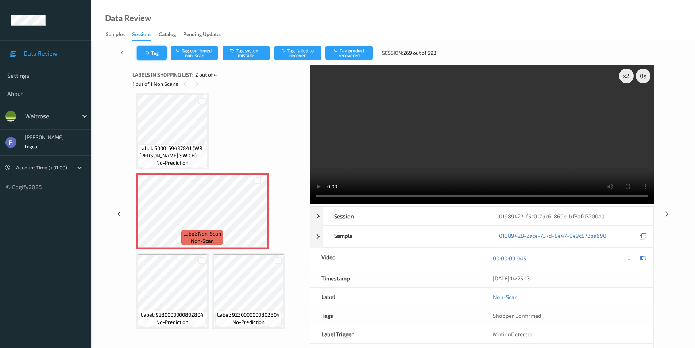
click at [154, 54] on button "Tag" at bounding box center [152, 53] width 30 height 14
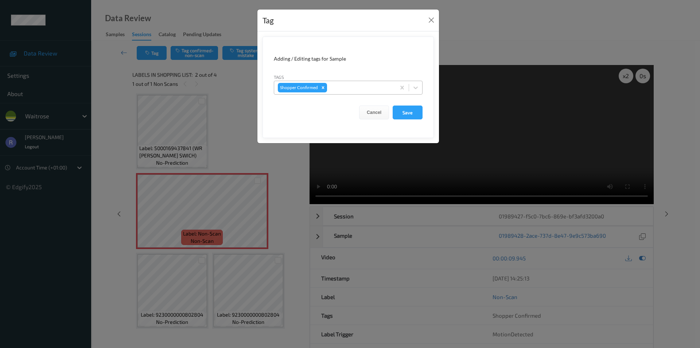
click at [361, 86] on div at bounding box center [360, 87] width 63 height 9
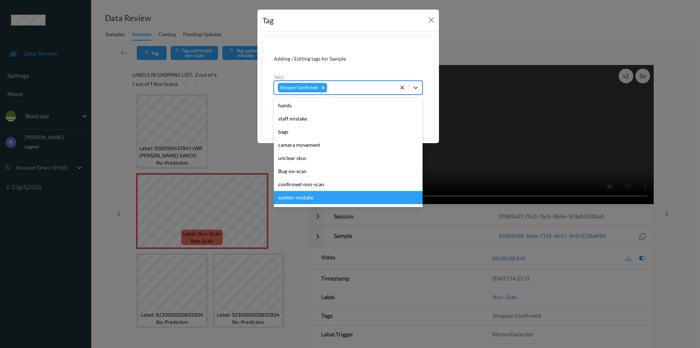
click at [311, 197] on div "system-mistake" at bounding box center [348, 197] width 149 height 13
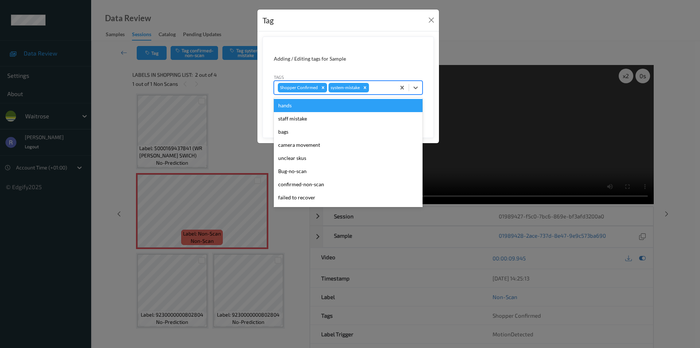
click at [377, 91] on div at bounding box center [382, 87] width 22 height 9
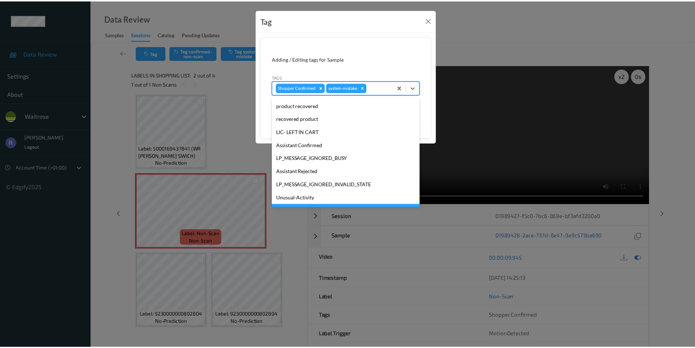
scroll to position [143, 0]
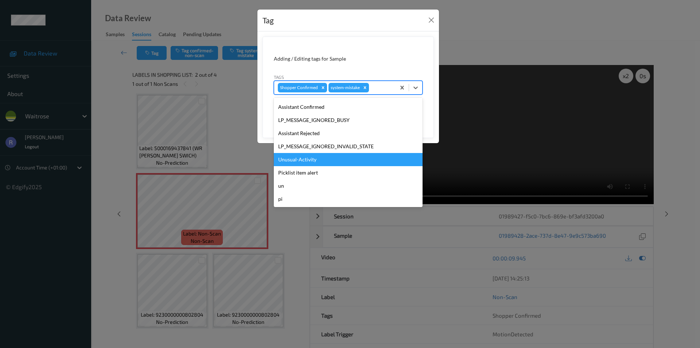
click at [295, 160] on div "Unusual-Activity" at bounding box center [348, 159] width 149 height 13
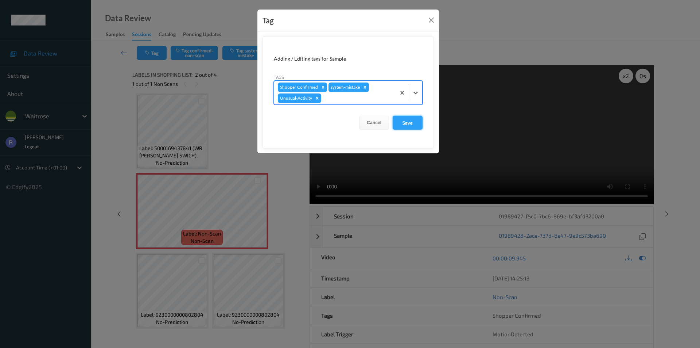
click at [410, 121] on button "Save" at bounding box center [408, 123] width 30 height 14
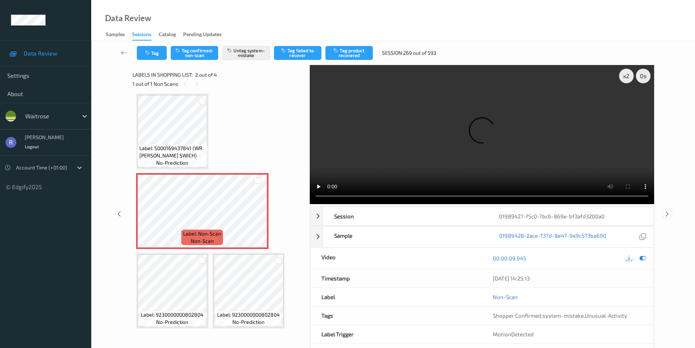
click at [668, 213] on icon at bounding box center [667, 213] width 6 height 7
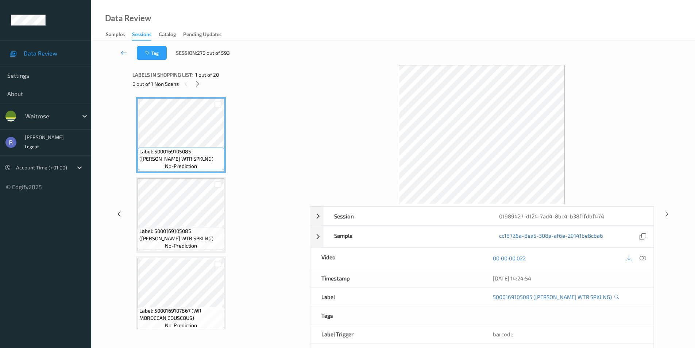
click at [124, 53] on icon at bounding box center [124, 52] width 7 height 7
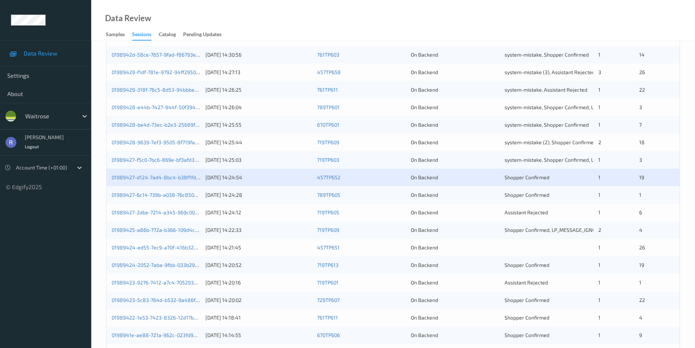
scroll to position [201, 0]
